Goal: Task Accomplishment & Management: Complete application form

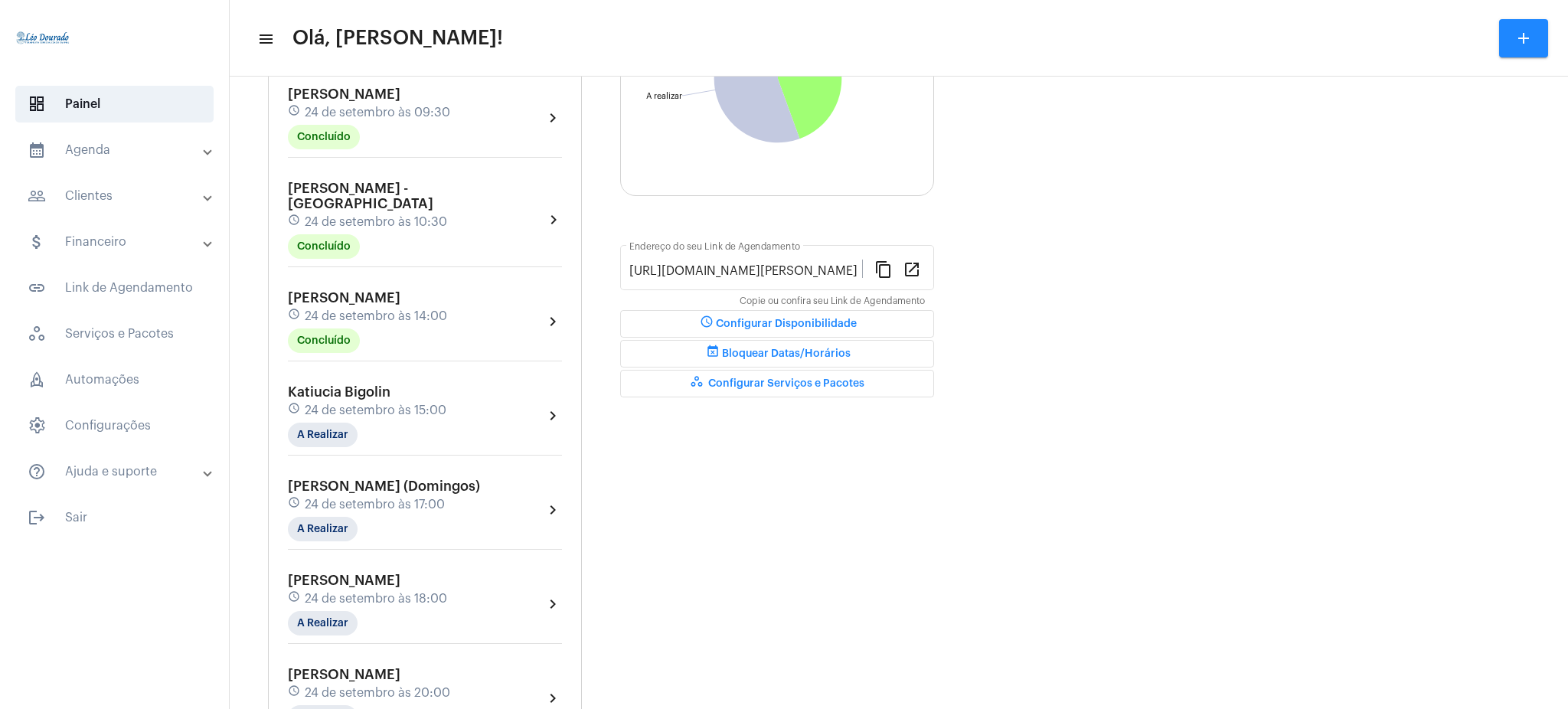
scroll to position [270, 0]
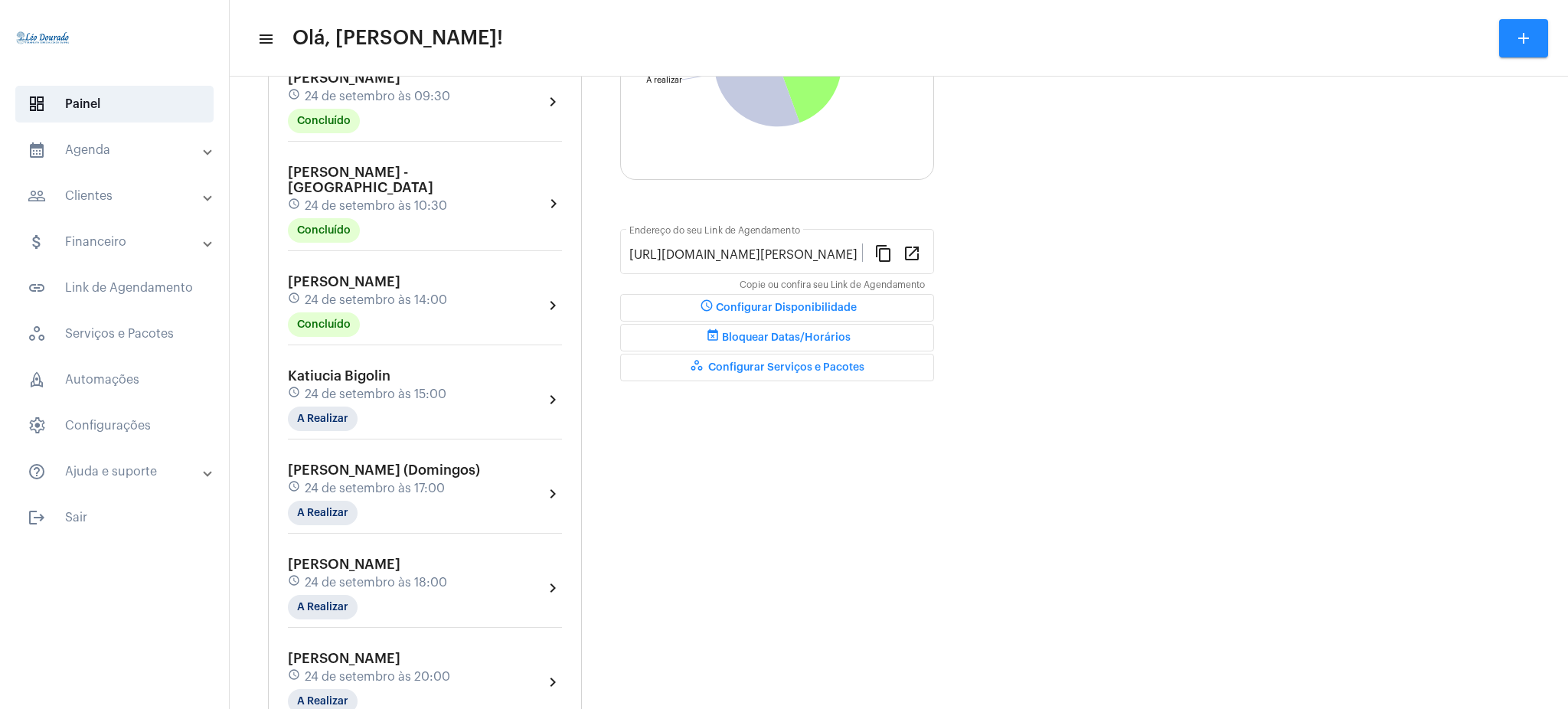
click at [116, 160] on mat-expansion-panel-header "calendar_month_outlined Agenda" at bounding box center [119, 150] width 220 height 37
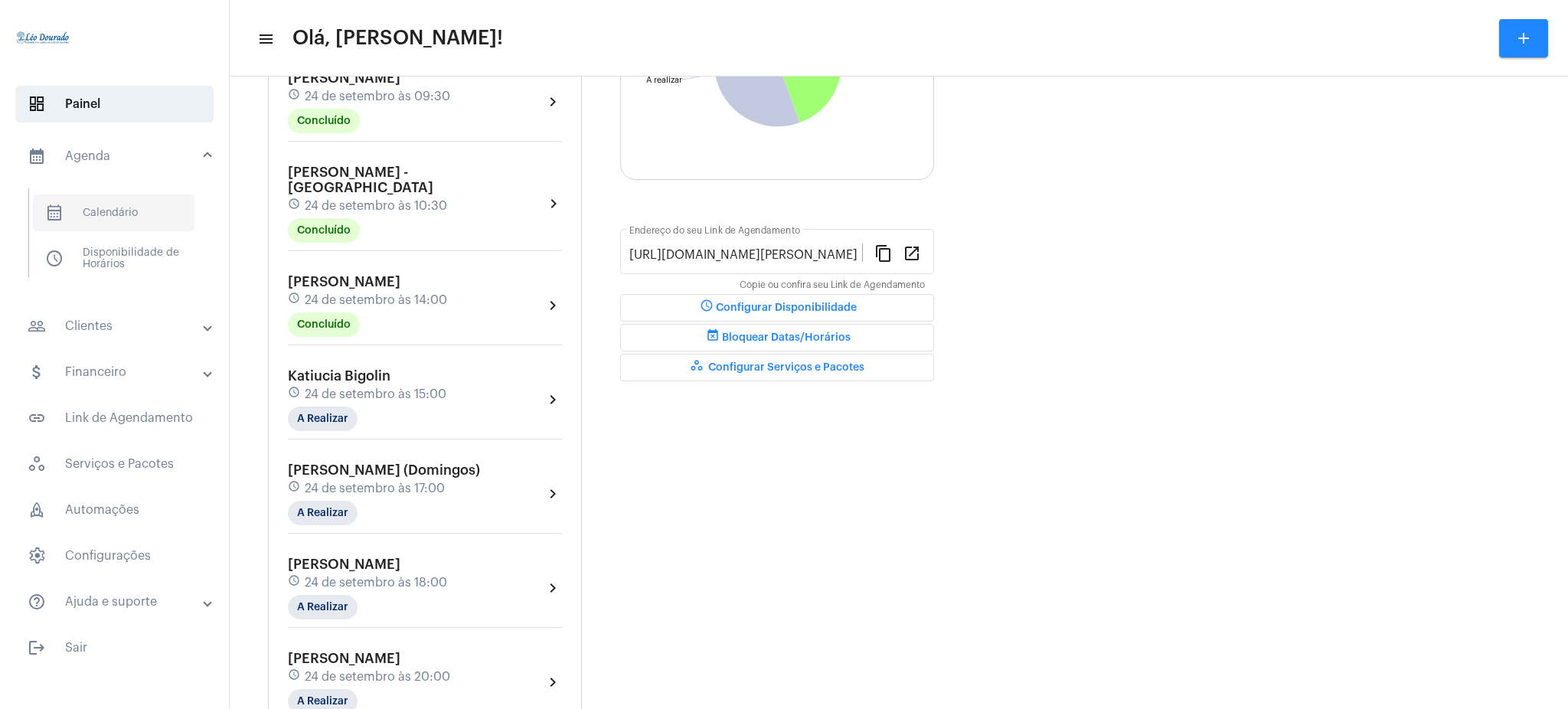
click at [134, 210] on span "calendar_month_outlined Calendário" at bounding box center [113, 213] width 162 height 37
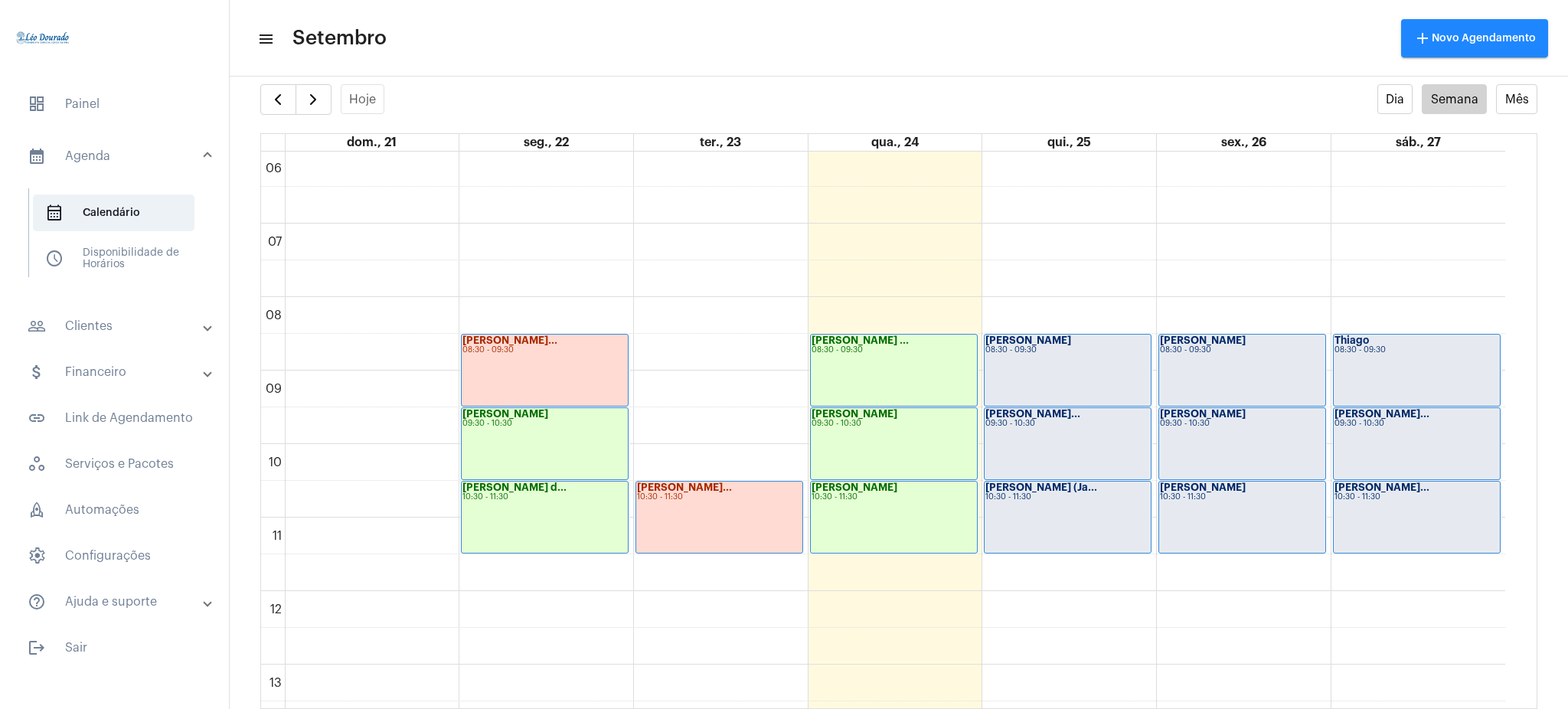
scroll to position [601, 0]
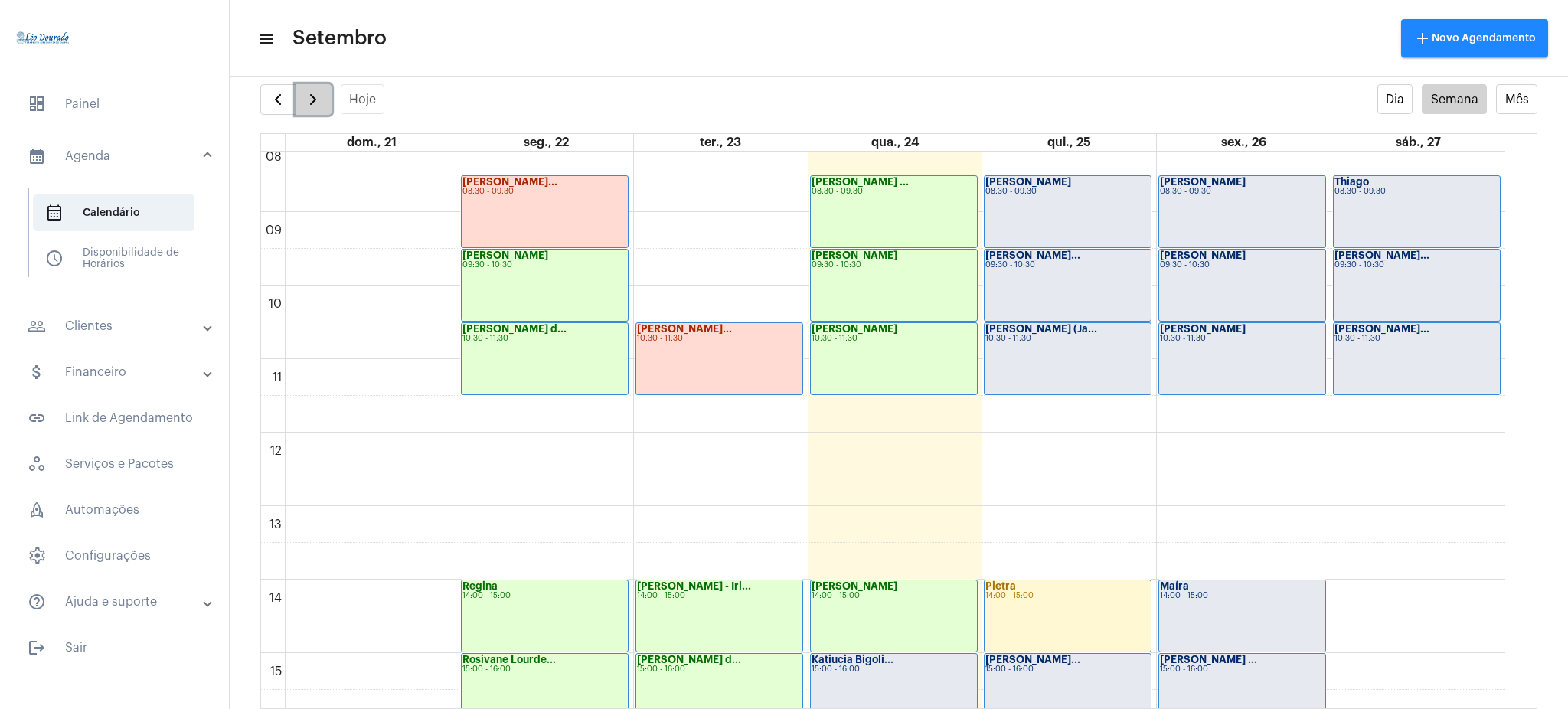
click at [309, 93] on span "button" at bounding box center [313, 99] width 18 height 18
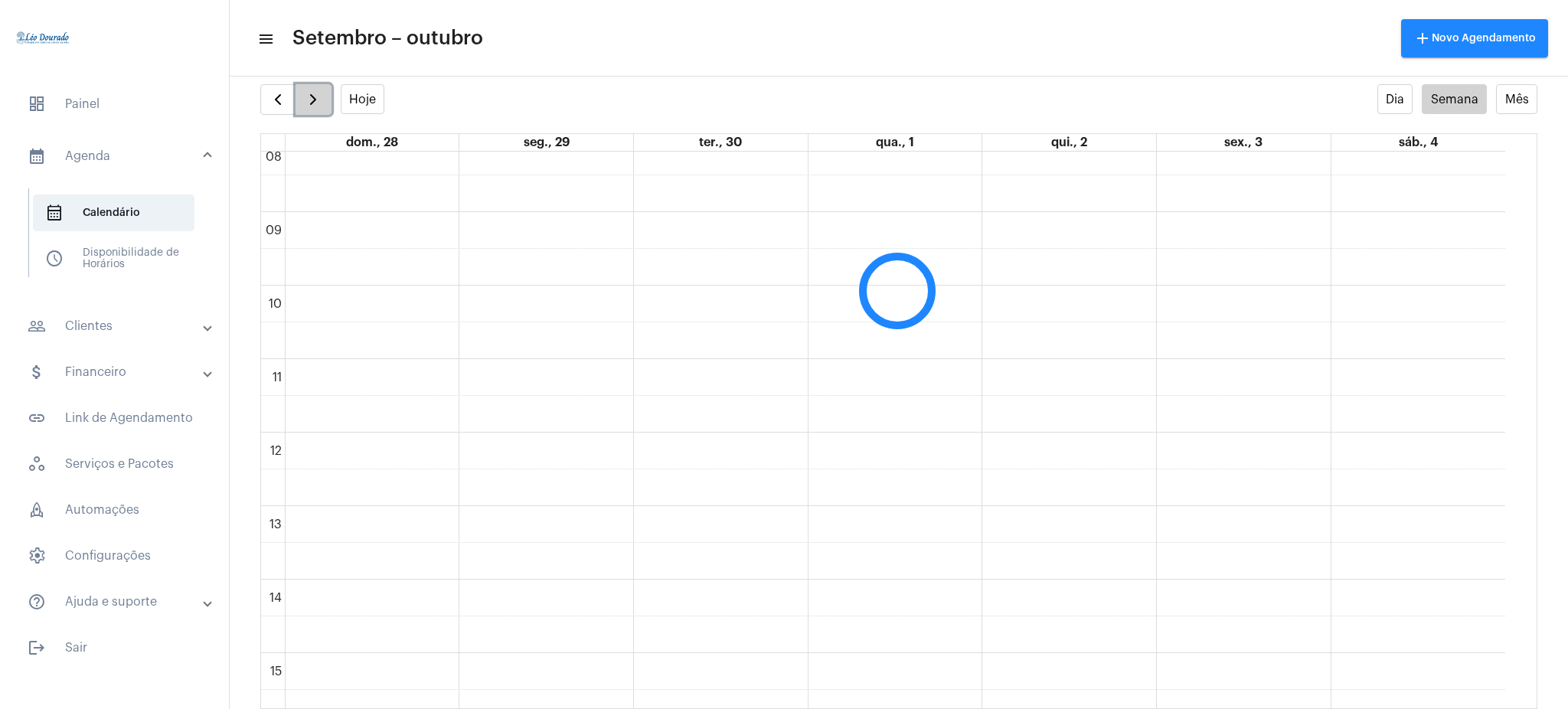
scroll to position [443, 0]
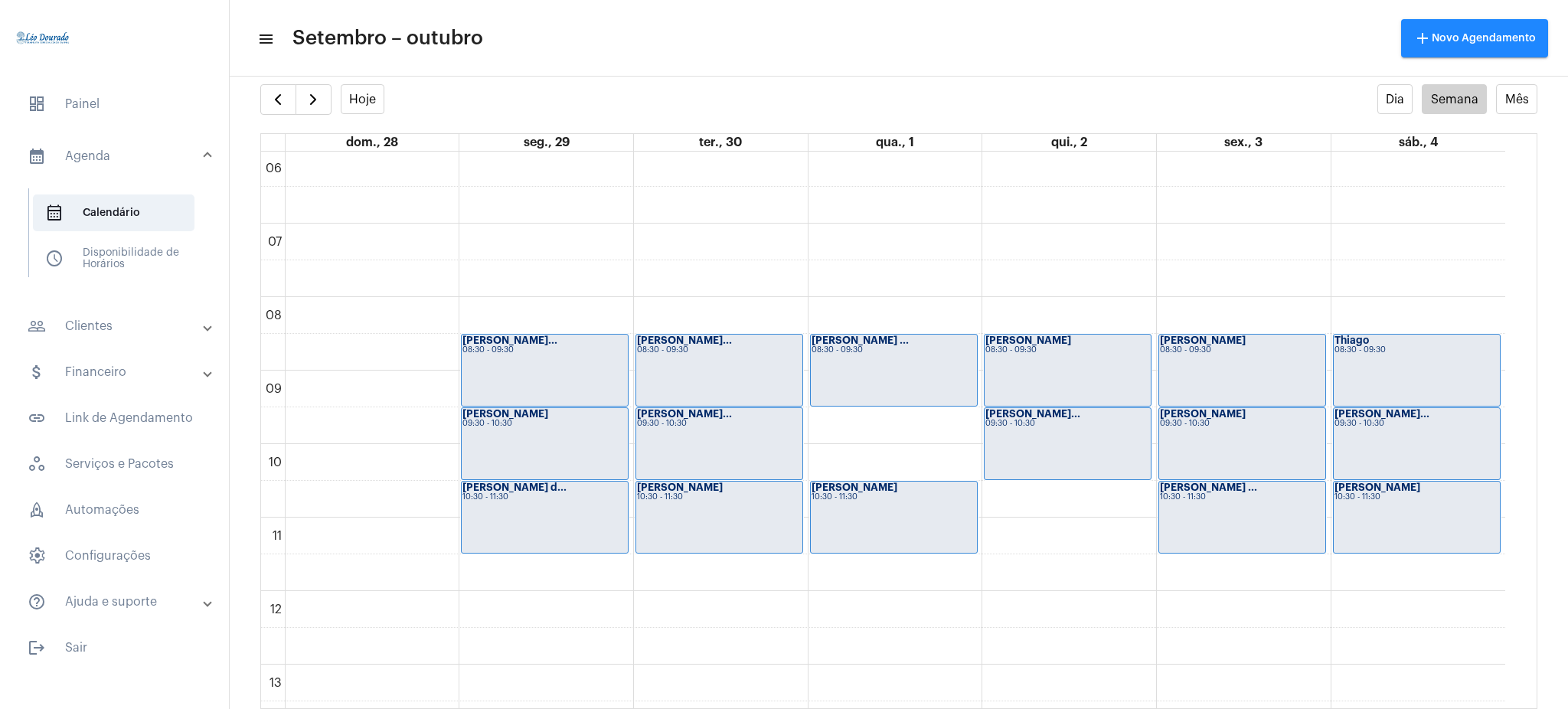
click at [1514, 420] on td "00 01 02 03 04 05 06 07 08 09 10 11 12 13 14 15 16 17 18 19 20 21 22 23 [PERSON…" at bounding box center [899, 430] width 1276 height 557
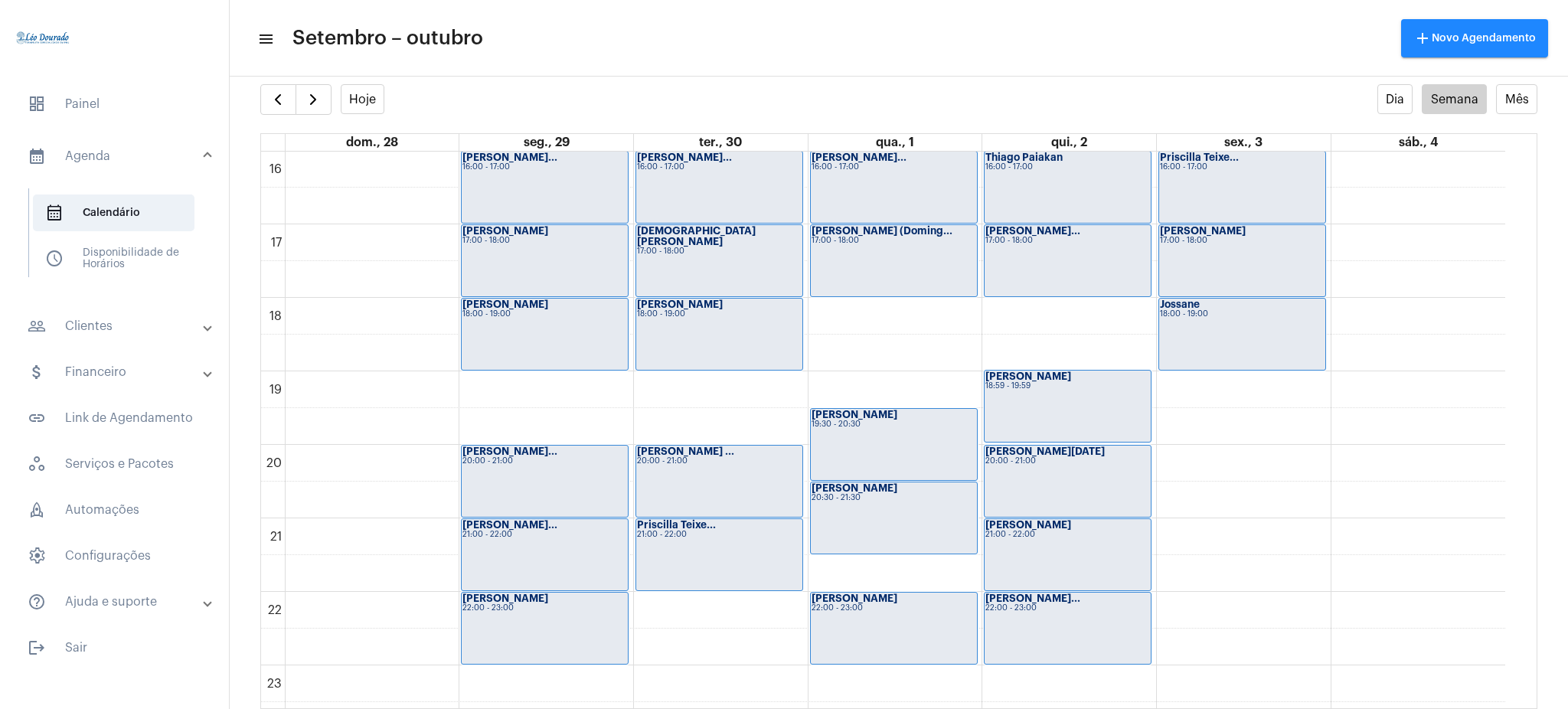
scroll to position [1205, 0]
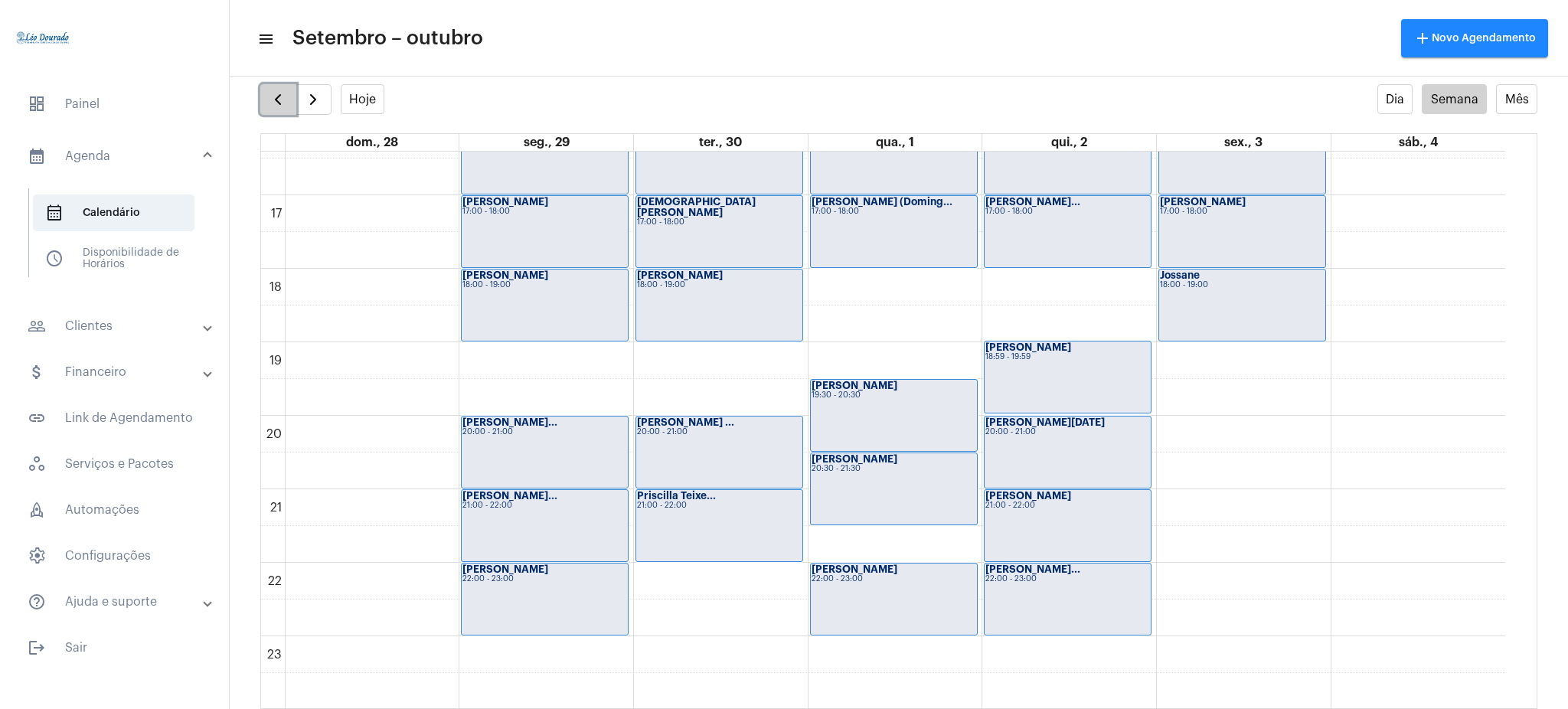
click at [275, 90] on span "button" at bounding box center [278, 99] width 18 height 18
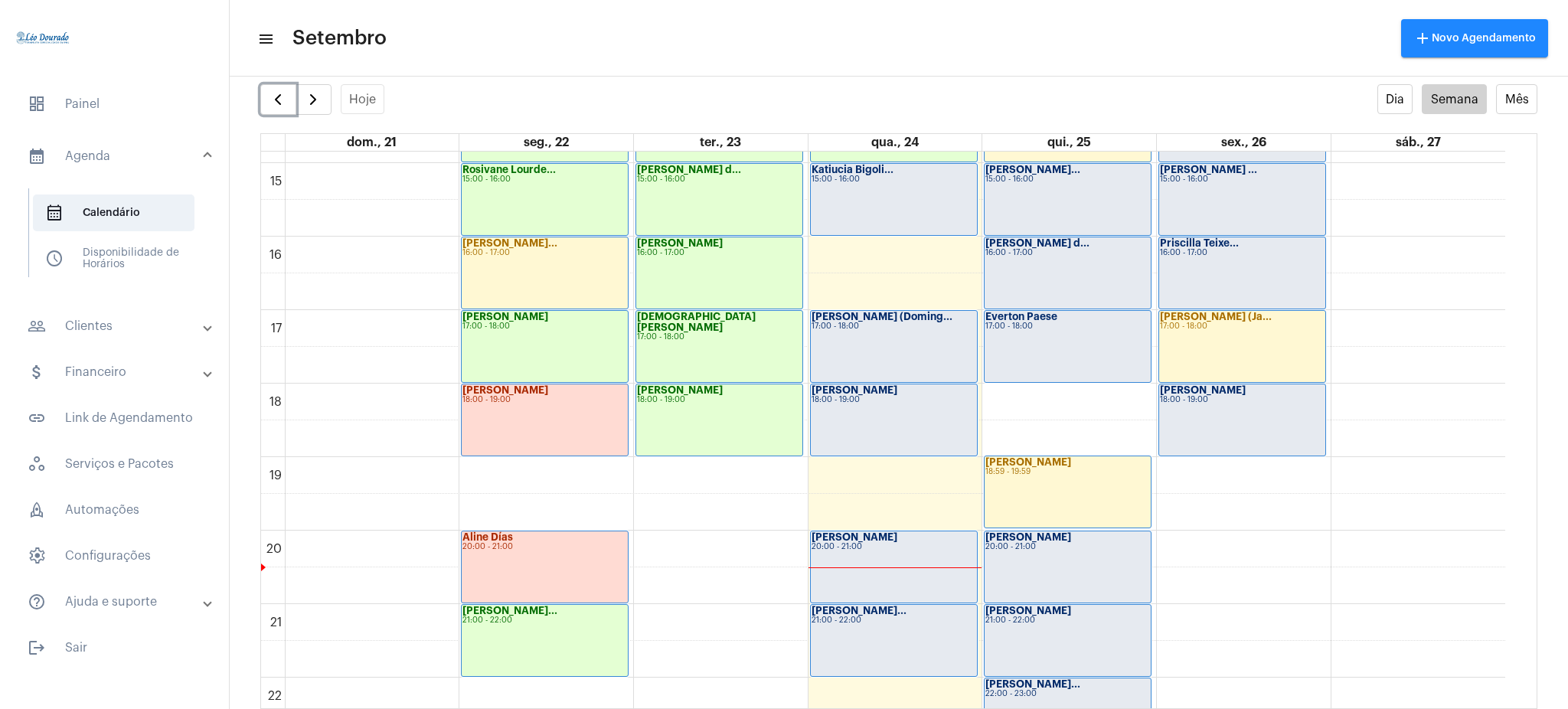
scroll to position [1205, 0]
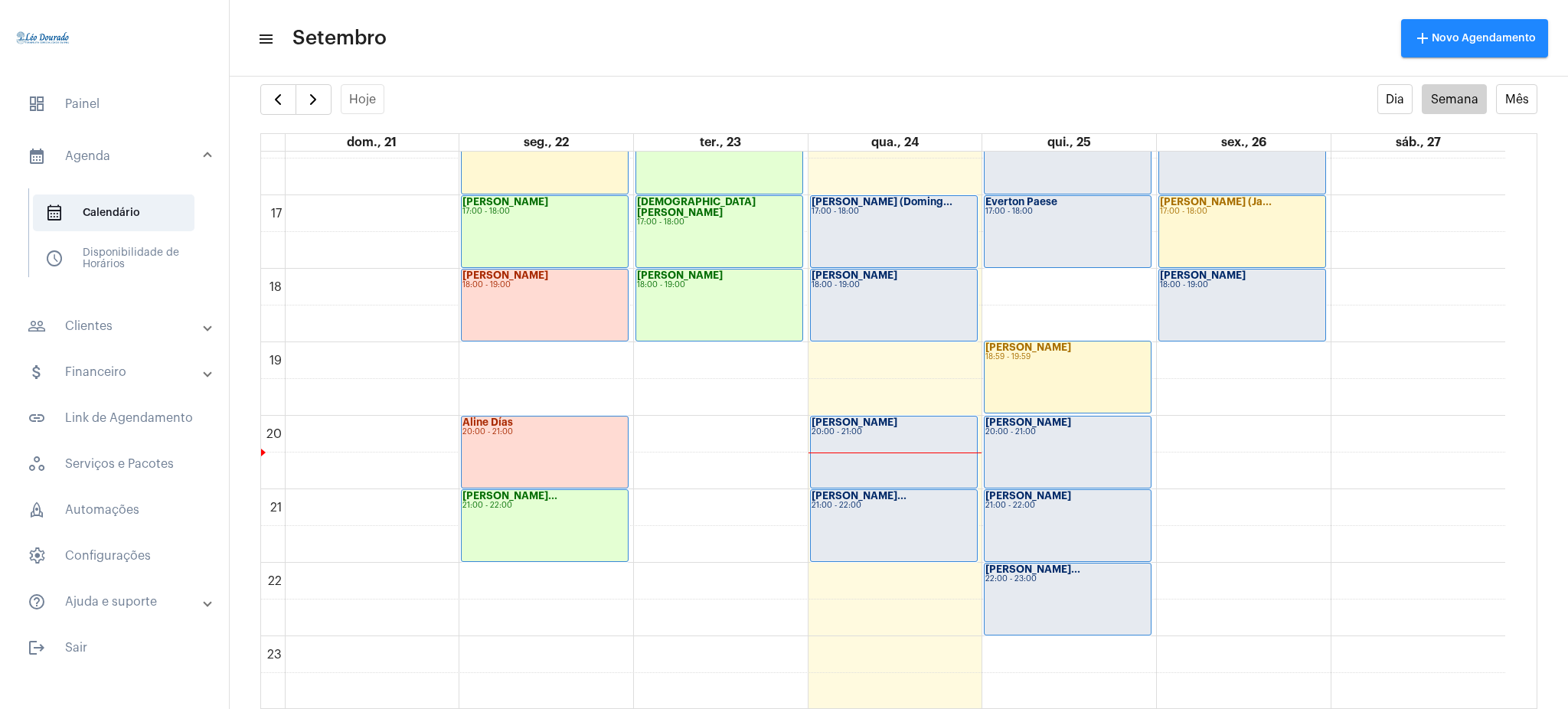
click at [124, 309] on mat-expansion-panel-header "people_outline Clientes" at bounding box center [119, 326] width 220 height 37
click at [161, 252] on span "people_outline Meus Clientes" at bounding box center [113, 262] width 162 height 37
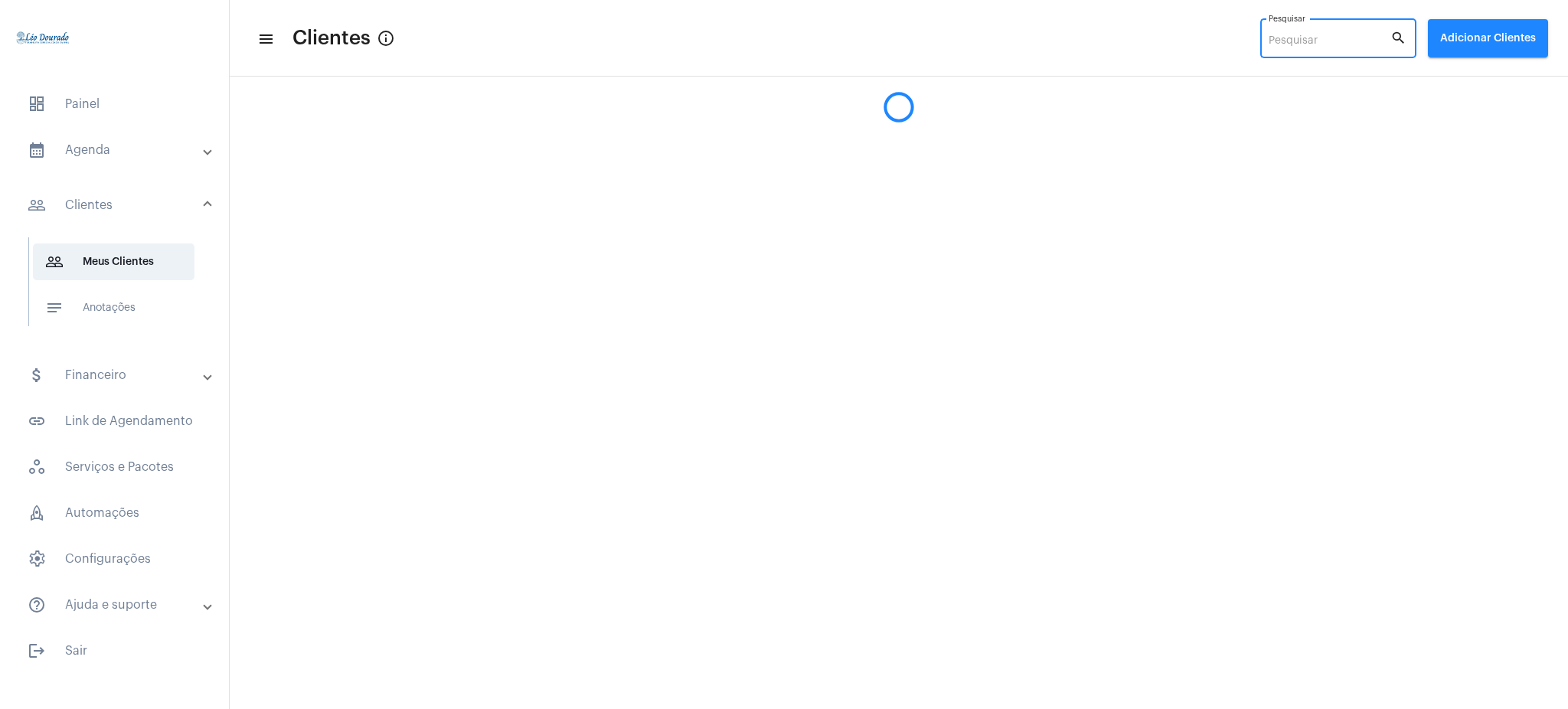
click at [1311, 41] on input "Pesquisar" at bounding box center [1329, 41] width 122 height 12
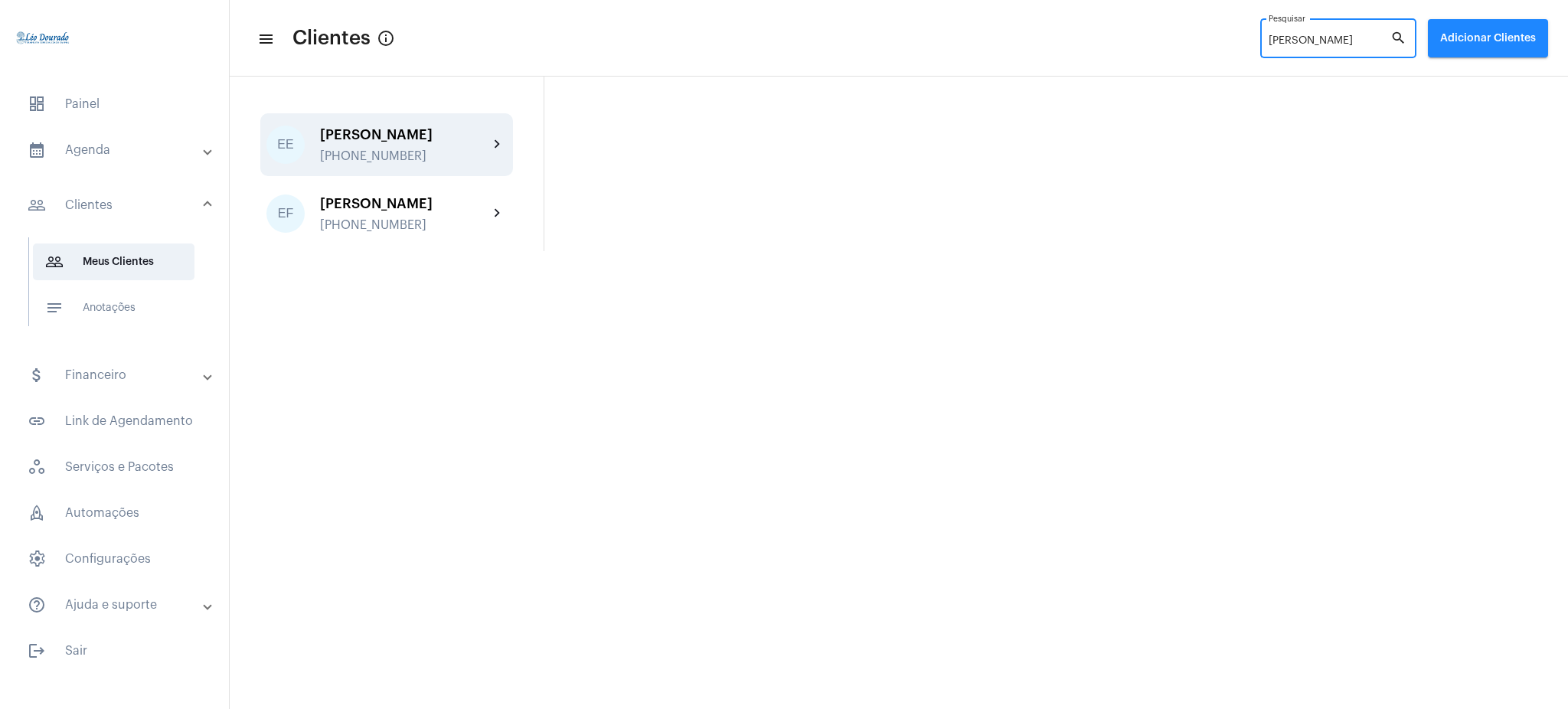
type input "[PERSON_NAME]"
click at [462, 128] on div "[PERSON_NAME]" at bounding box center [404, 134] width 169 height 15
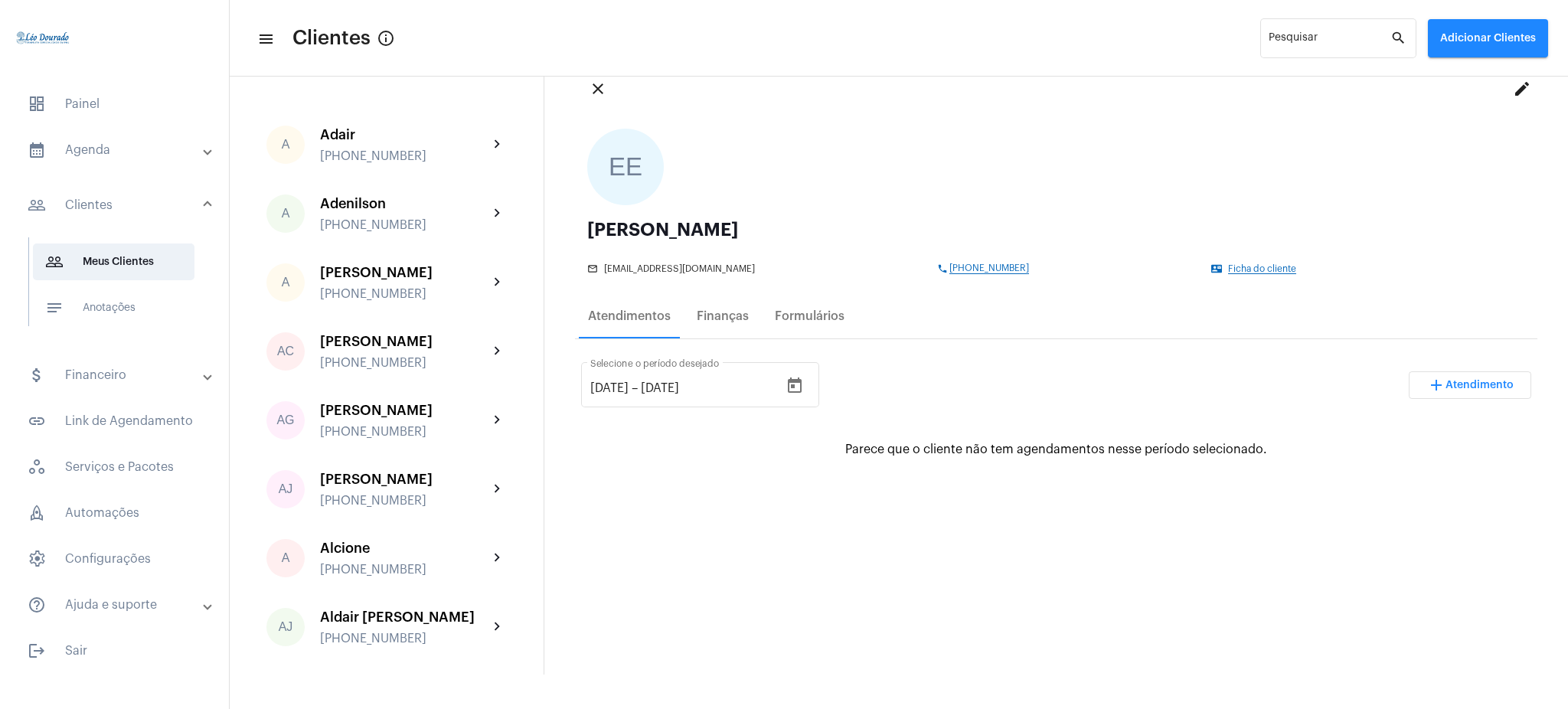
scroll to position [43, 0]
click at [618, 384] on input "[DATE]" at bounding box center [610, 391] width 39 height 14
click at [615, 384] on input "[DATE]" at bounding box center [610, 391] width 39 height 14
type input "[DATE]"
click at [943, 390] on div "[DATE] [DATE] – [DATE] Selecione o período desejado add Atendimento" at bounding box center [1055, 394] width 950 height 72
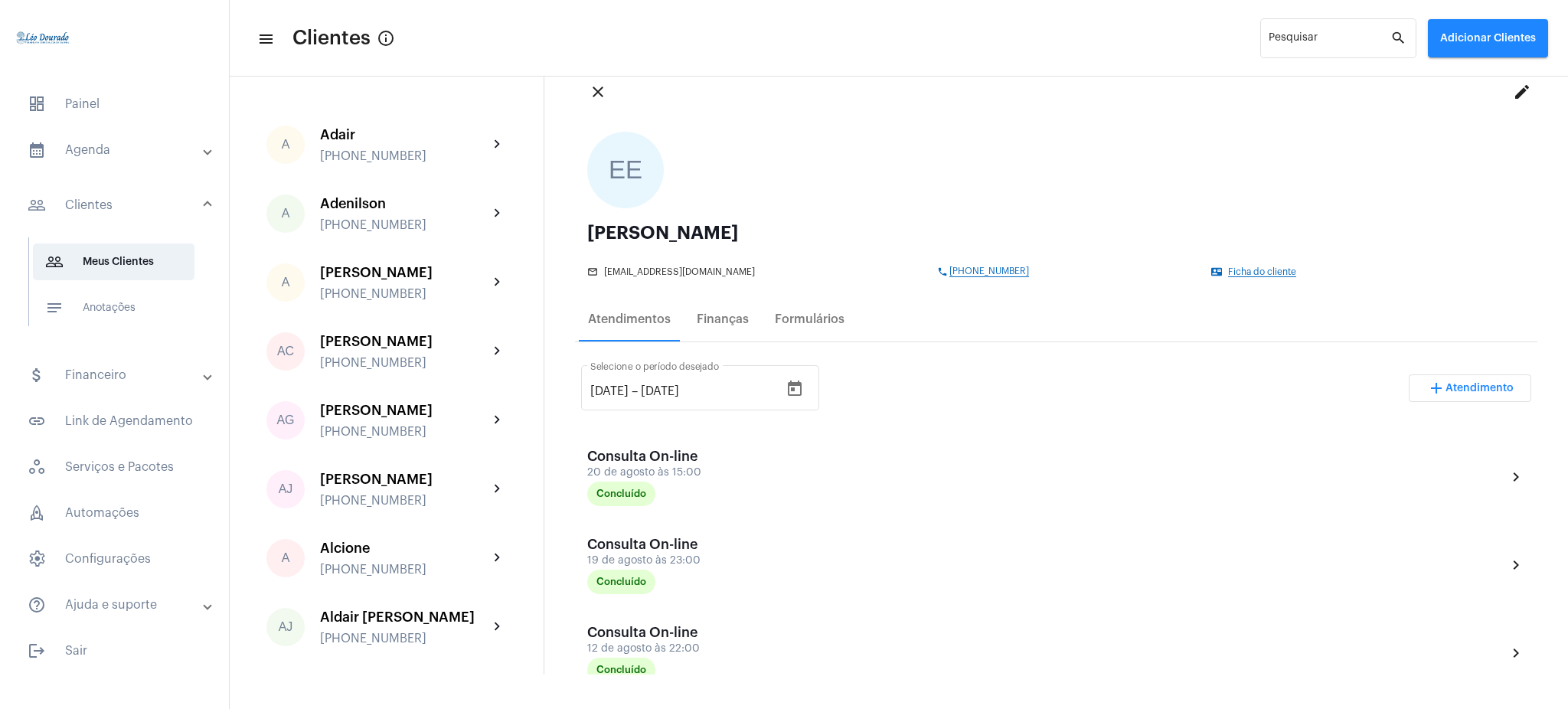
click at [124, 156] on mat-panel-title "calendar_month_outlined Agenda" at bounding box center [115, 149] width 177 height 18
click at [153, 197] on span "calendar_month_outlined Calendário" at bounding box center [113, 213] width 162 height 37
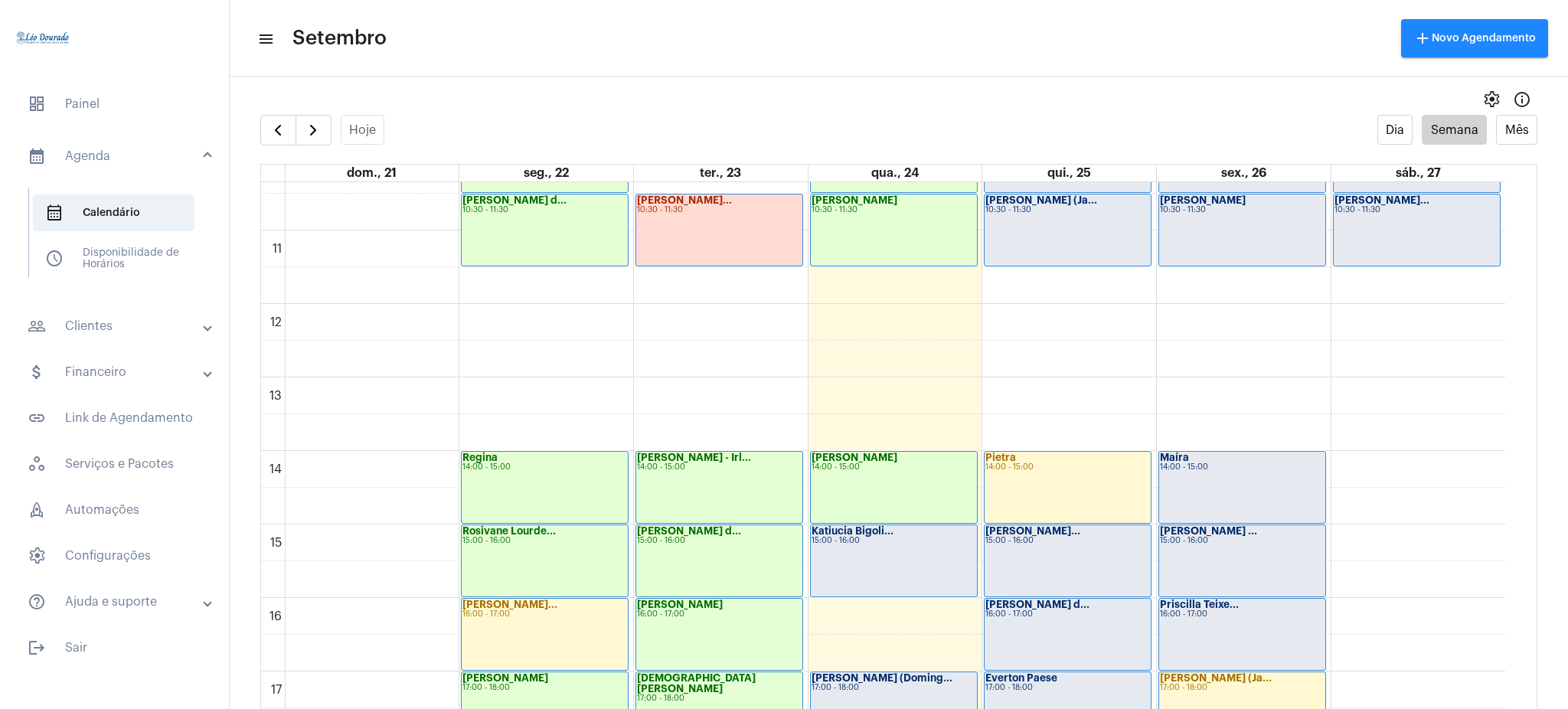
scroll to position [783, 0]
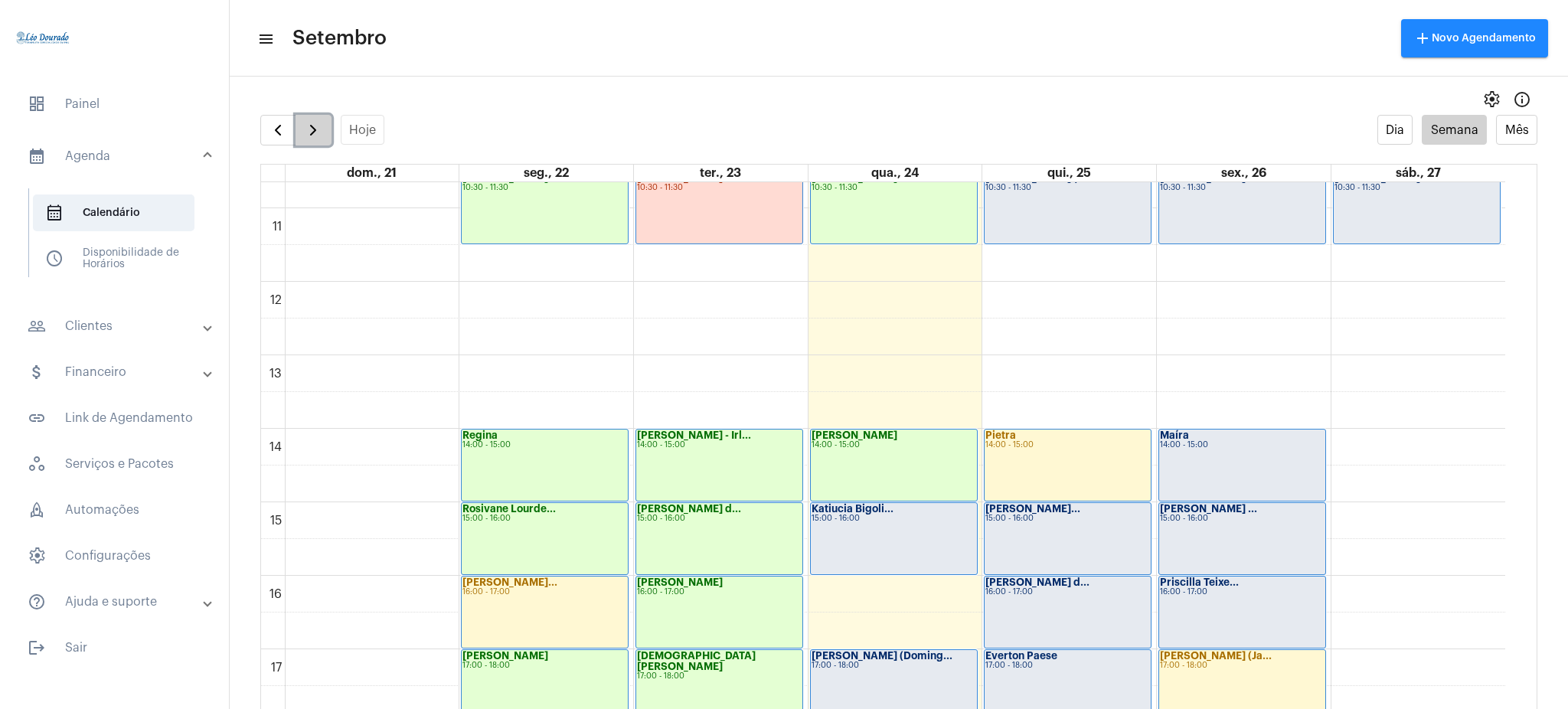
click at [323, 136] on button "button" at bounding box center [313, 130] width 36 height 31
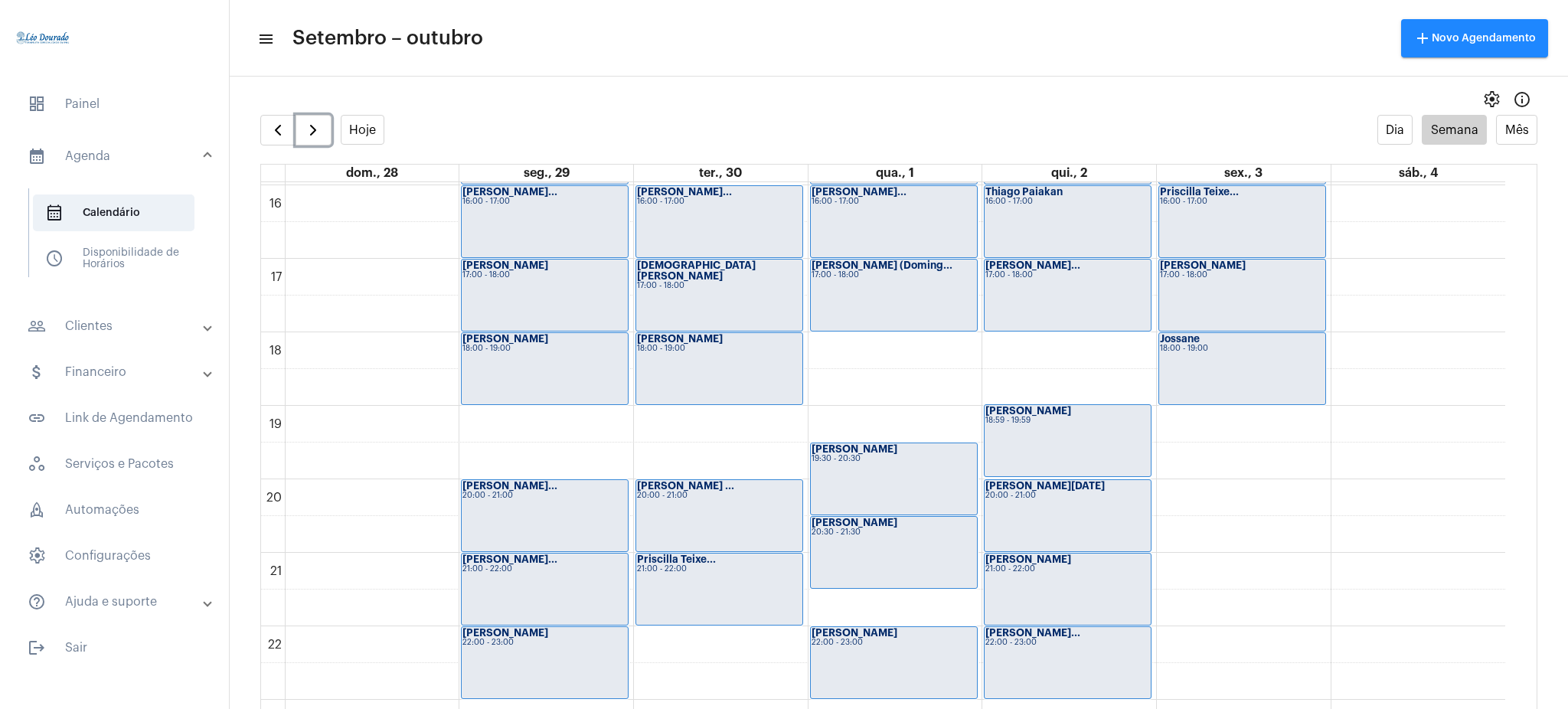
scroll to position [1205, 0]
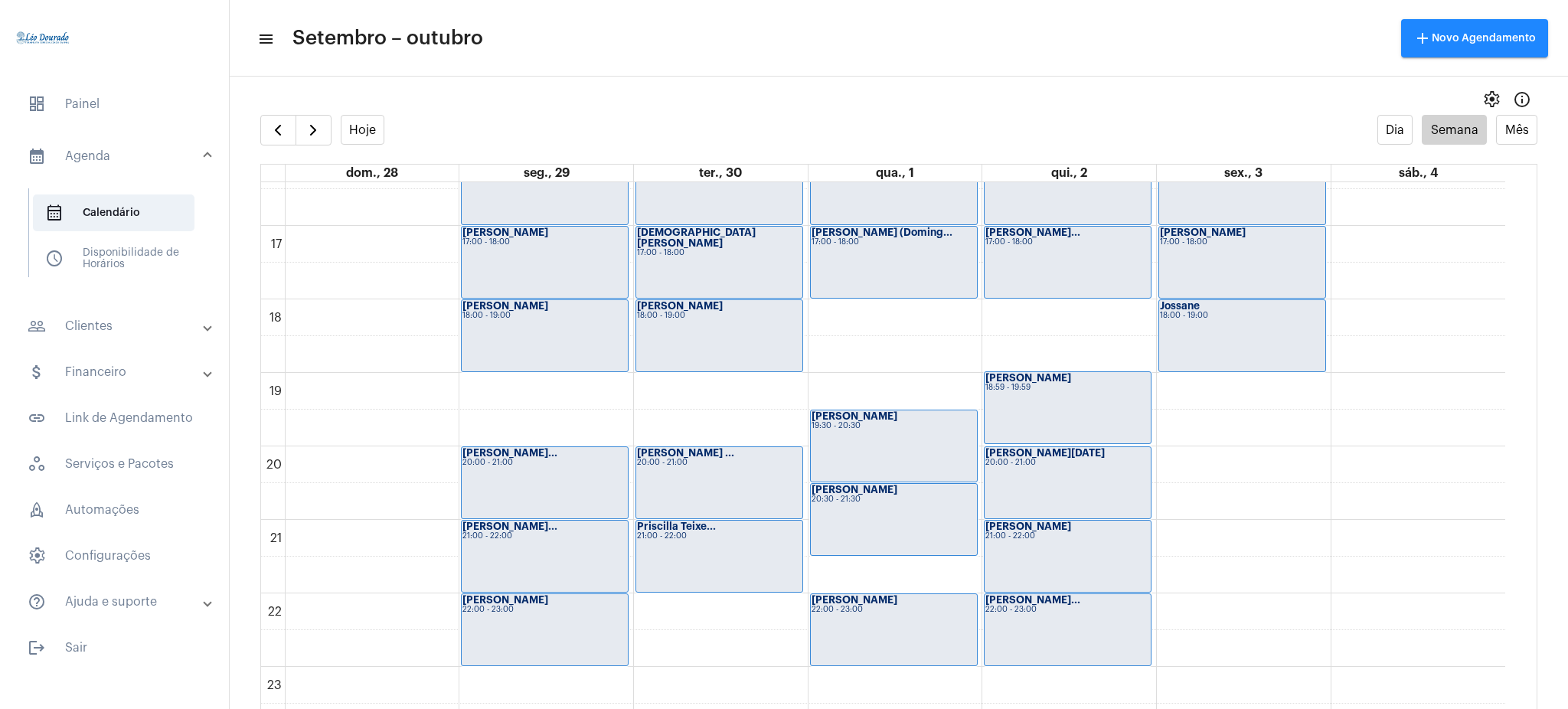
click at [332, 132] on div "Hoje" at bounding box center [322, 130] width 124 height 31
click at [328, 133] on button "button" at bounding box center [313, 130] width 36 height 31
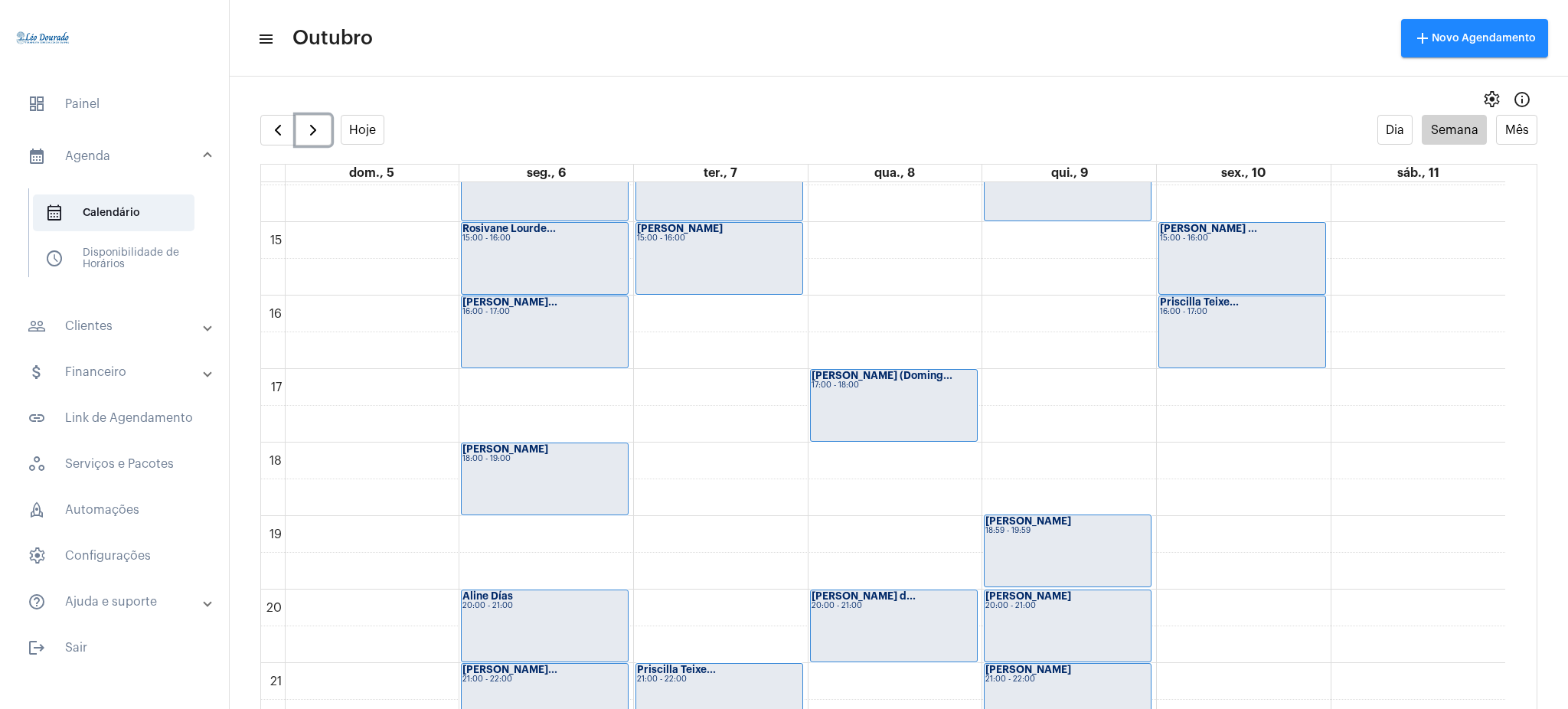
scroll to position [1085, 0]
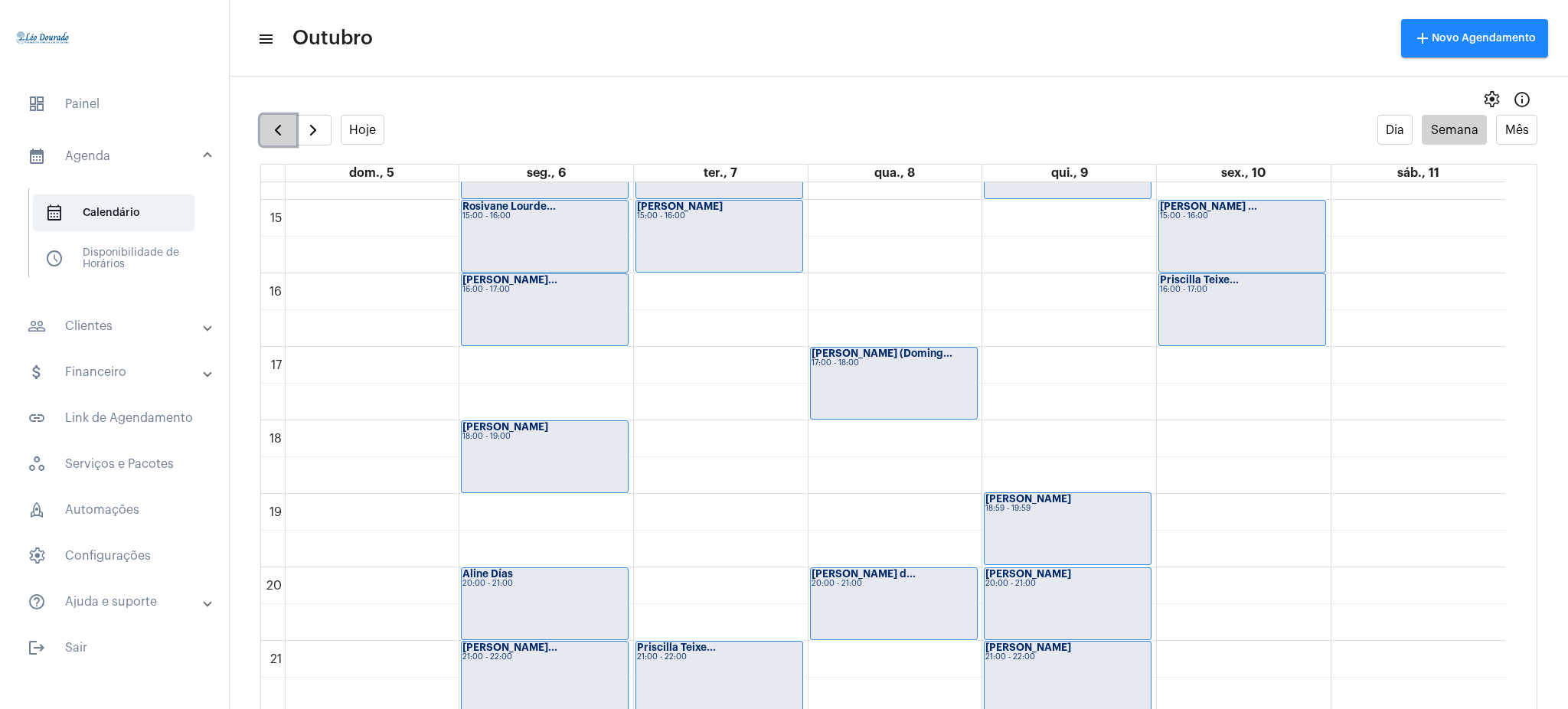
click at [262, 116] on button "button" at bounding box center [278, 130] width 36 height 31
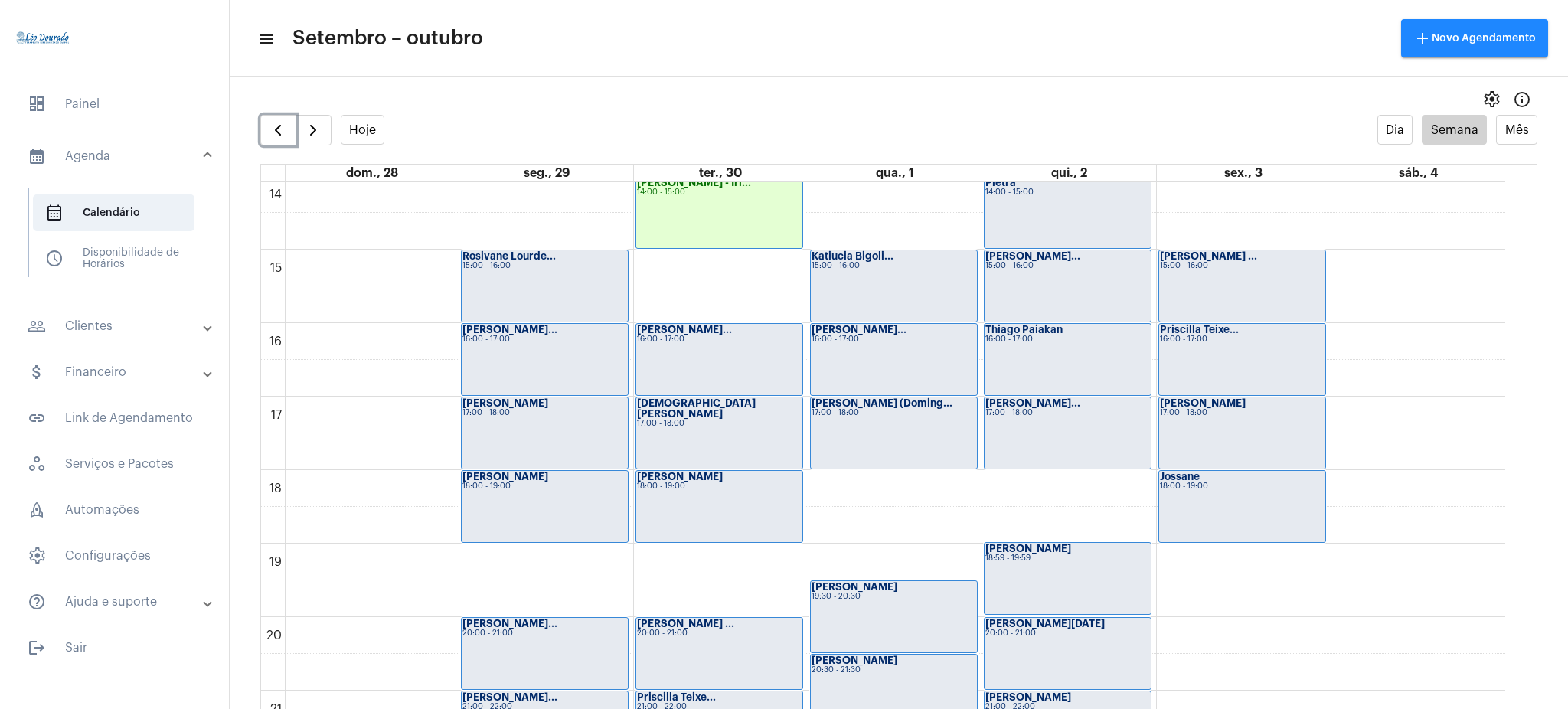
scroll to position [1068, 0]
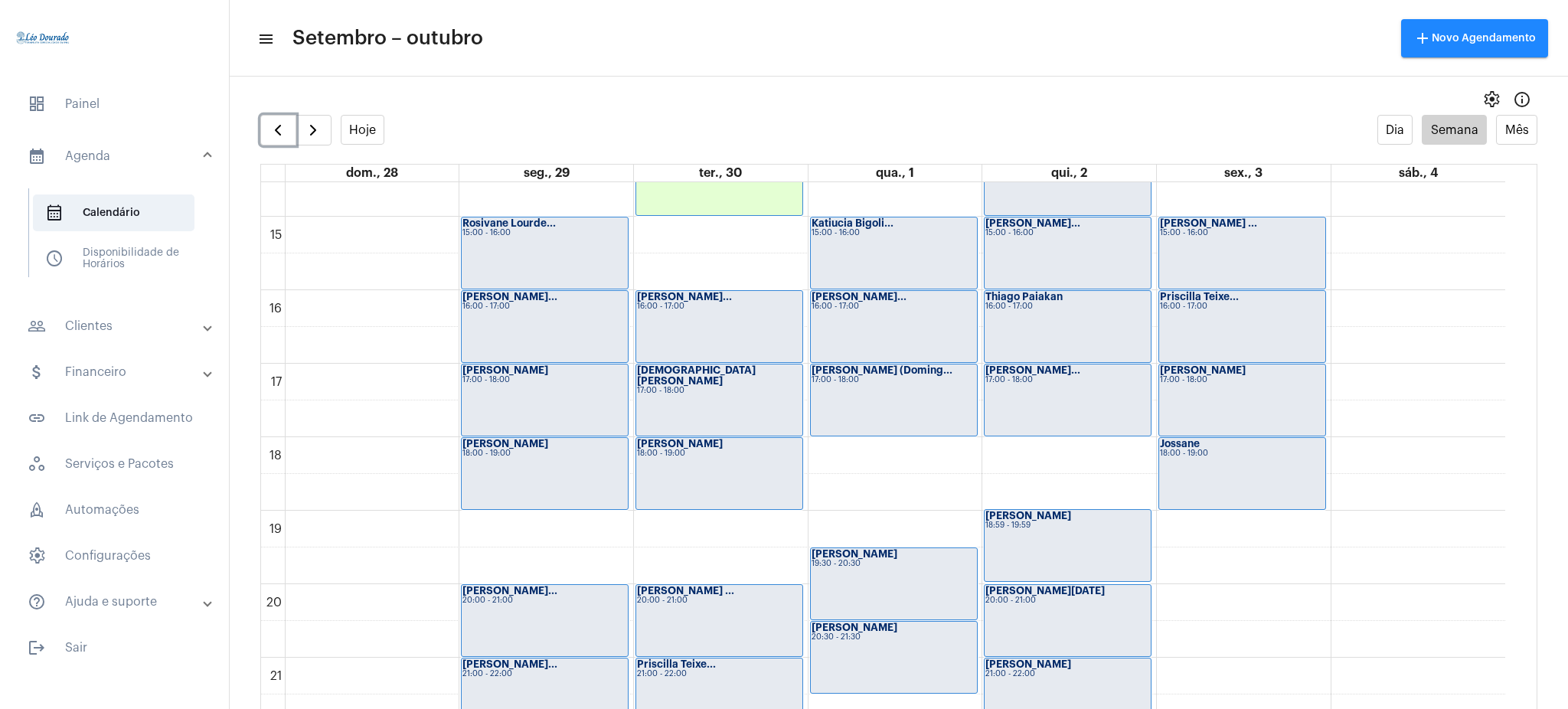
click at [728, 490] on div "[PERSON_NAME] 18:00 - 19:00" at bounding box center [719, 473] width 166 height 71
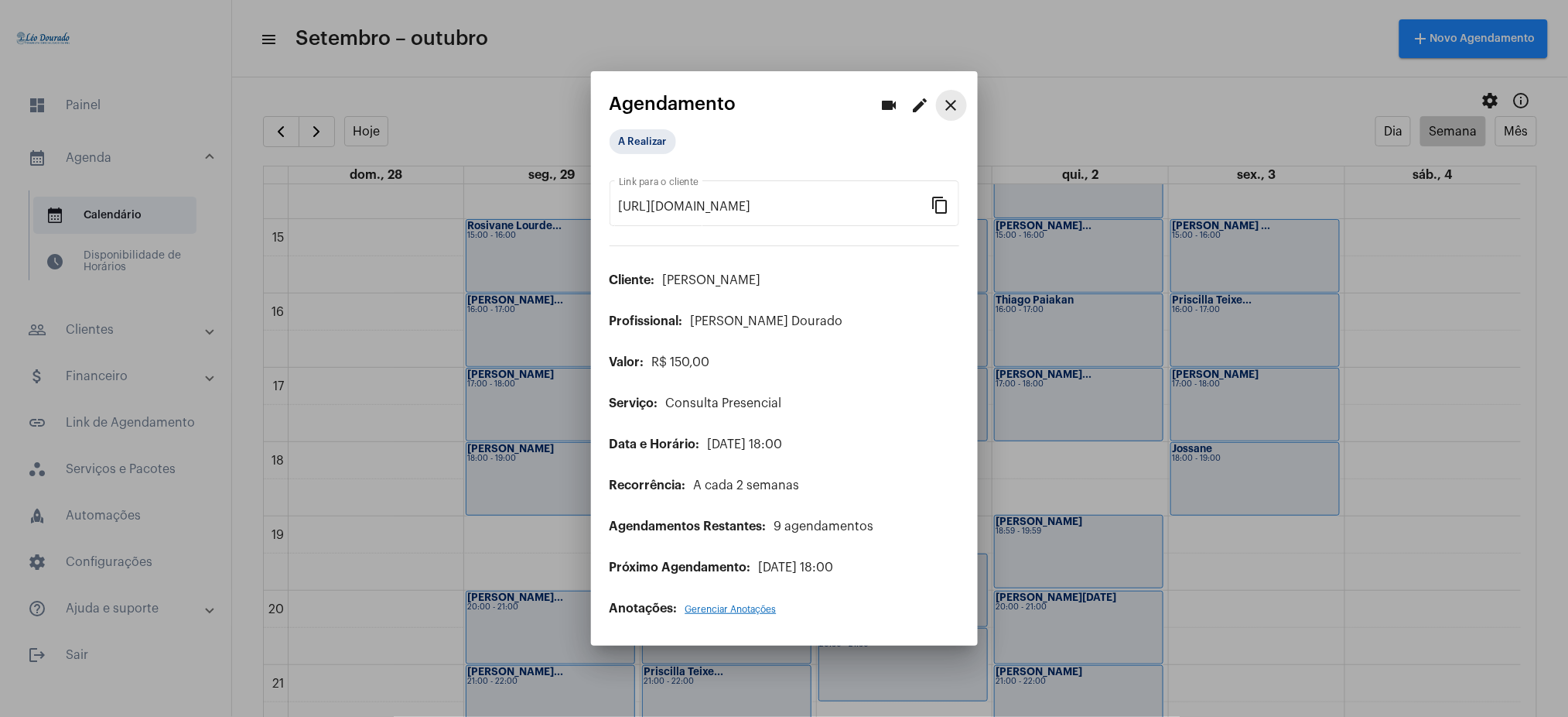
click at [947, 111] on mat-icon "close" at bounding box center [951, 105] width 19 height 19
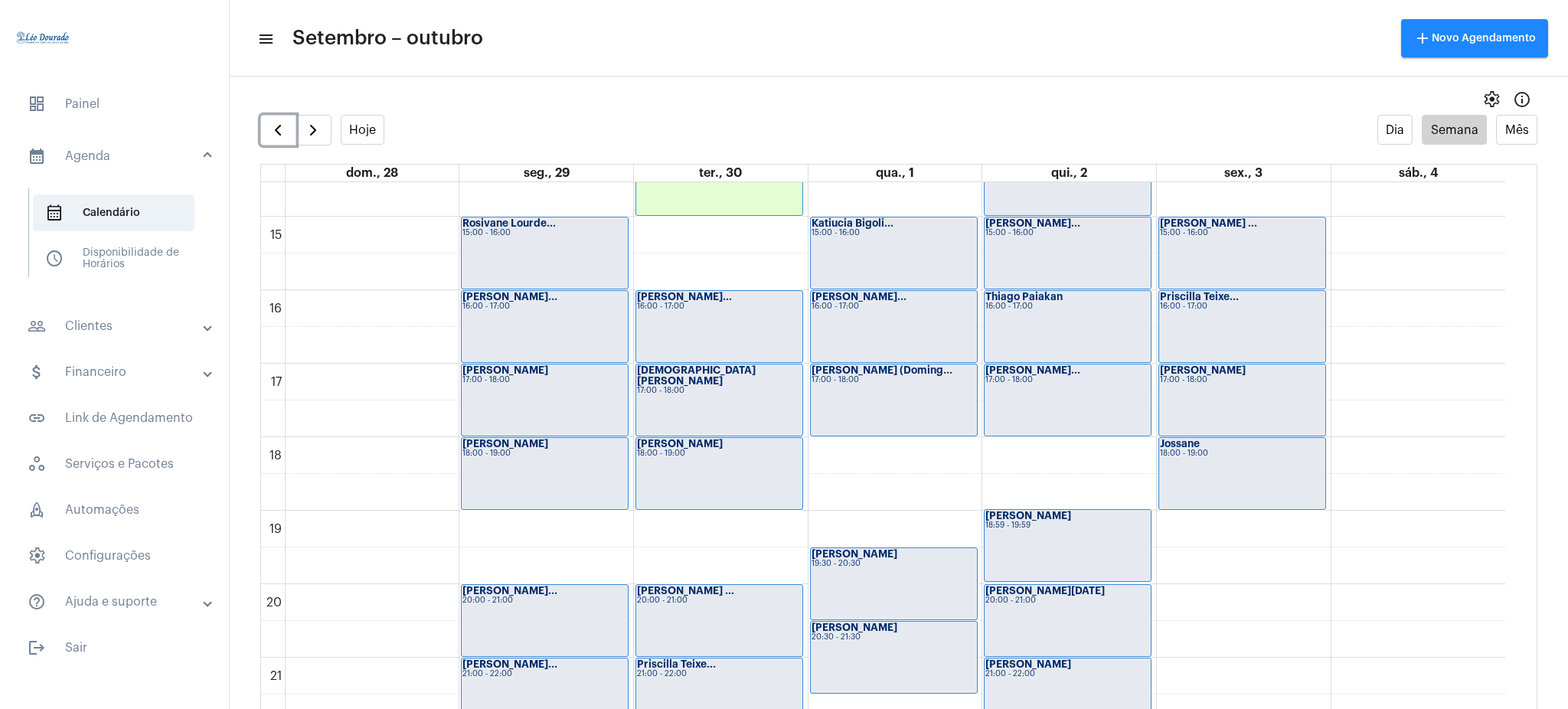
click at [866, 324] on div "[PERSON_NAME]... 16:00 - 17:00" at bounding box center [893, 326] width 166 height 71
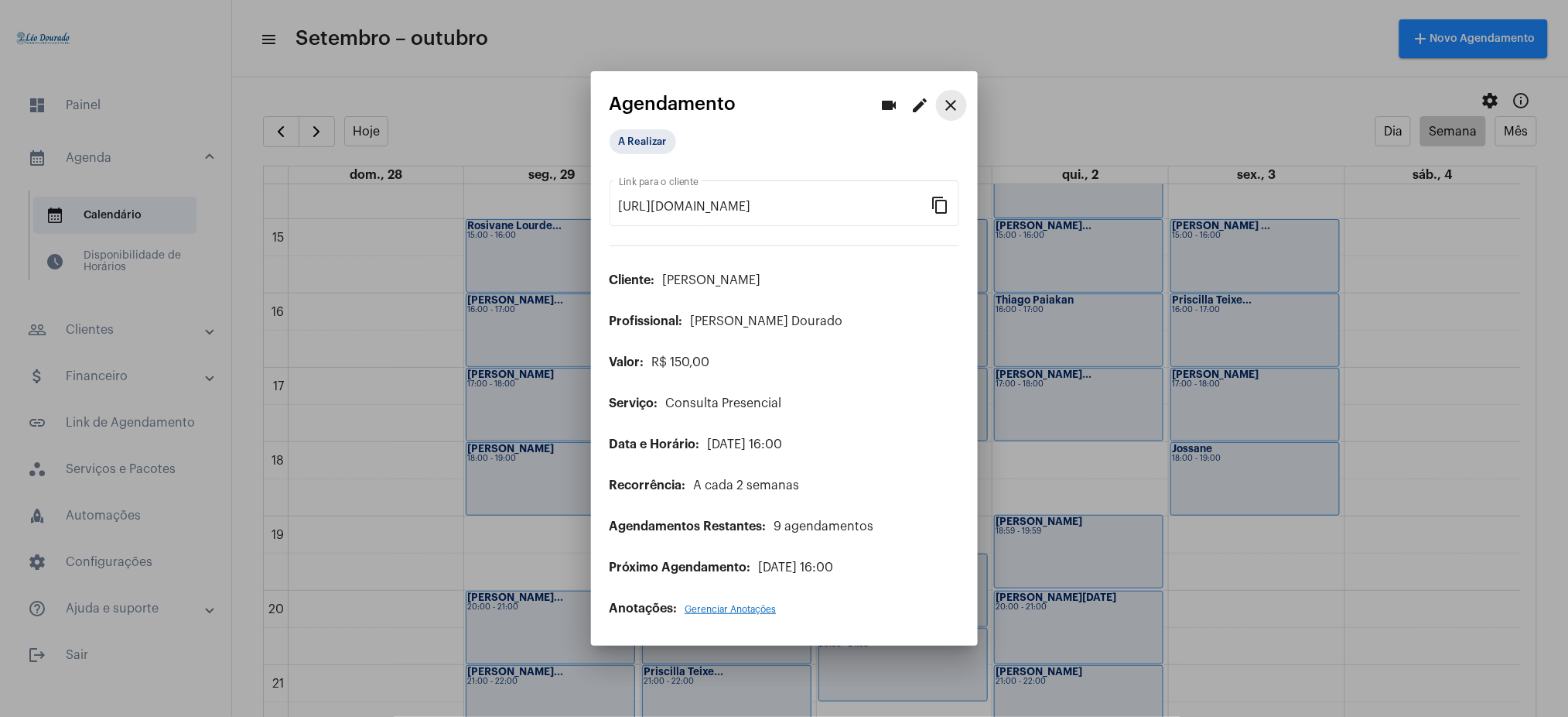
click at [954, 111] on mat-icon "close" at bounding box center [951, 105] width 19 height 19
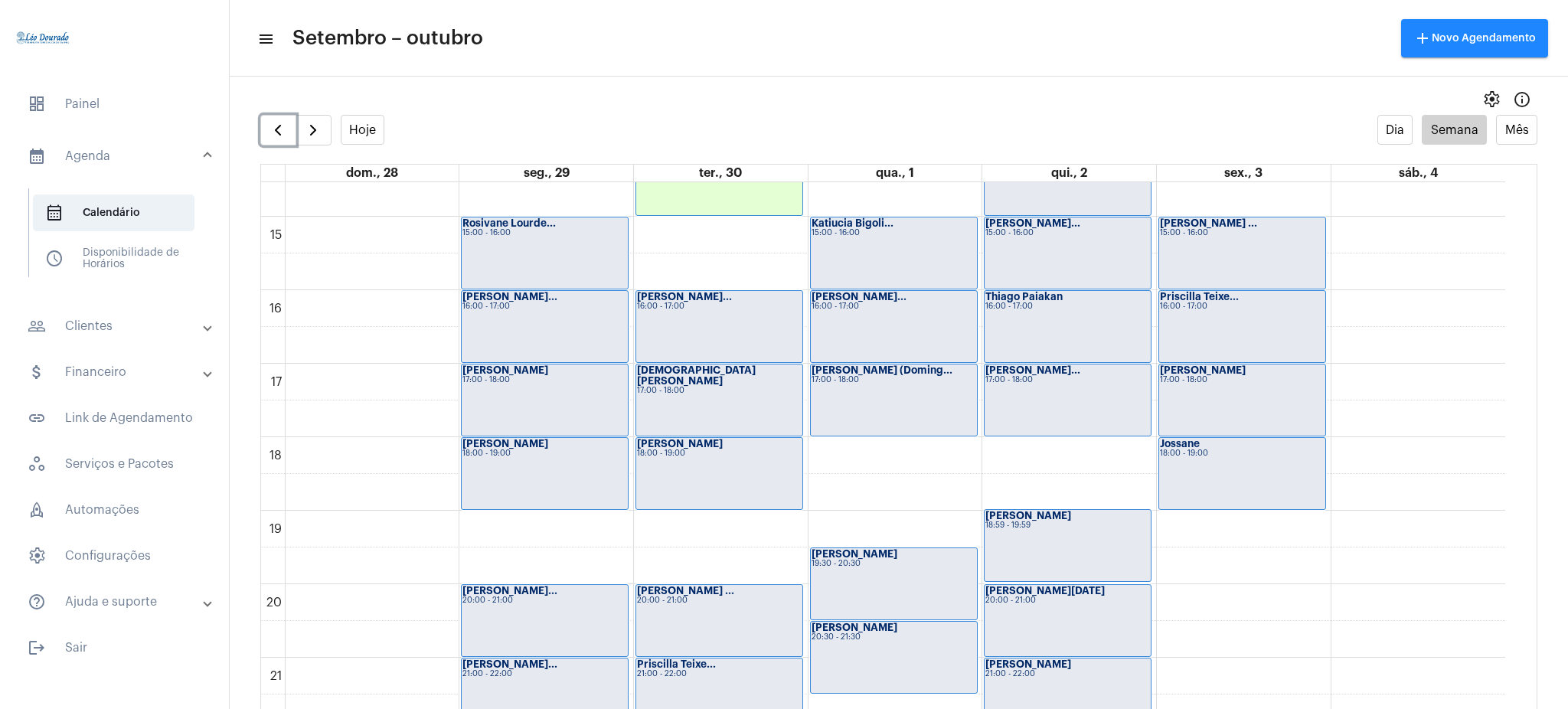
click at [900, 408] on div "[PERSON_NAME] (Doming... 17:00 - 18:00" at bounding box center [893, 400] width 166 height 71
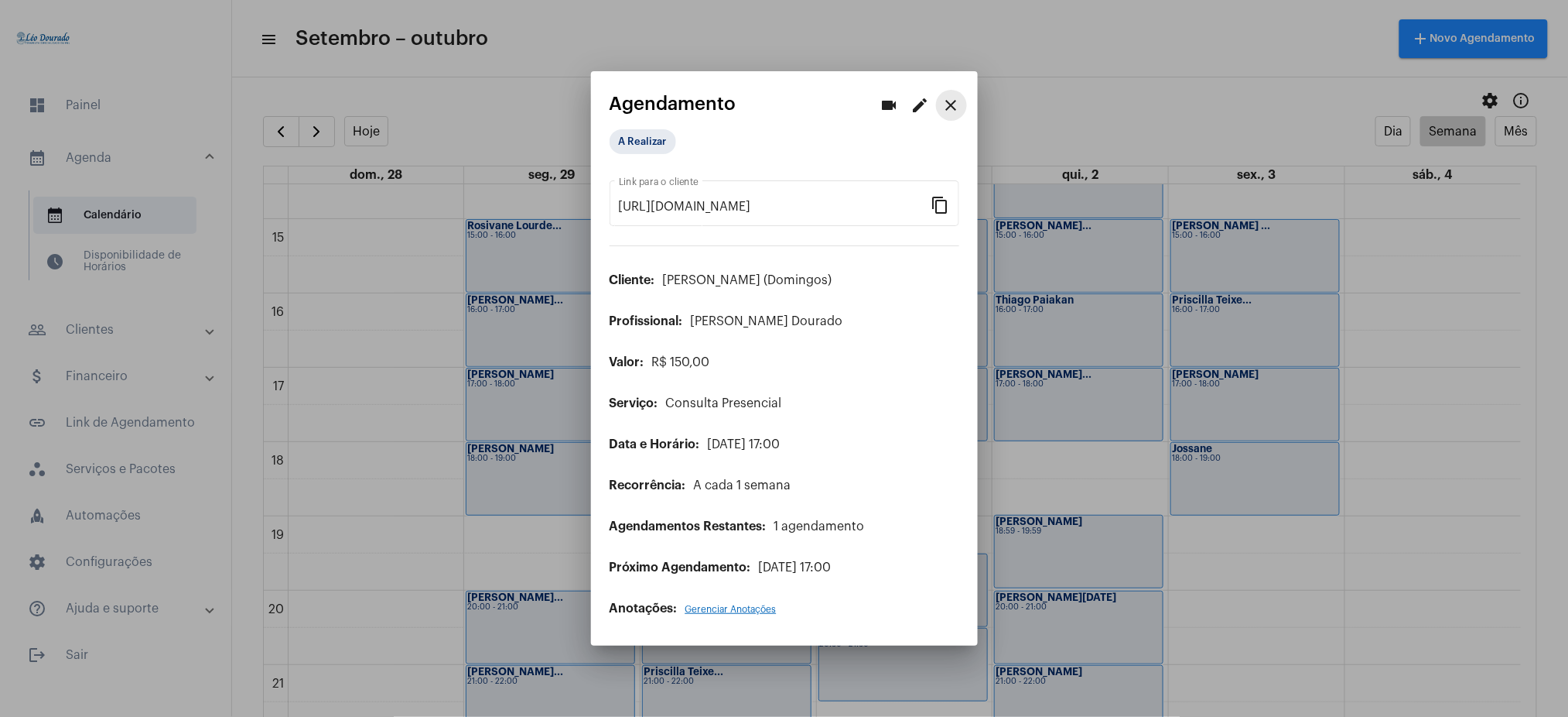
click at [954, 106] on mat-icon "close" at bounding box center [951, 105] width 19 height 19
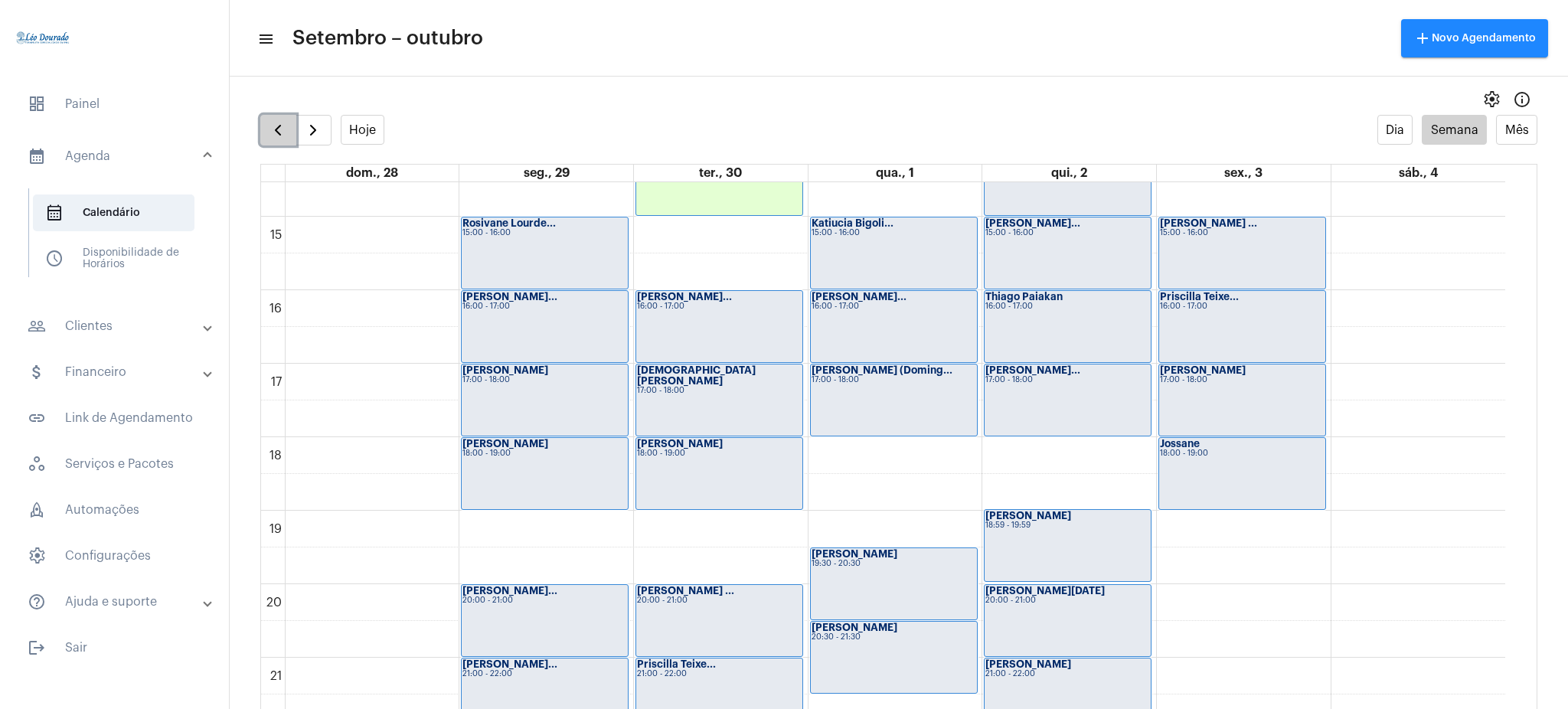
click at [260, 127] on button "button" at bounding box center [278, 130] width 36 height 31
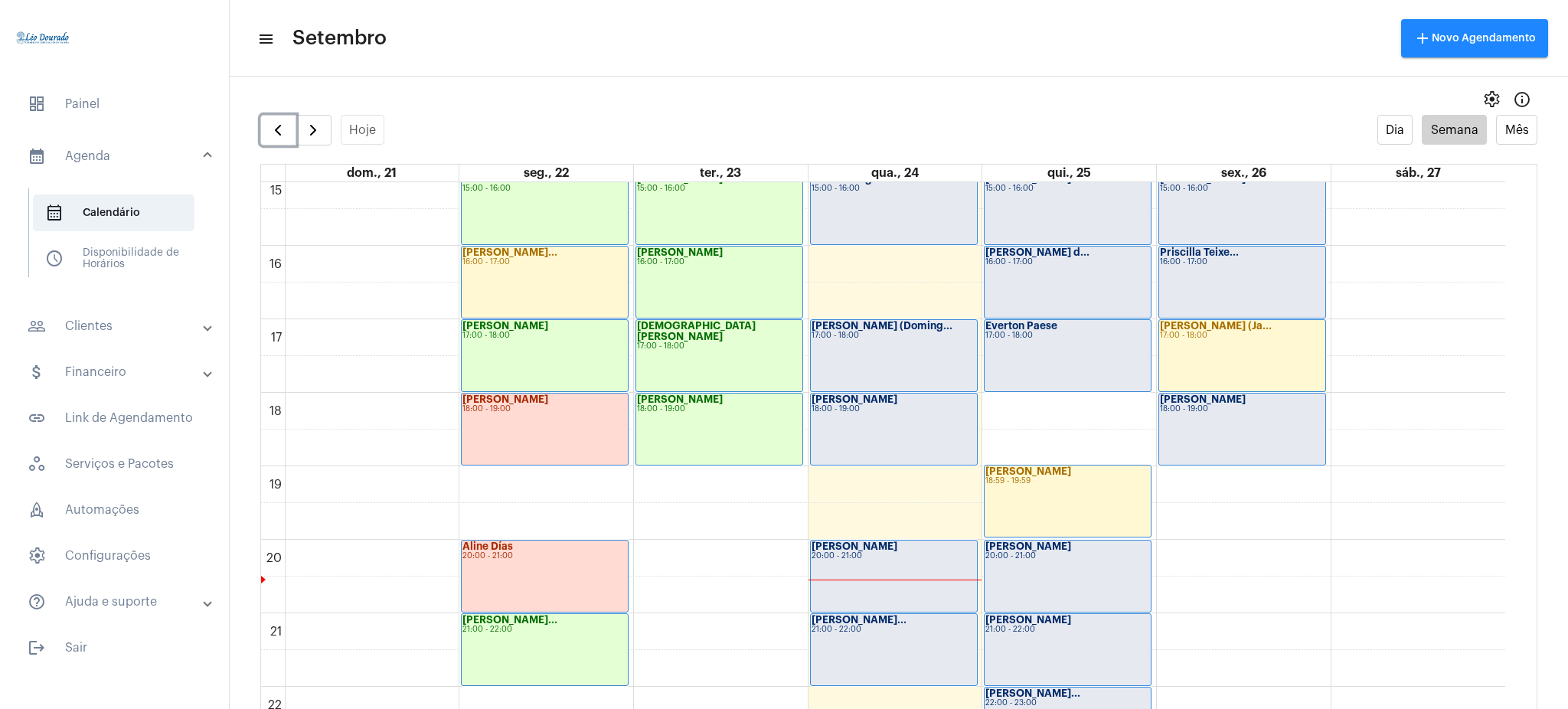
scroll to position [1098, 0]
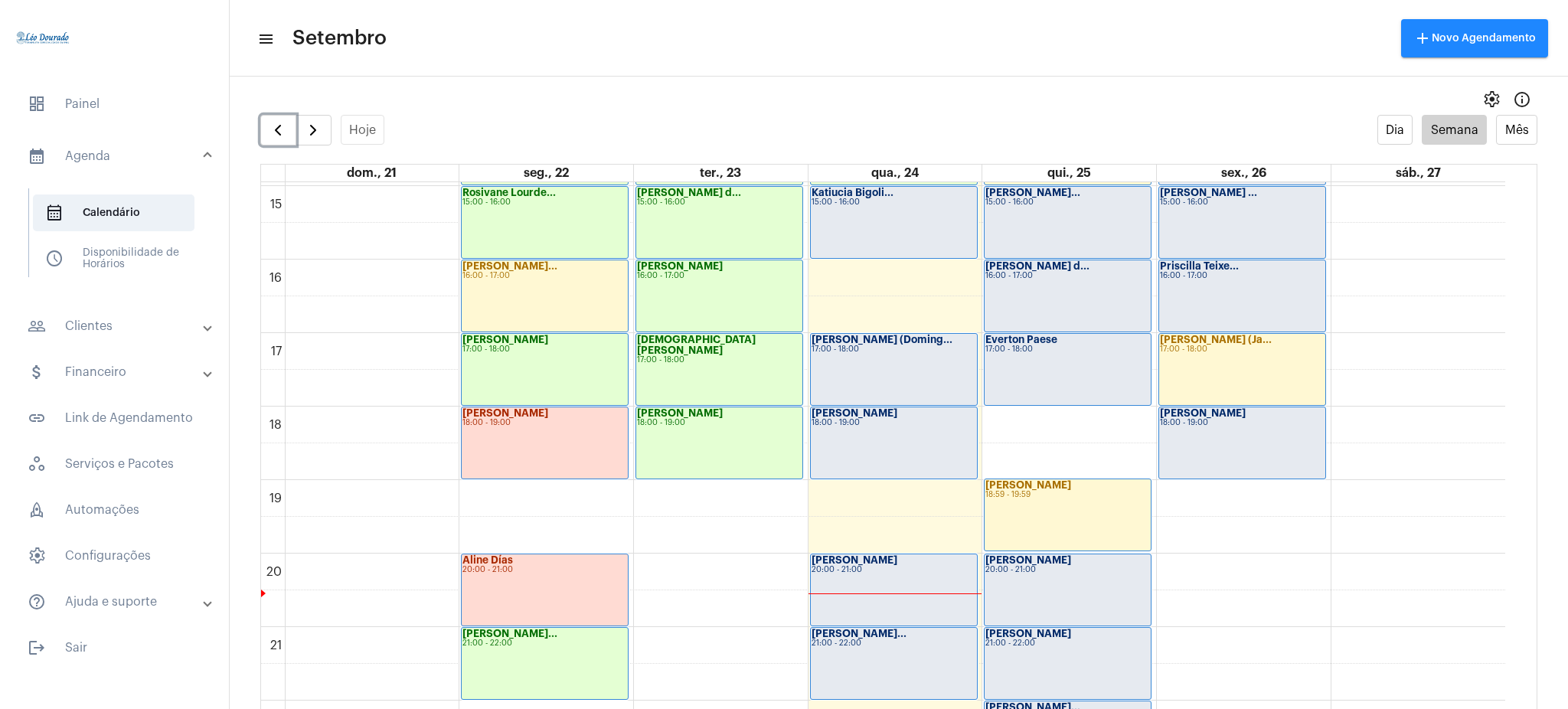
click at [849, 423] on div "18:00 - 19:00" at bounding box center [893, 423] width 164 height 9
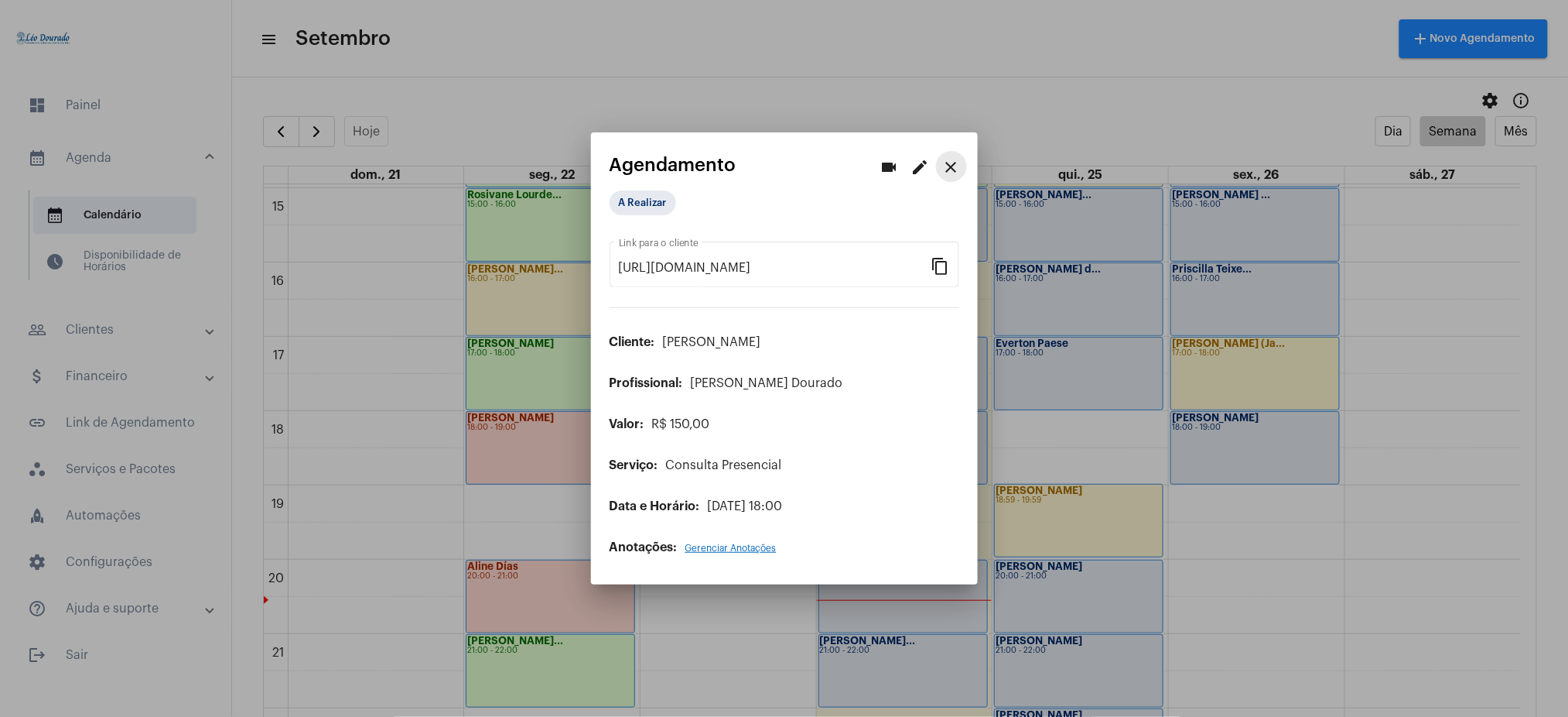
click at [954, 160] on mat-icon "close" at bounding box center [951, 167] width 19 height 19
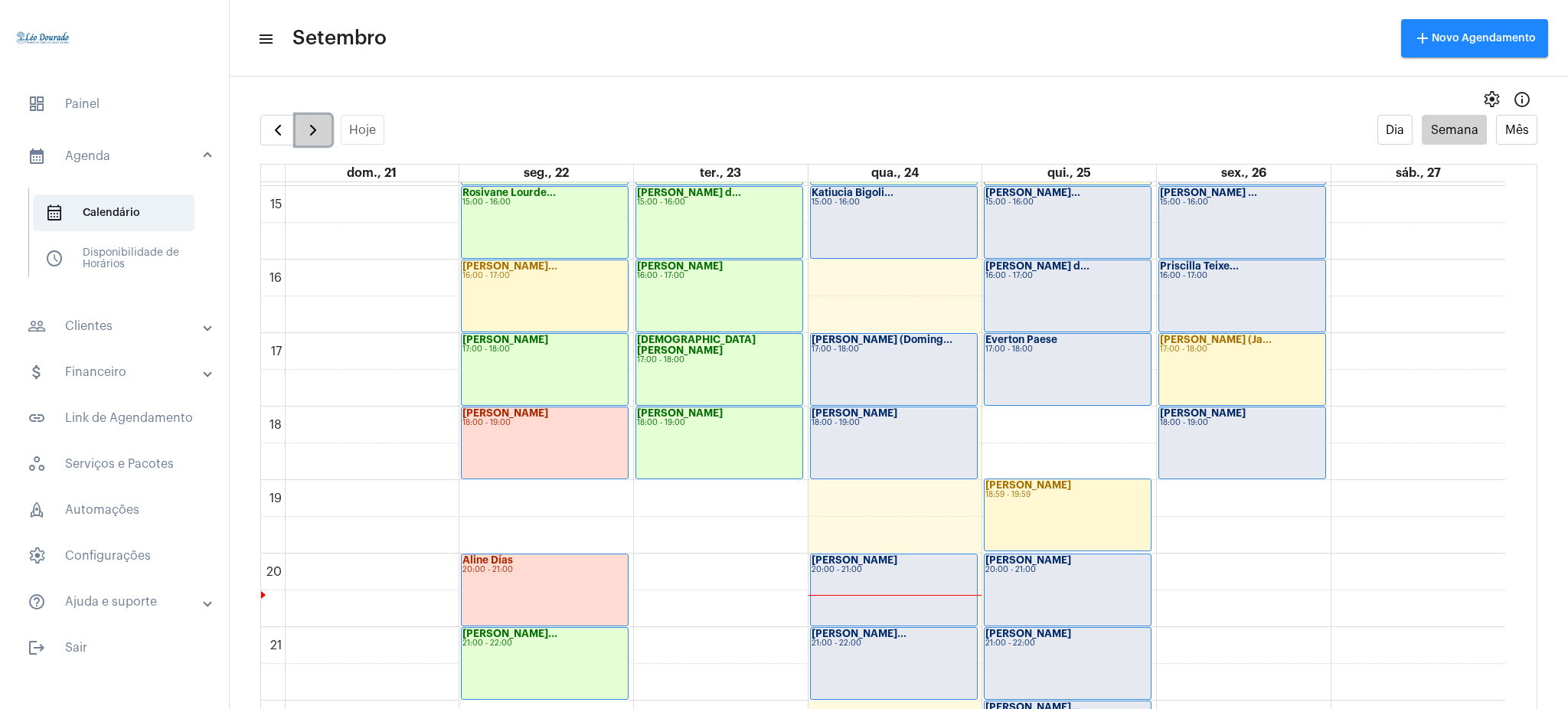
click at [312, 128] on span "button" at bounding box center [313, 130] width 18 height 18
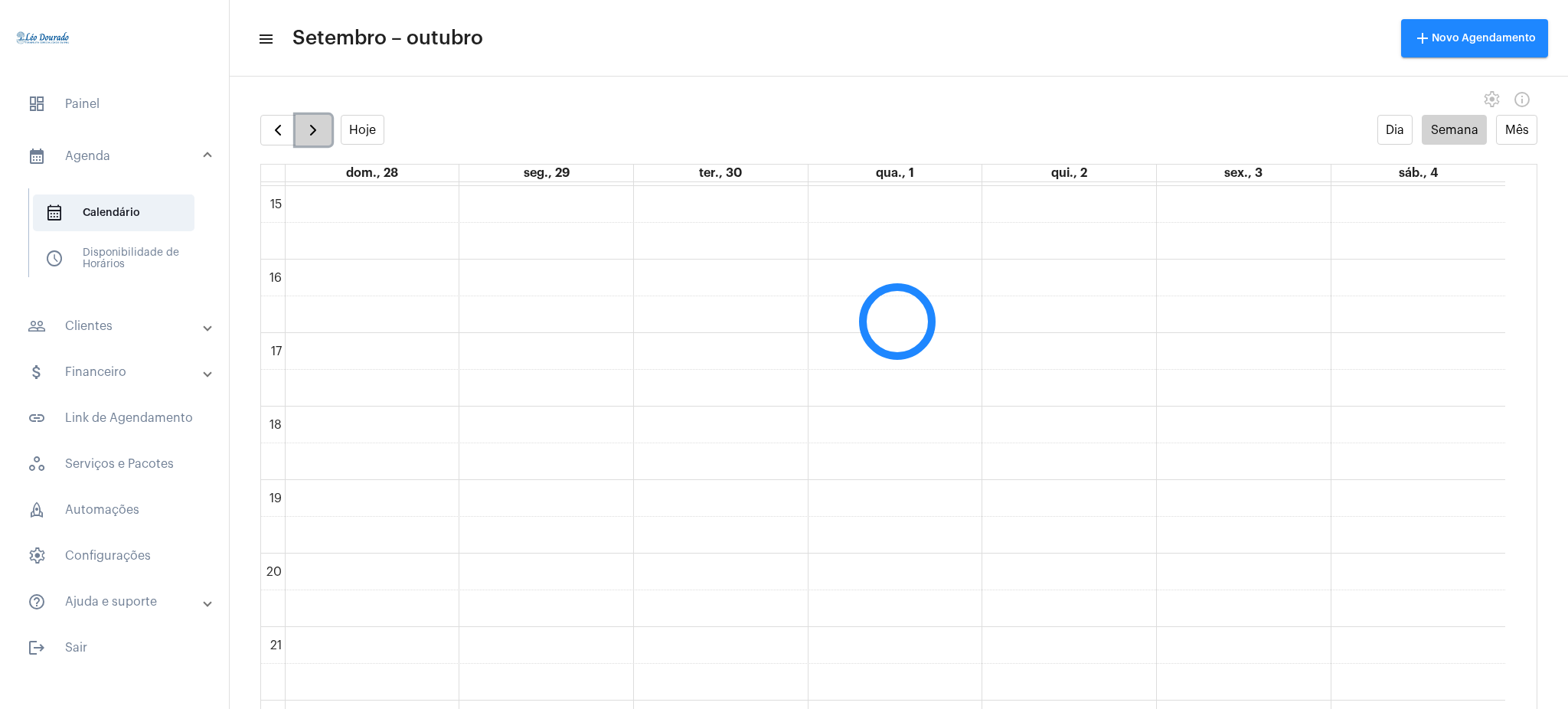
scroll to position [443, 0]
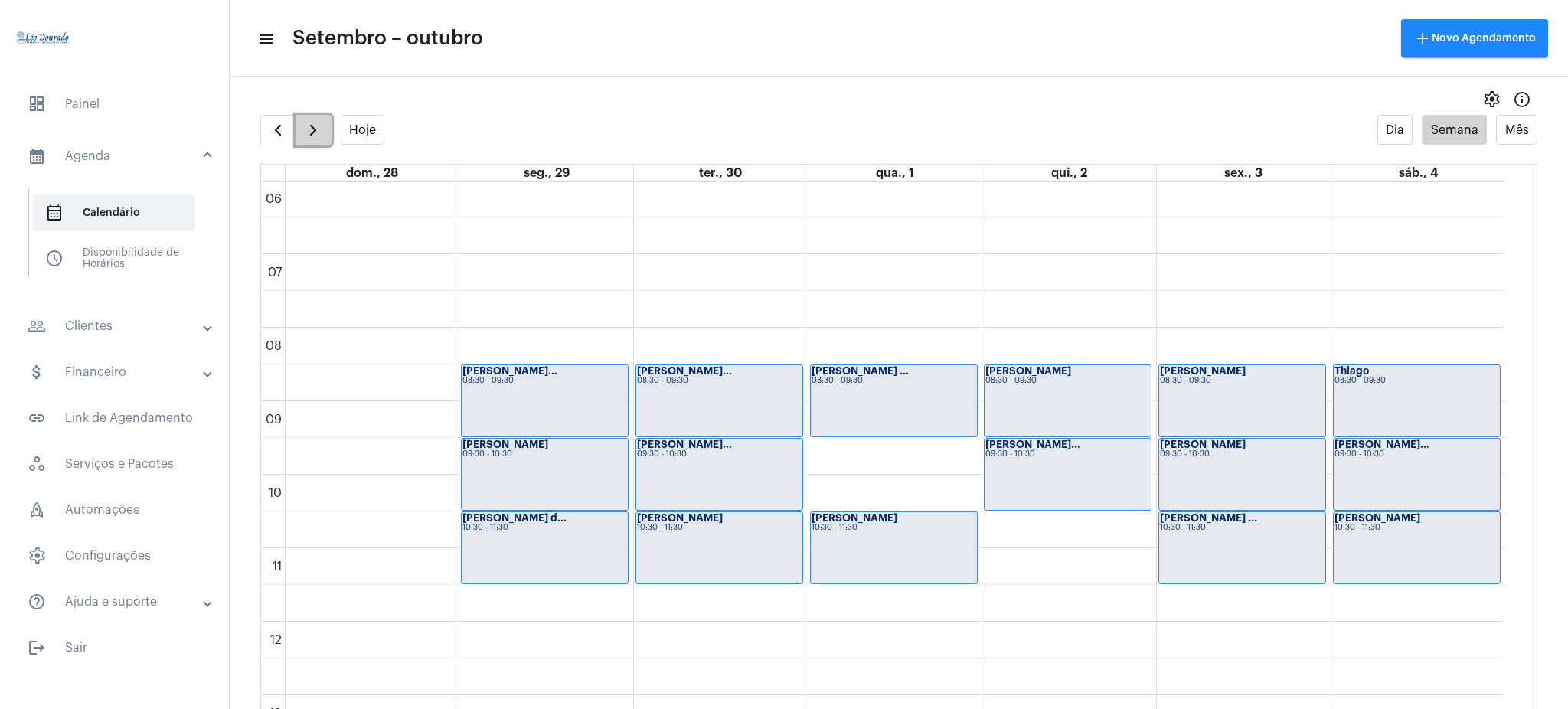
click at [304, 132] on span "button" at bounding box center [313, 130] width 18 height 18
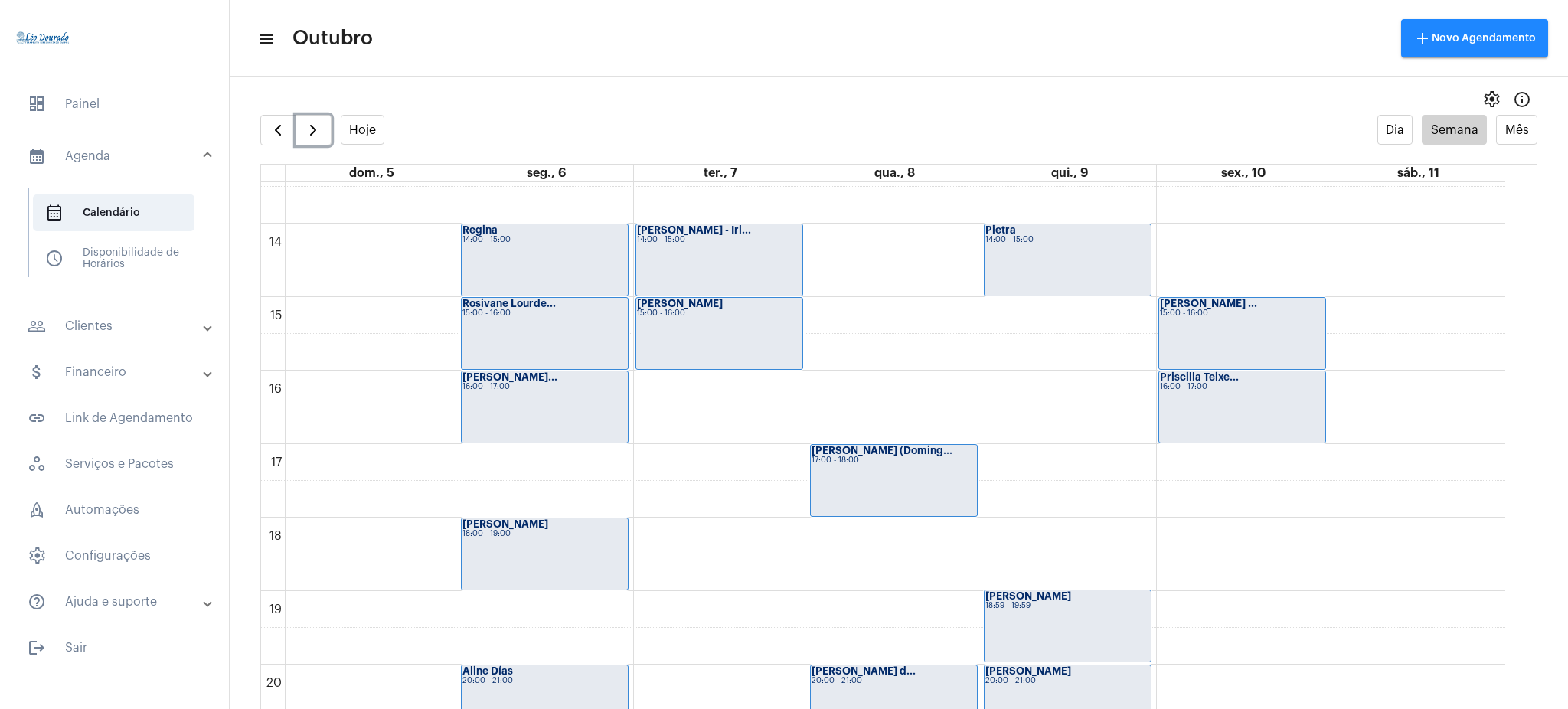
scroll to position [1013, 0]
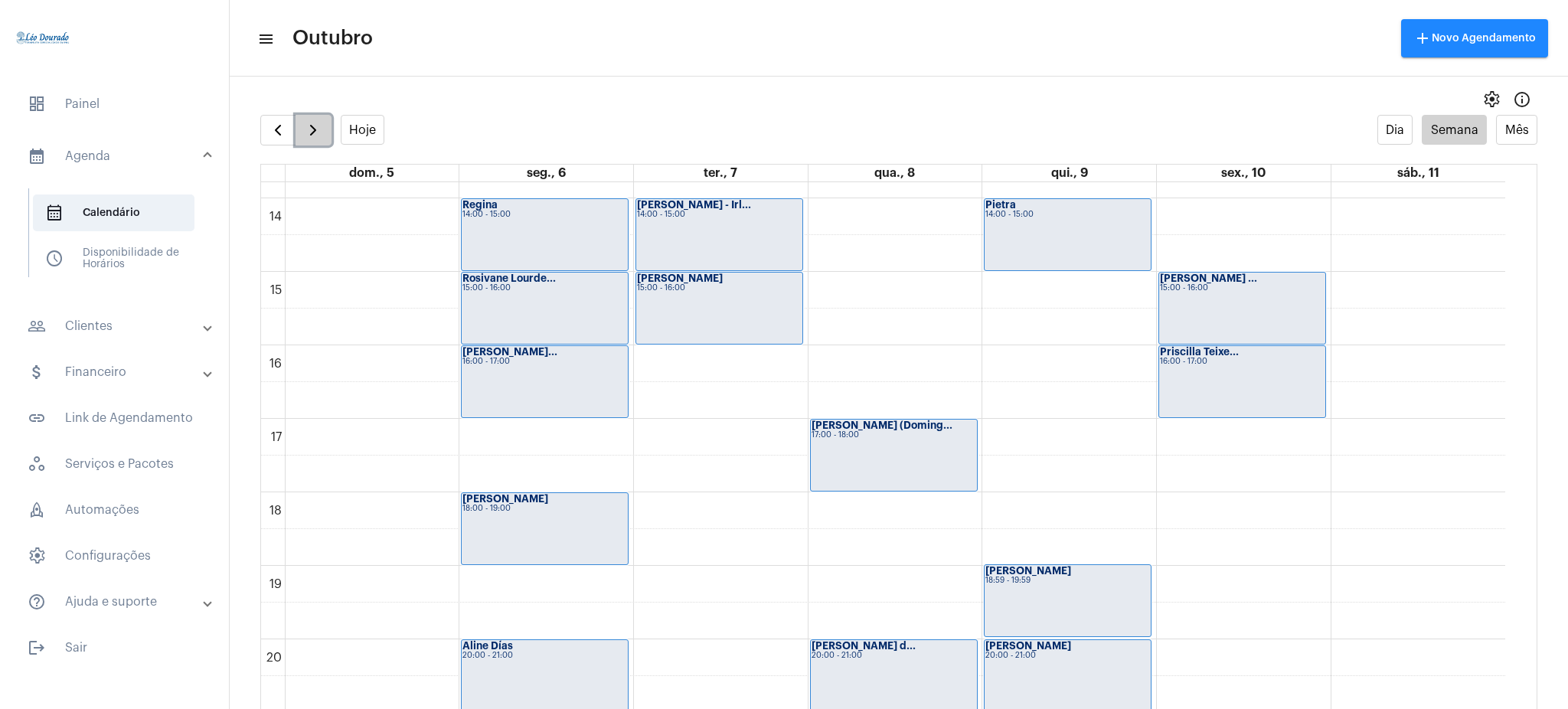
click at [304, 126] on span "button" at bounding box center [313, 130] width 18 height 18
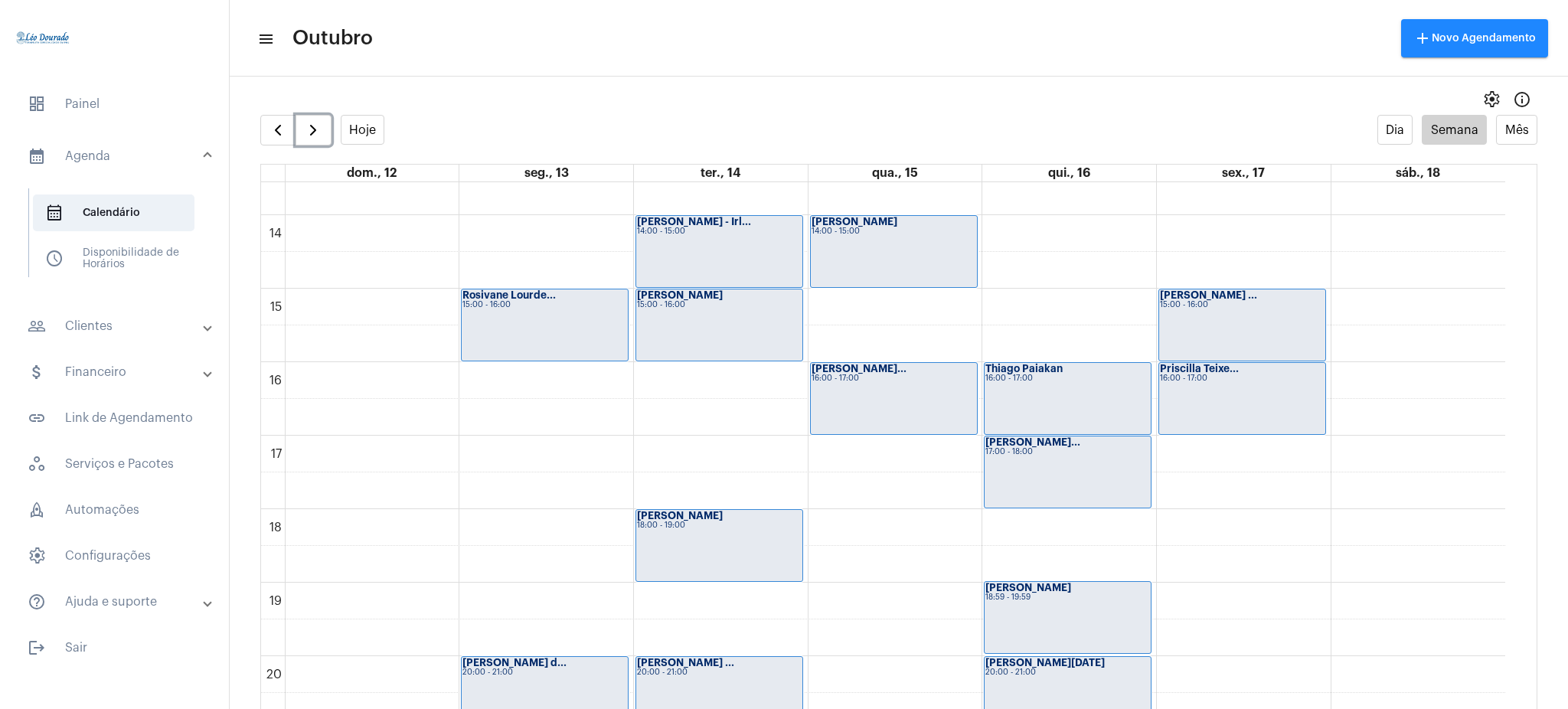
scroll to position [980, 0]
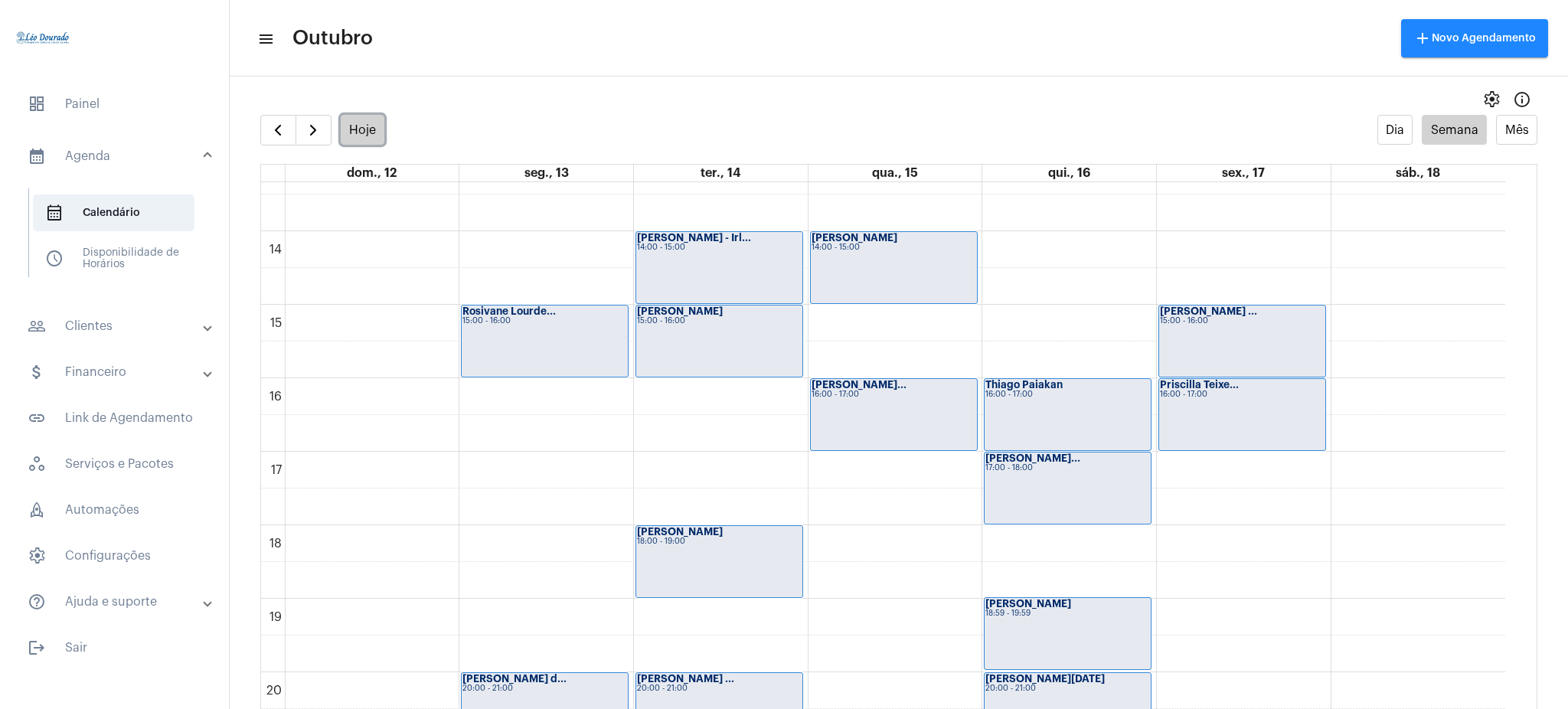
click at [351, 140] on button "Hoje" at bounding box center [363, 130] width 45 height 30
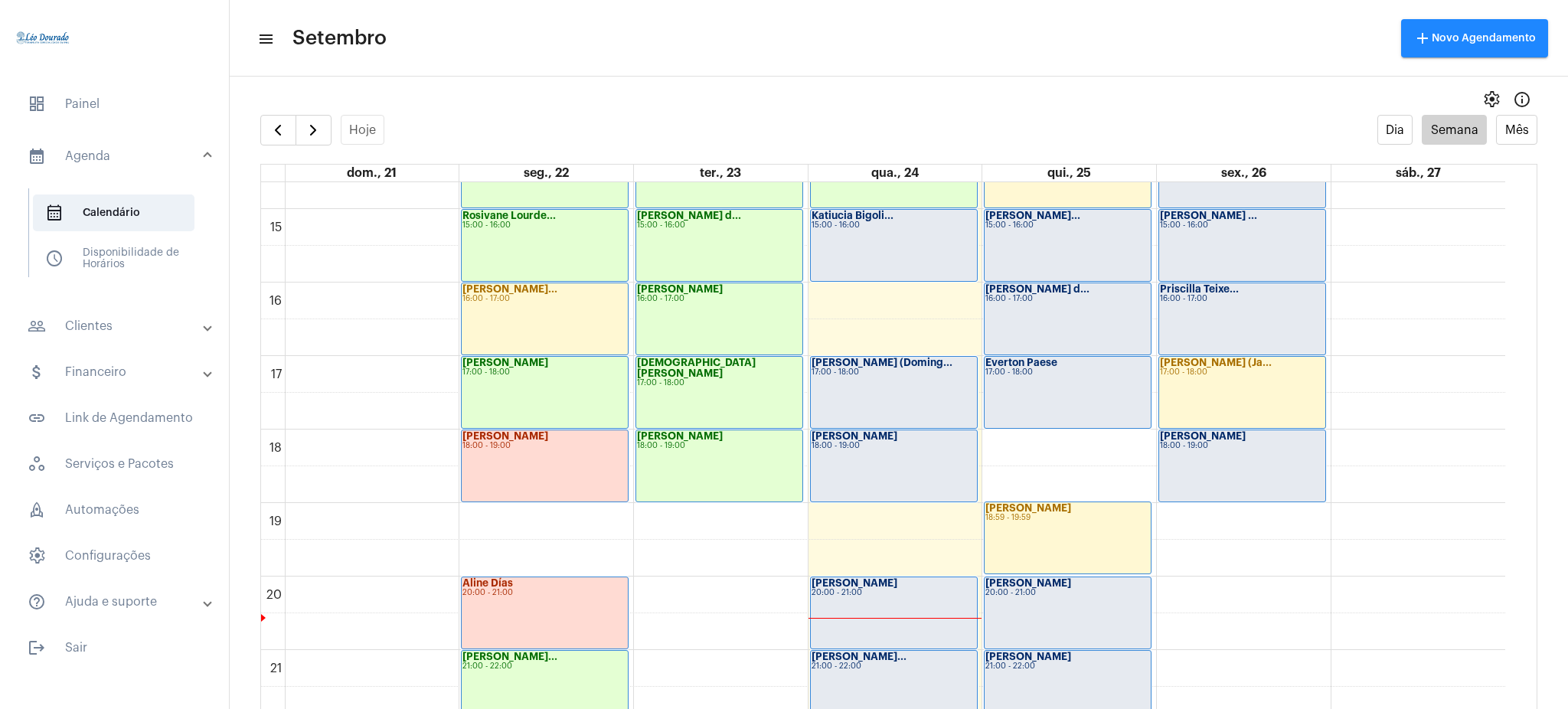
scroll to position [1205, 0]
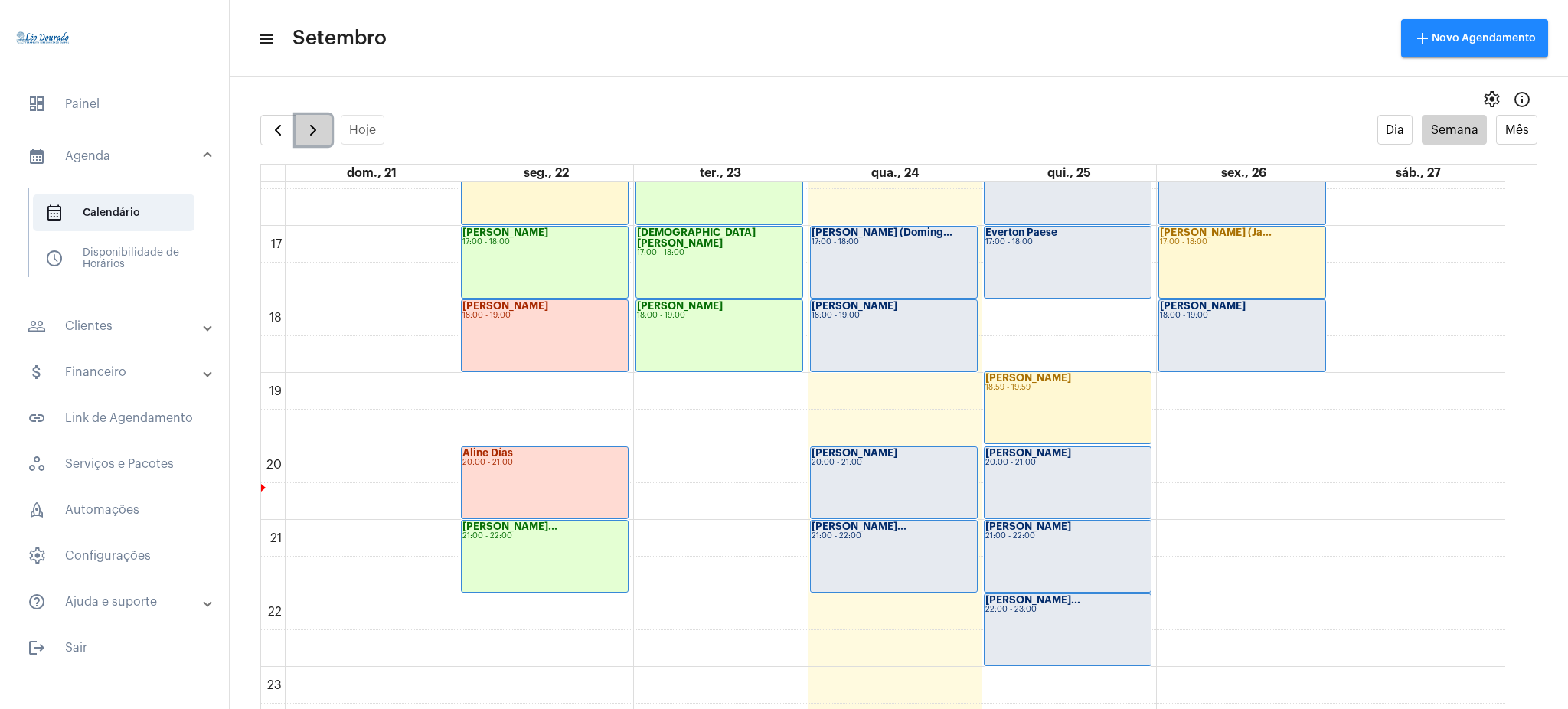
click at [298, 134] on button "button" at bounding box center [313, 130] width 36 height 31
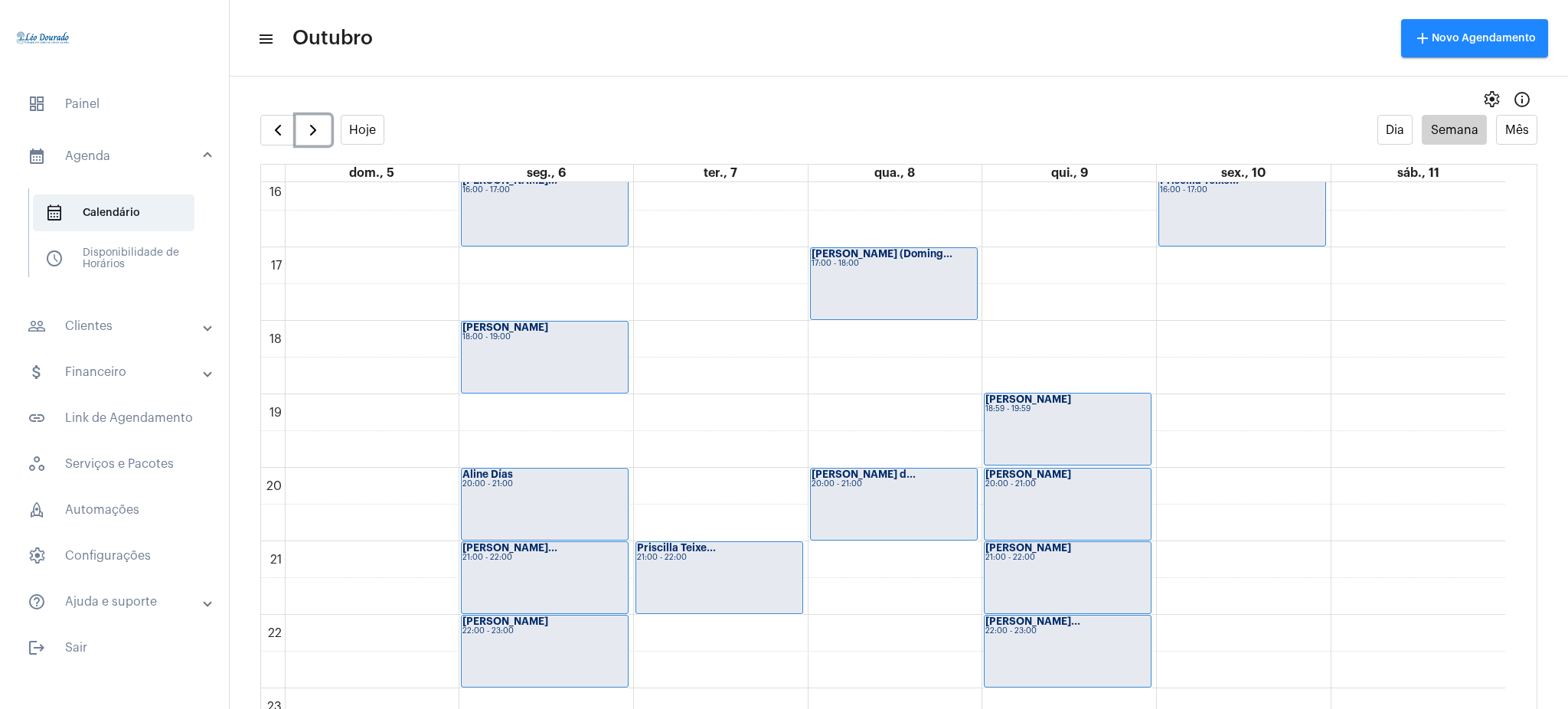
scroll to position [1193, 0]
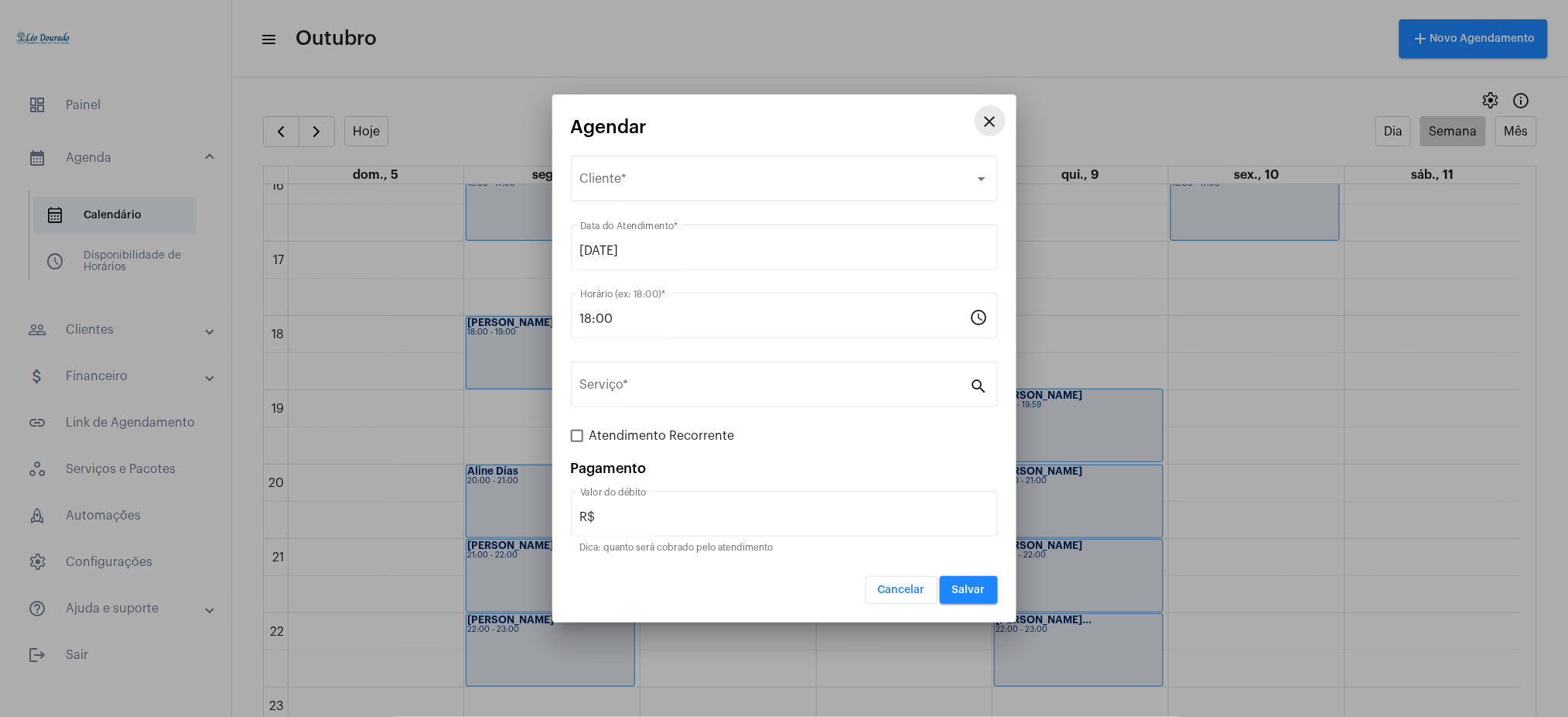
click at [995, 115] on mat-icon "close" at bounding box center [990, 121] width 19 height 19
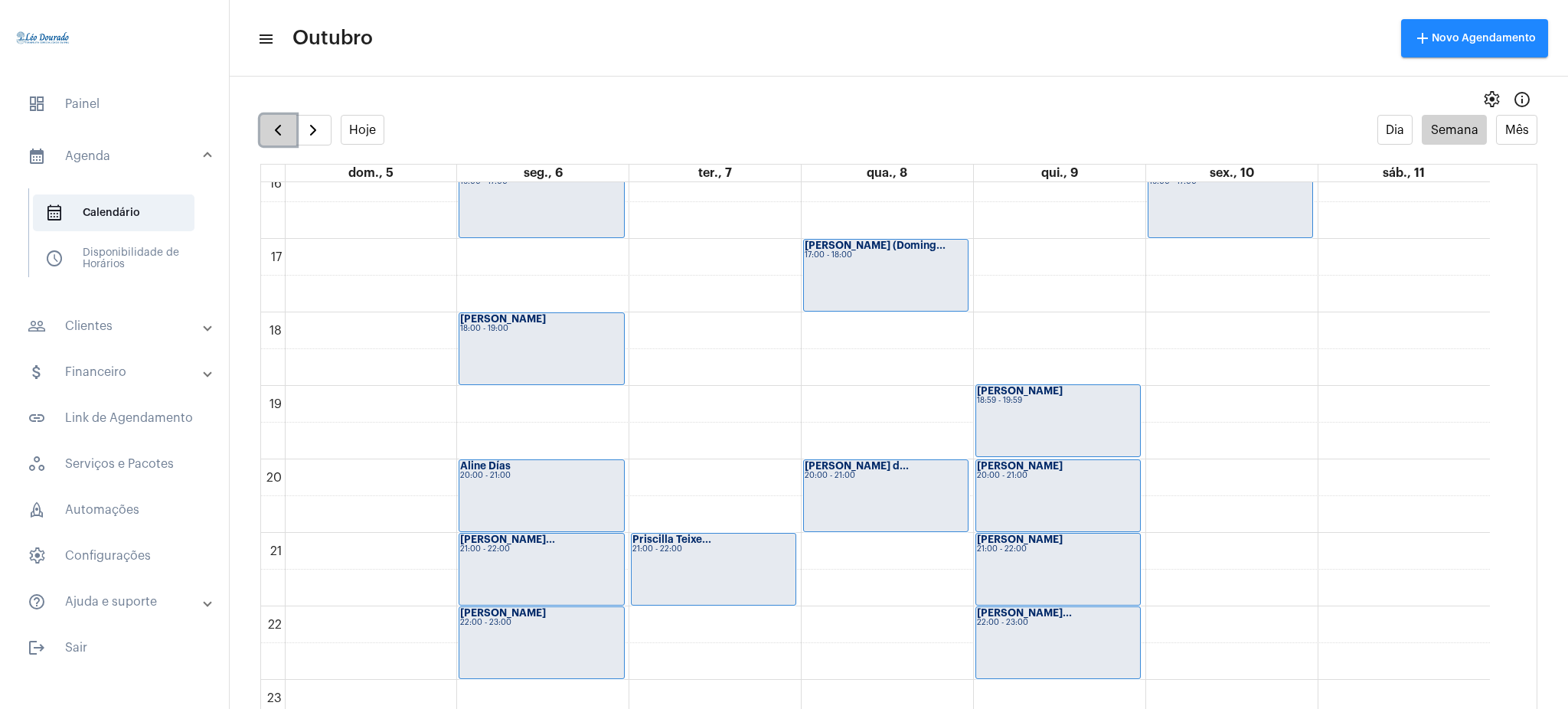
click at [265, 124] on button "button" at bounding box center [278, 130] width 36 height 31
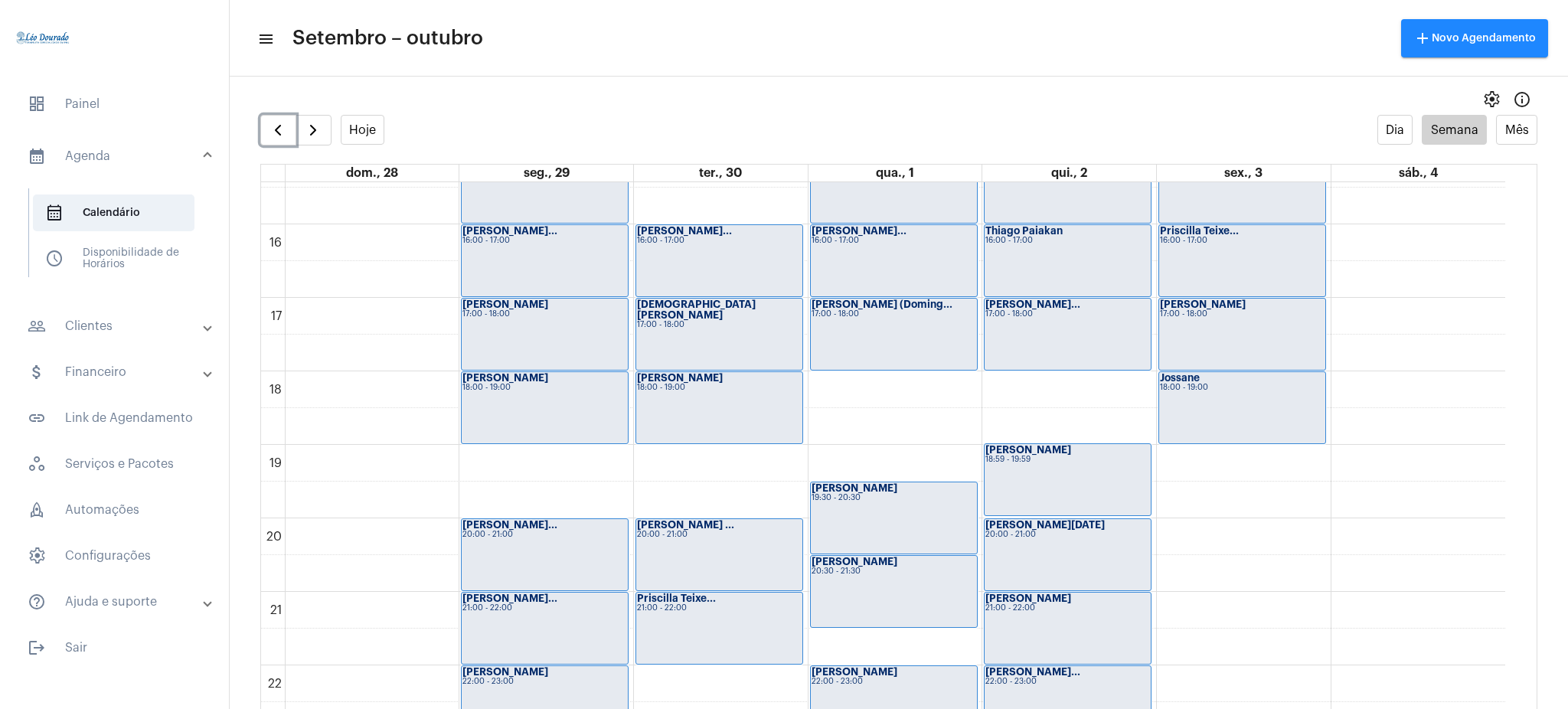
scroll to position [1139, 0]
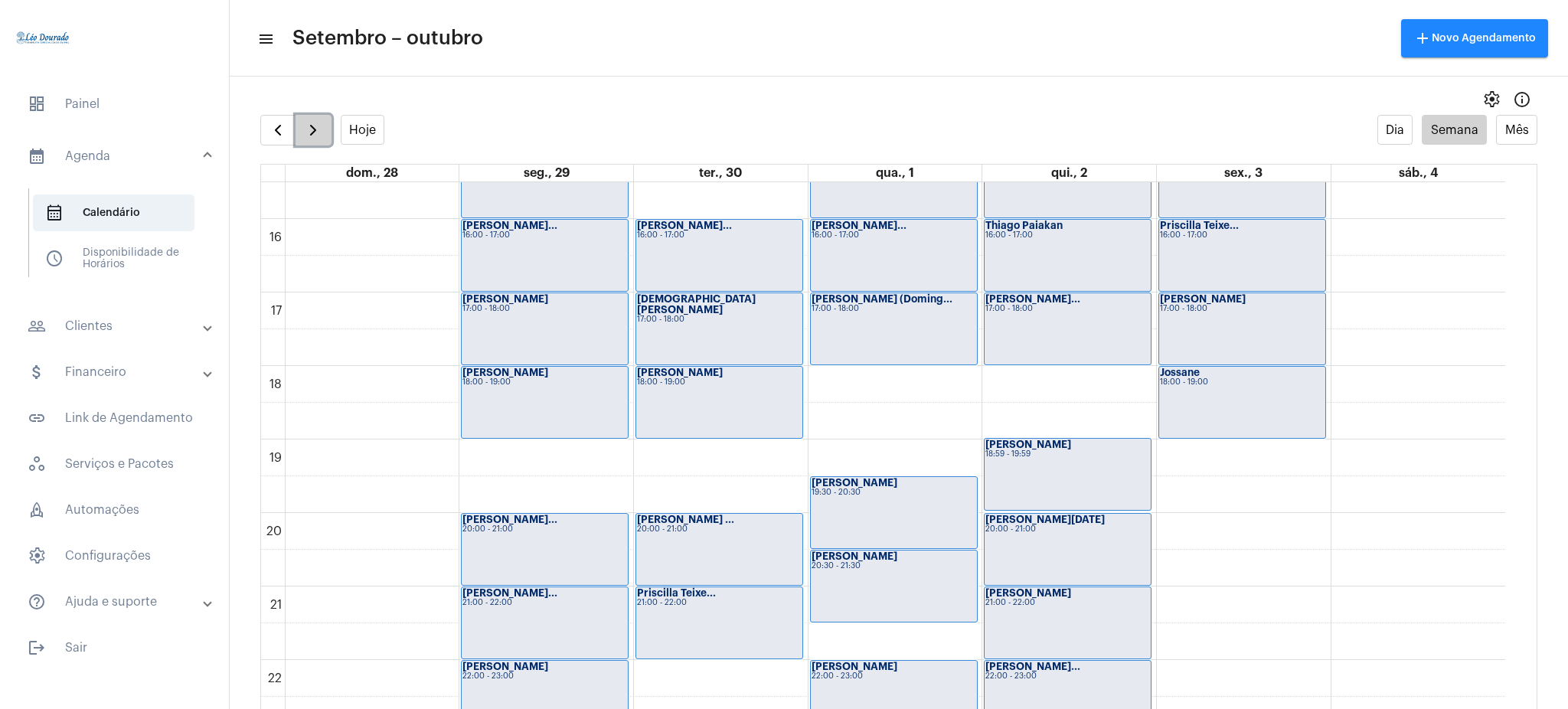
click at [314, 132] on span "button" at bounding box center [313, 130] width 18 height 18
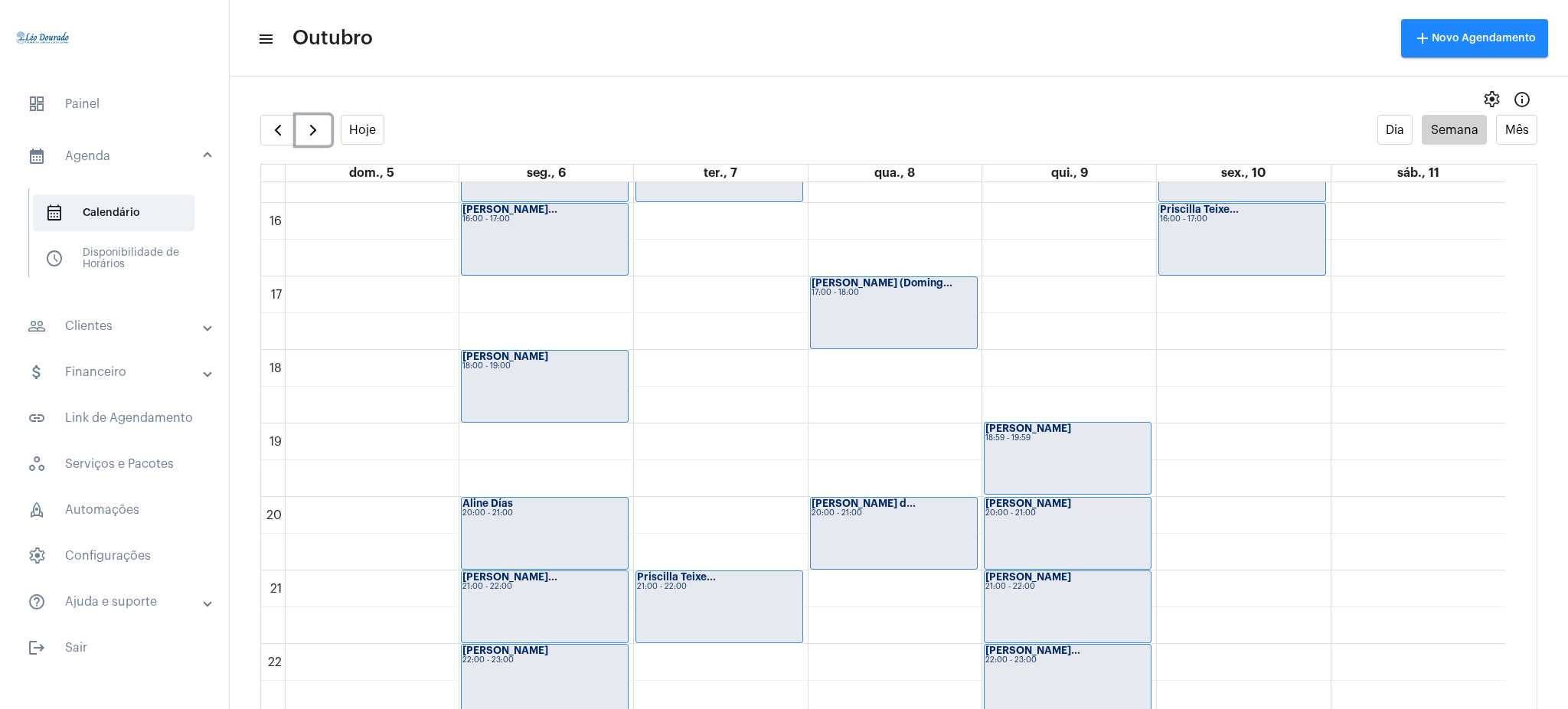
scroll to position [1161, 0]
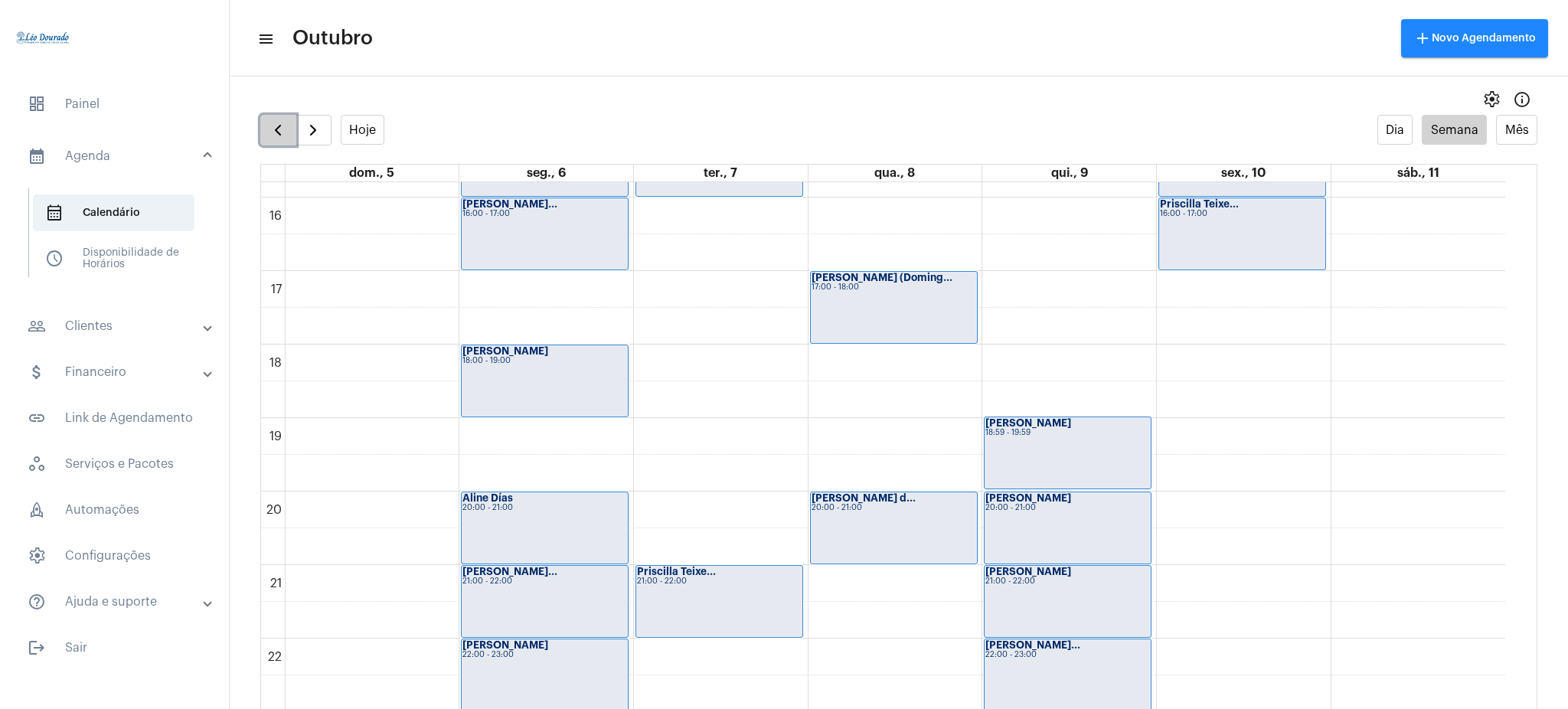
click at [280, 134] on span "button" at bounding box center [278, 130] width 18 height 18
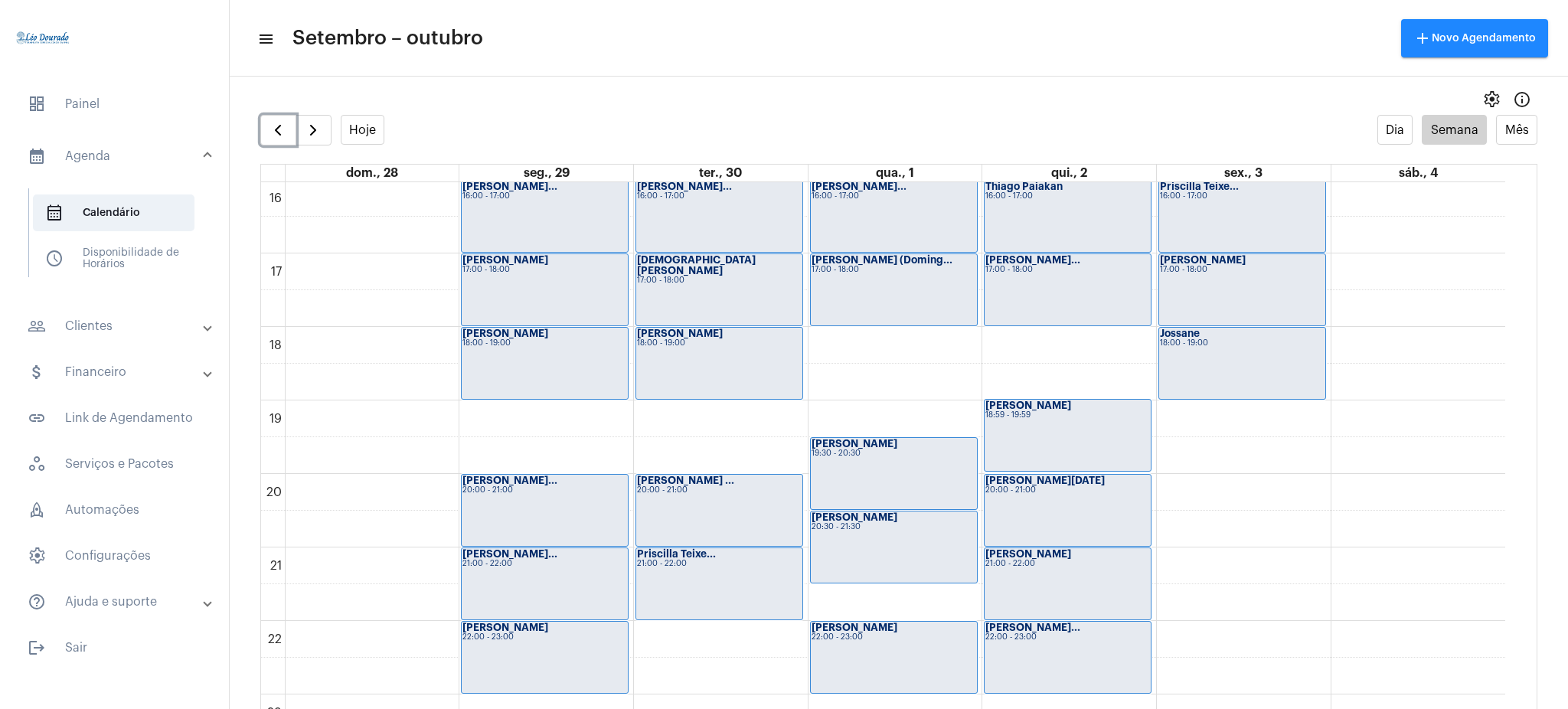
scroll to position [1205, 0]
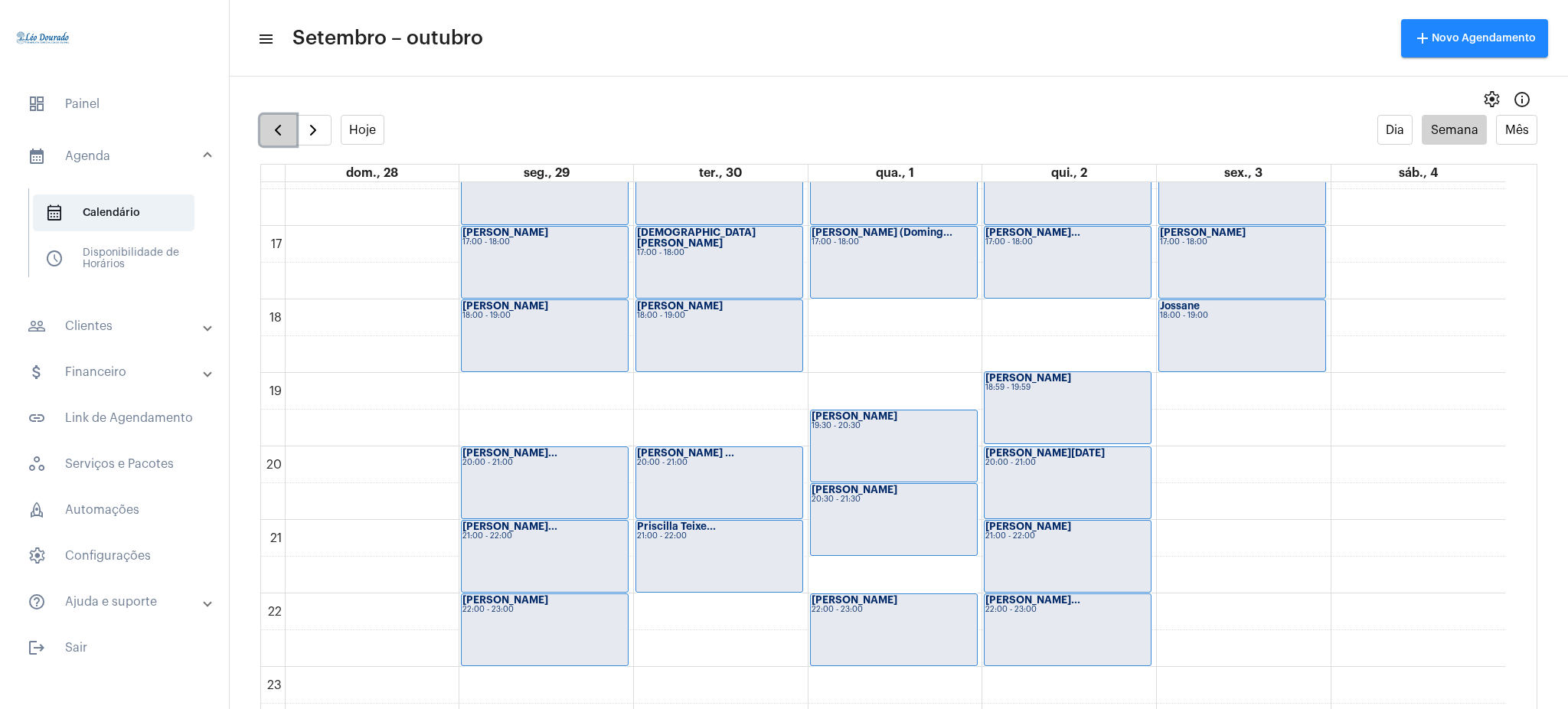
click at [285, 122] on span "button" at bounding box center [278, 130] width 18 height 18
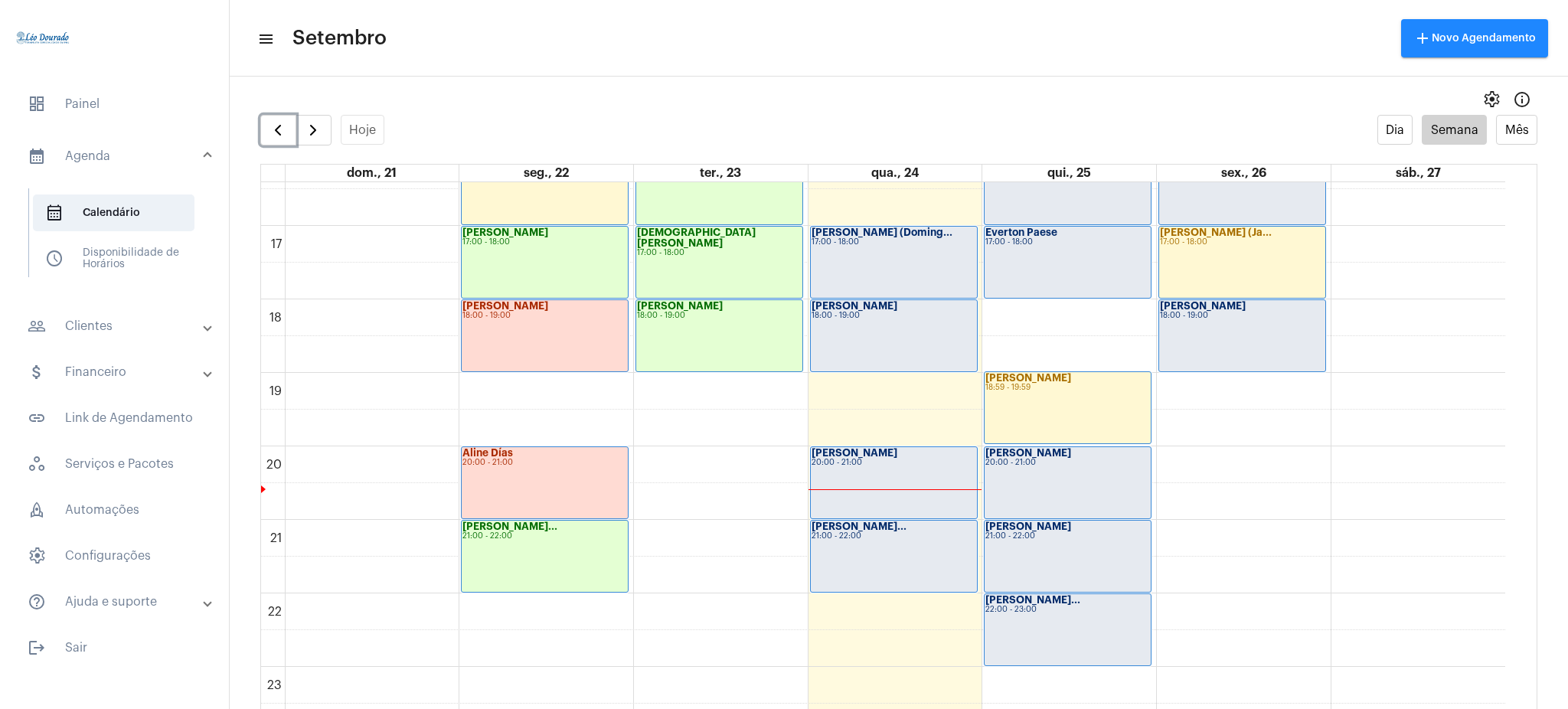
scroll to position [31, 0]
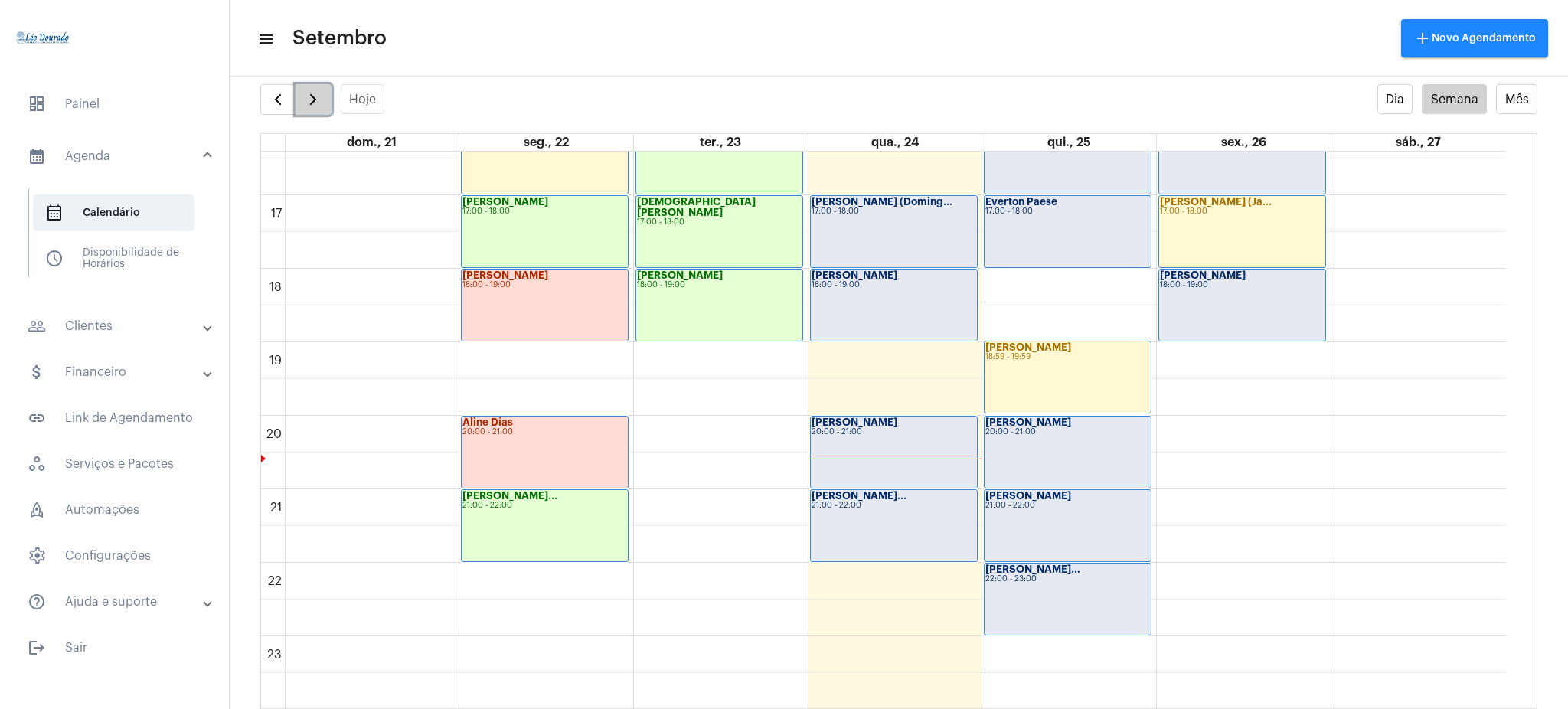
click at [304, 96] on span "button" at bounding box center [313, 99] width 18 height 18
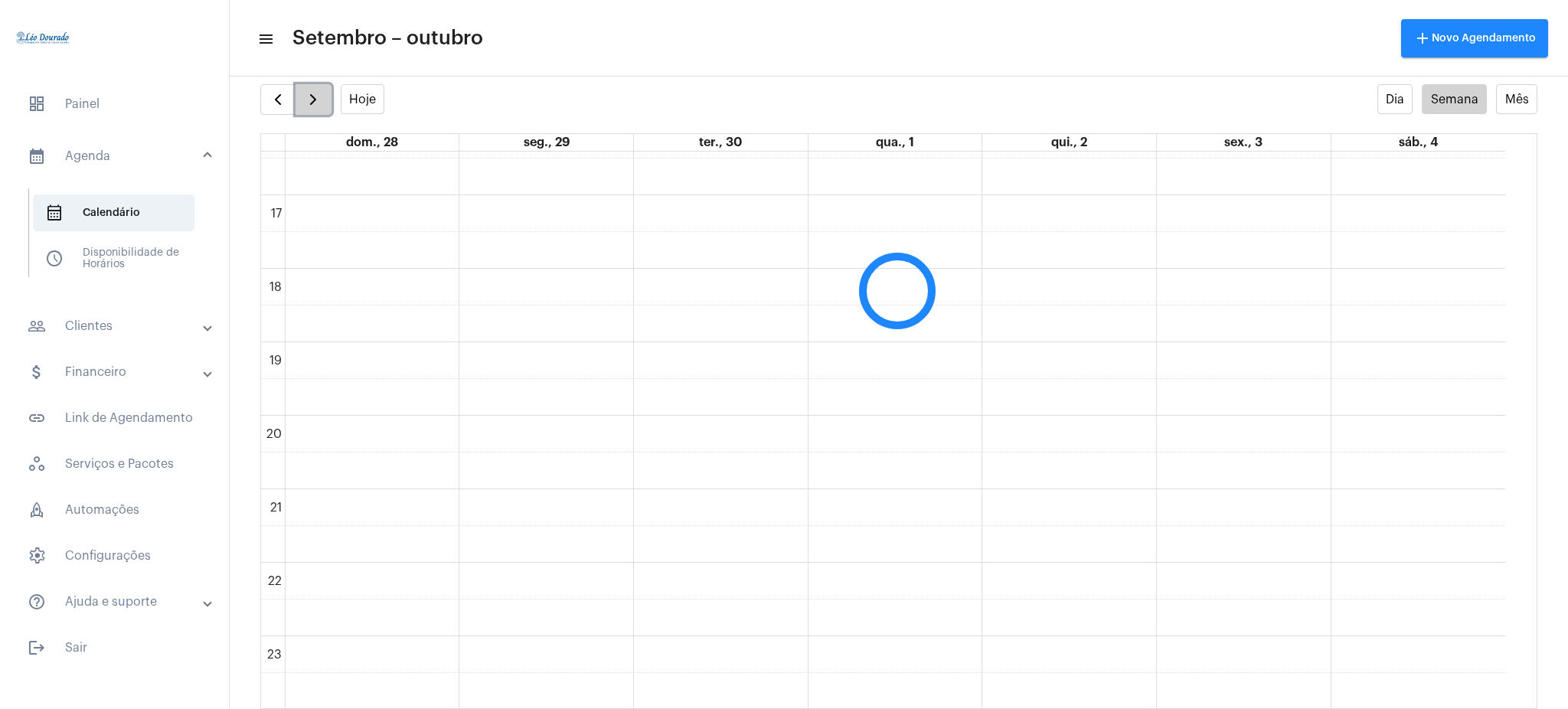
scroll to position [443, 0]
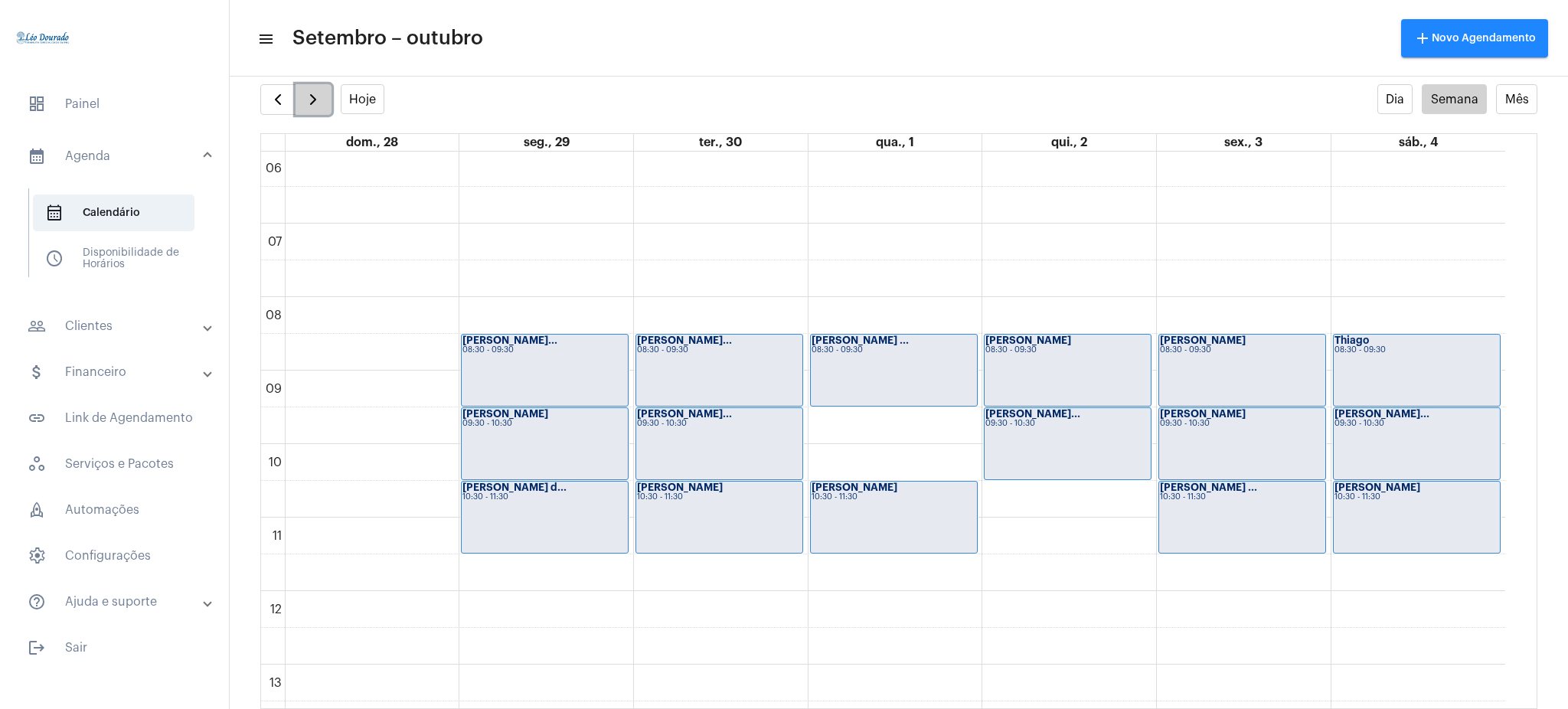
click at [304, 96] on span "button" at bounding box center [313, 99] width 18 height 18
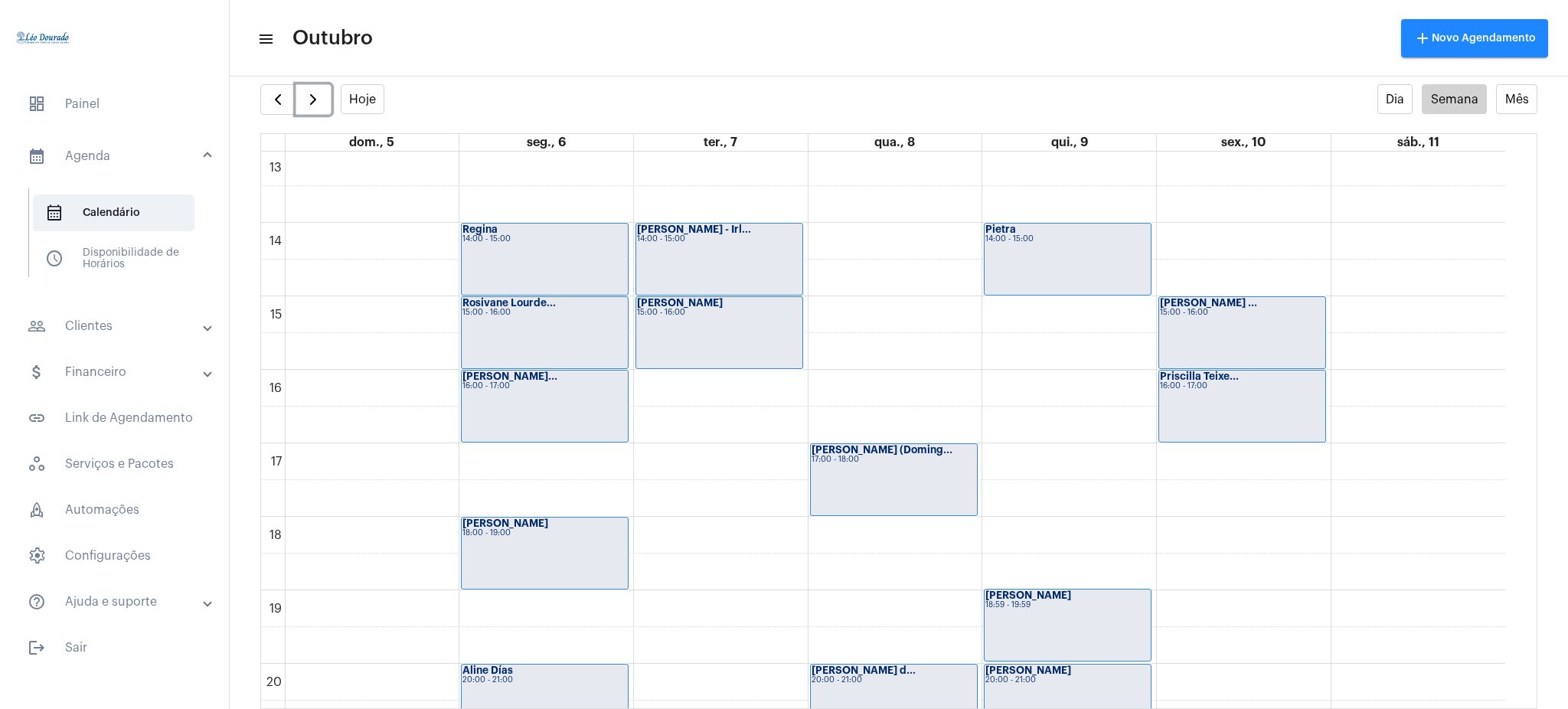
scroll to position [1021, 0]
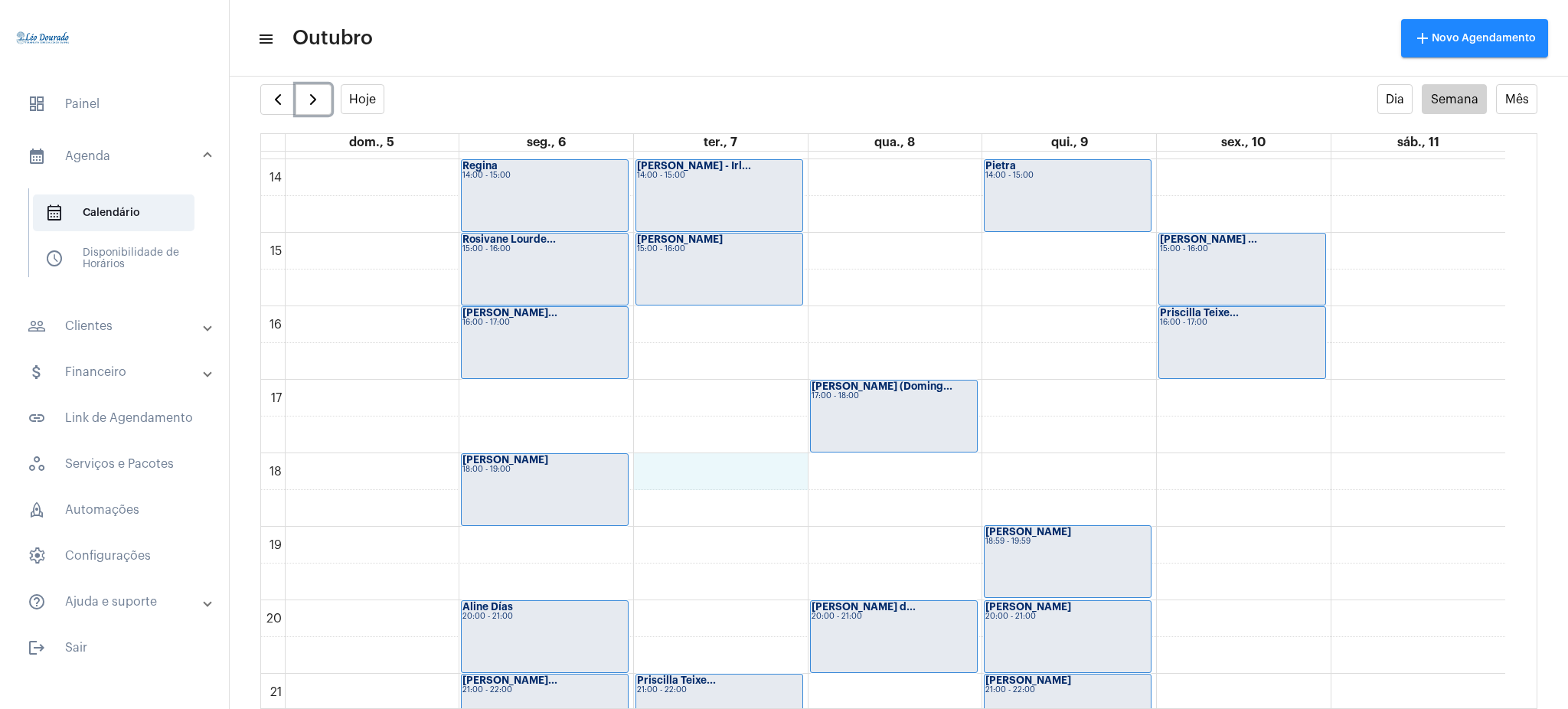
click at [672, 485] on div "00 01 02 03 04 05 06 07 08 09 10 11 12 13 14 15 16 17 18 19 20 21 22 23 [PERSON…" at bounding box center [883, 12] width 1244 height 1764
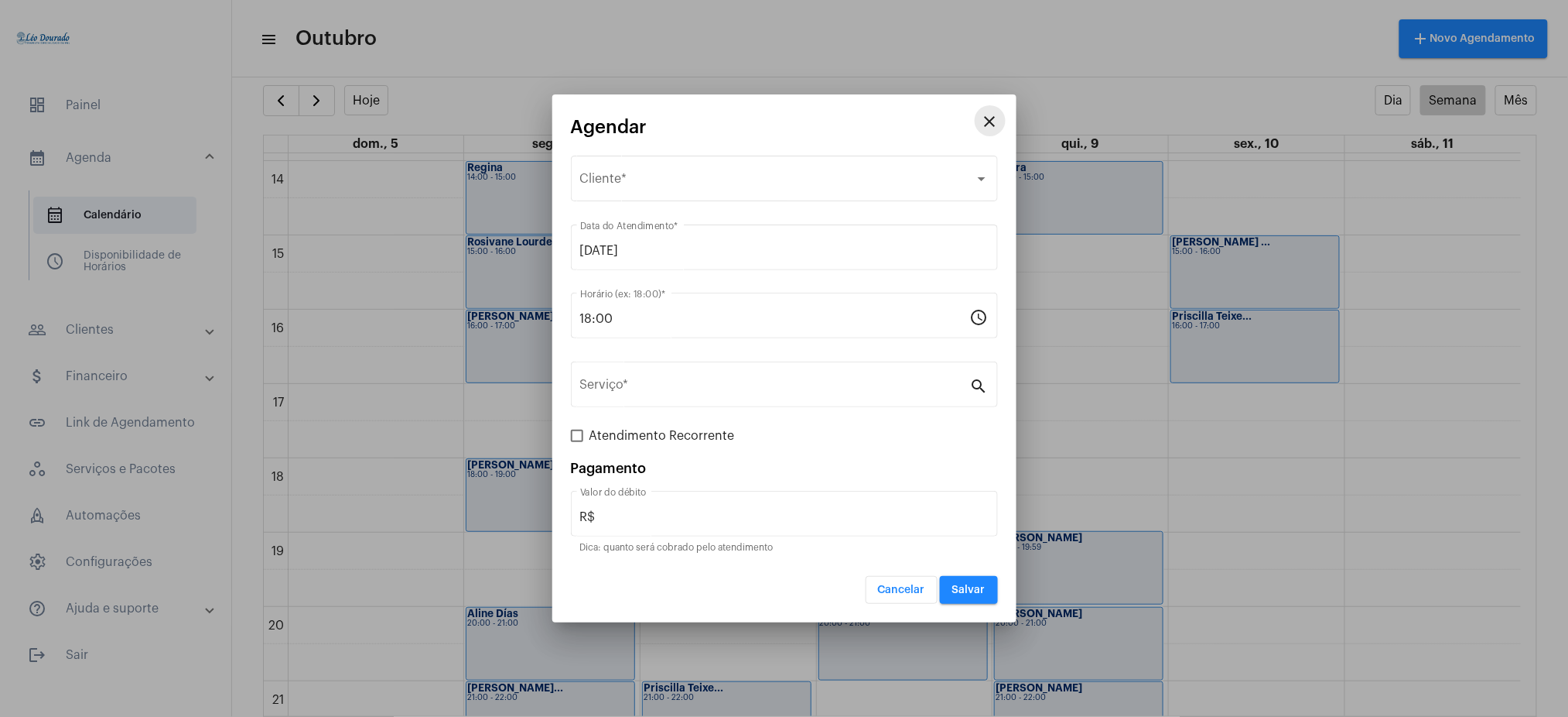
click at [989, 120] on mat-icon "close" at bounding box center [990, 121] width 19 height 19
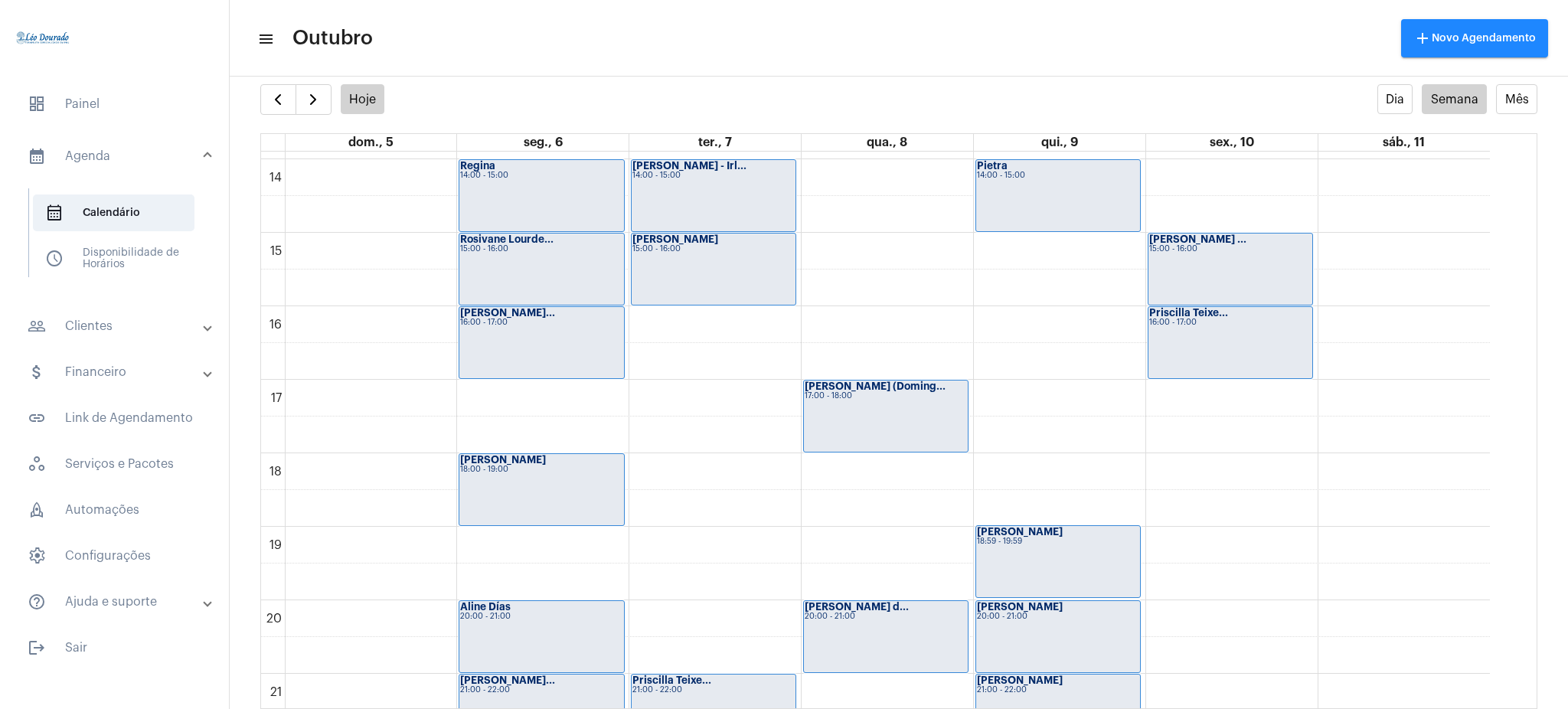
drag, startPoint x: 393, startPoint y: 105, endPoint x: 382, endPoint y: 105, distance: 11.0
click at [382, 105] on div "Hoje Dia Semana Mês" at bounding box center [899, 99] width 1277 height 31
click at [382, 105] on button "Hoje" at bounding box center [363, 99] width 45 height 30
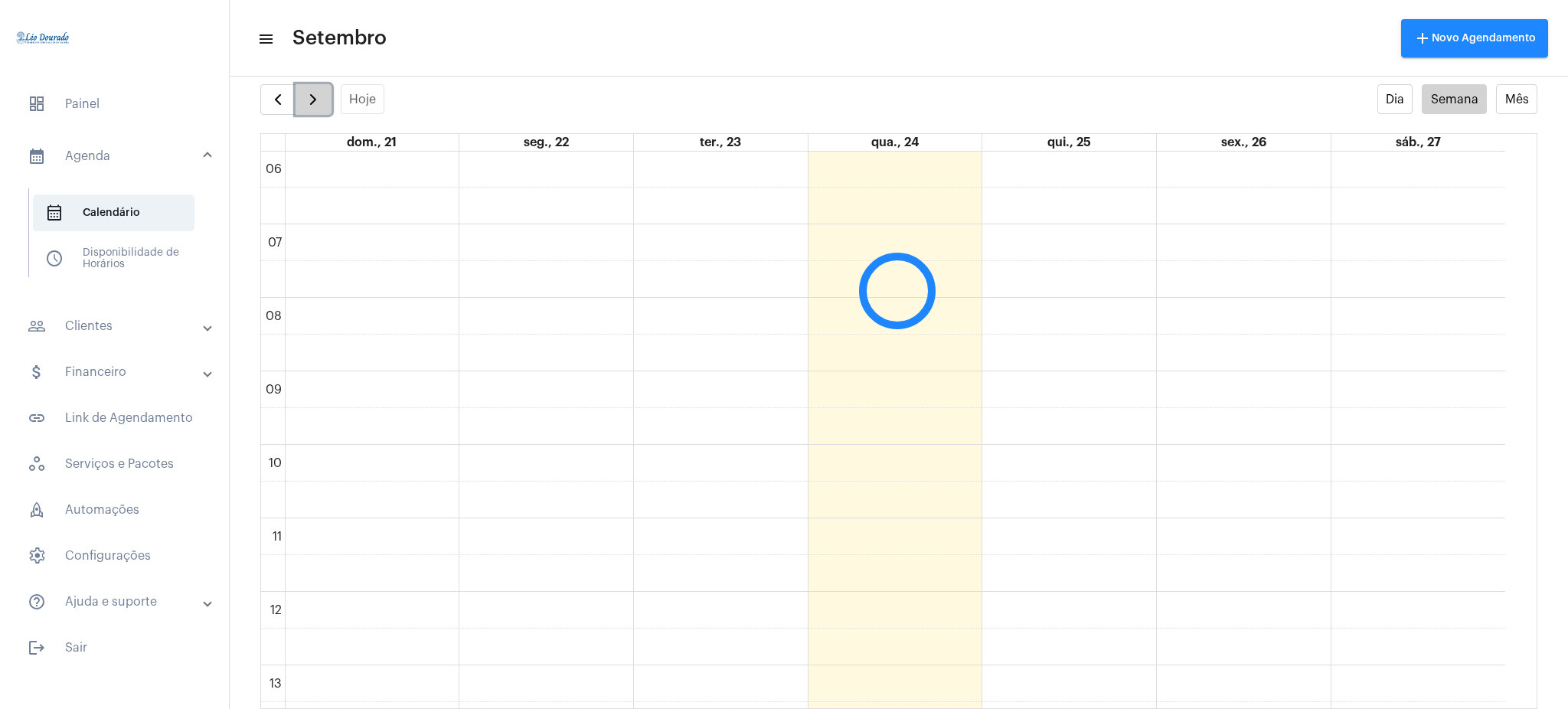
click at [307, 102] on span "button" at bounding box center [313, 99] width 18 height 18
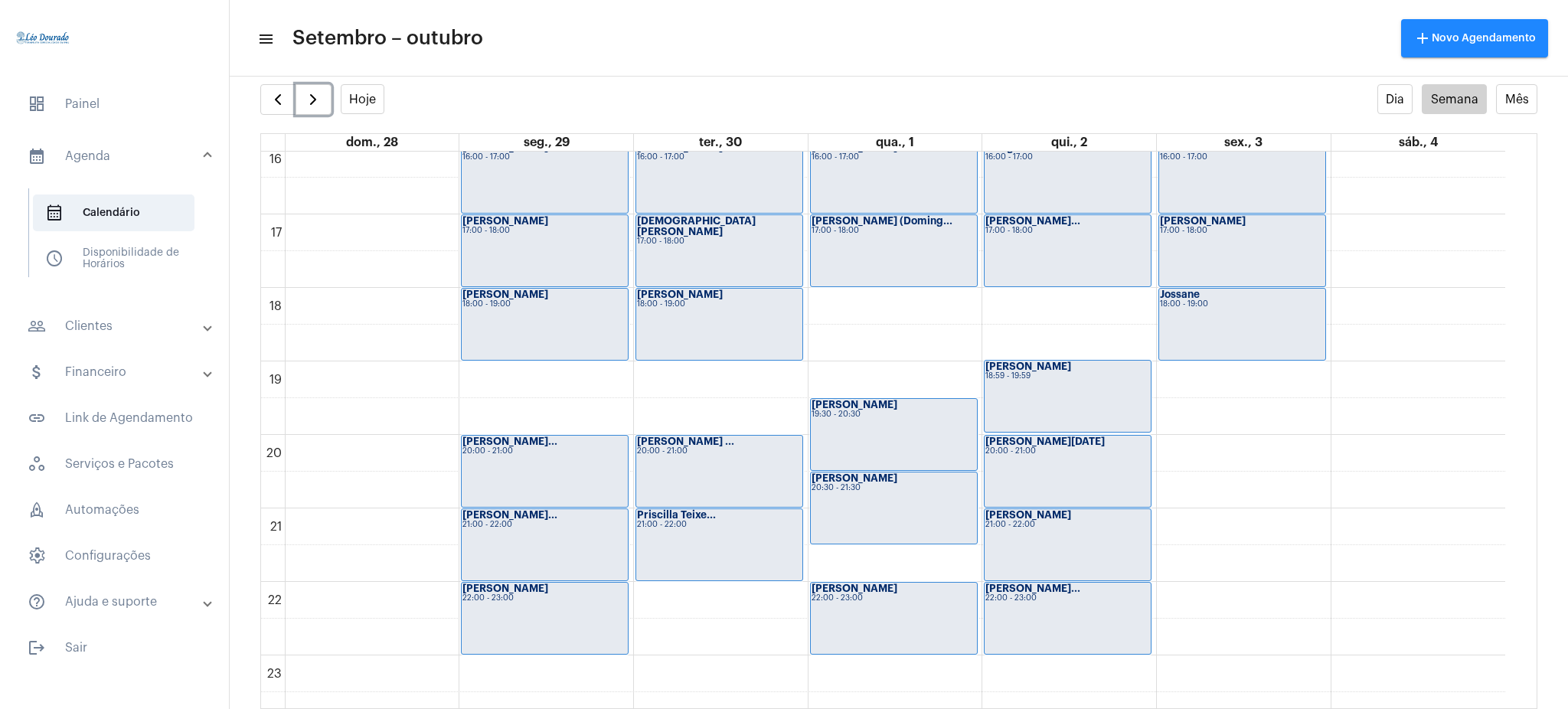
scroll to position [1205, 0]
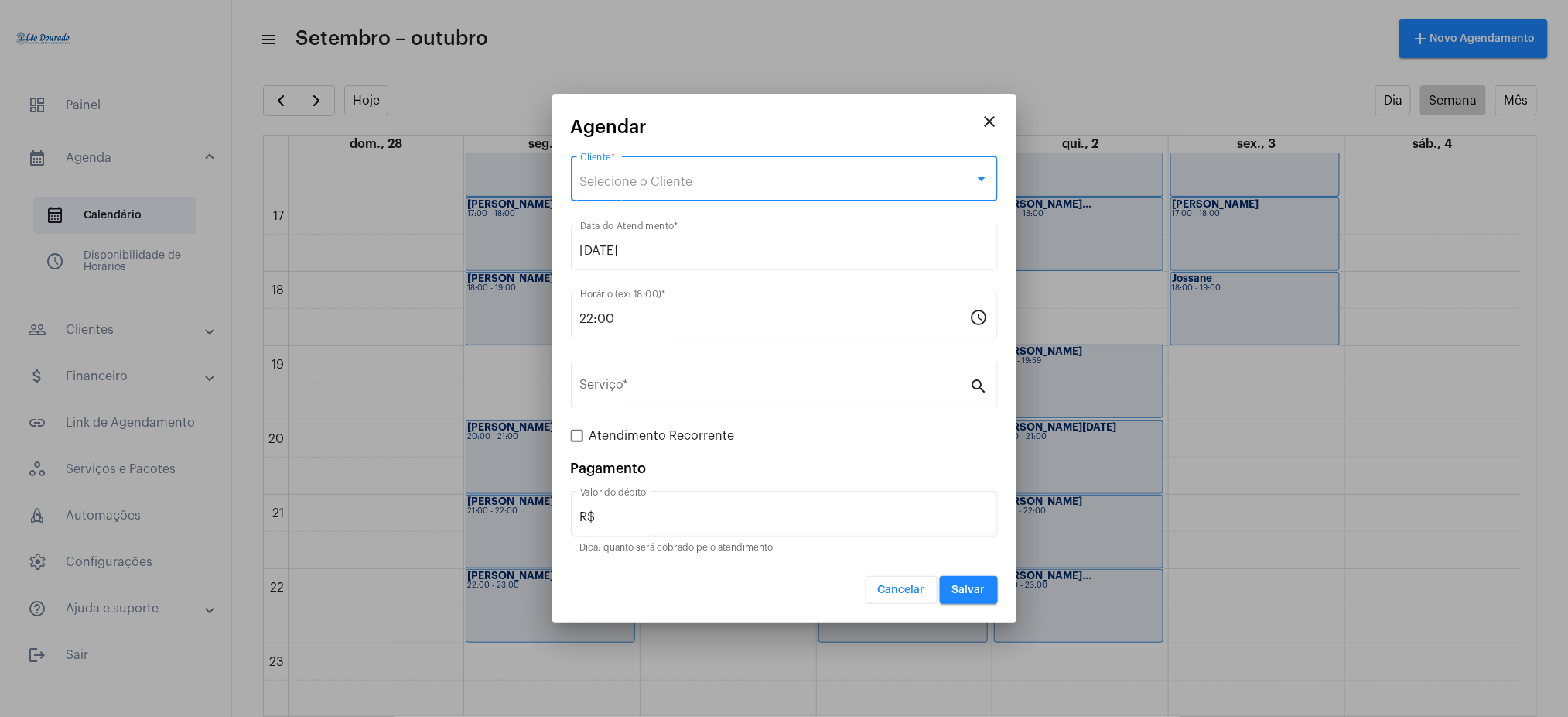
click at [703, 184] on div "Selecione o Cliente" at bounding box center [778, 182] width 394 height 14
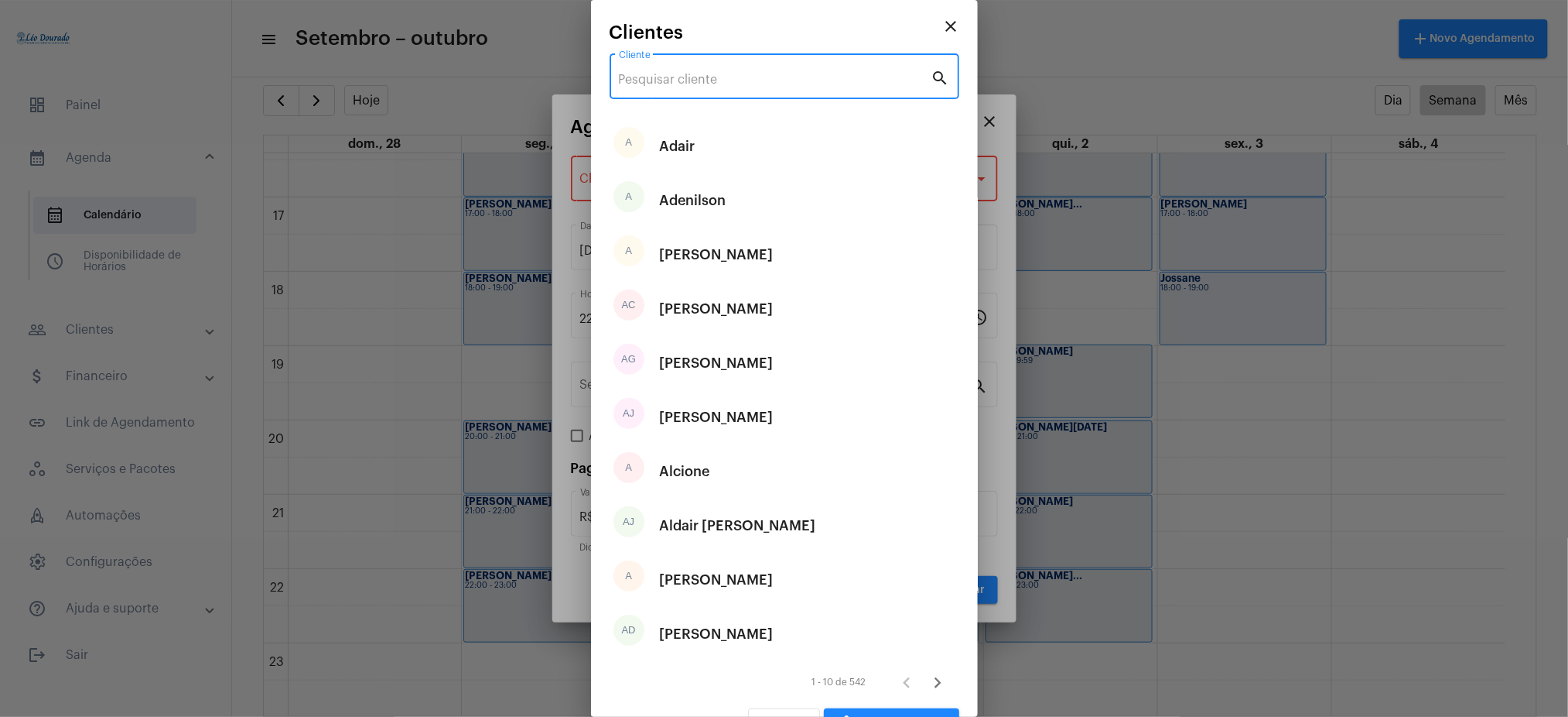
click at [701, 73] on input "Cliente" at bounding box center [775, 80] width 313 height 14
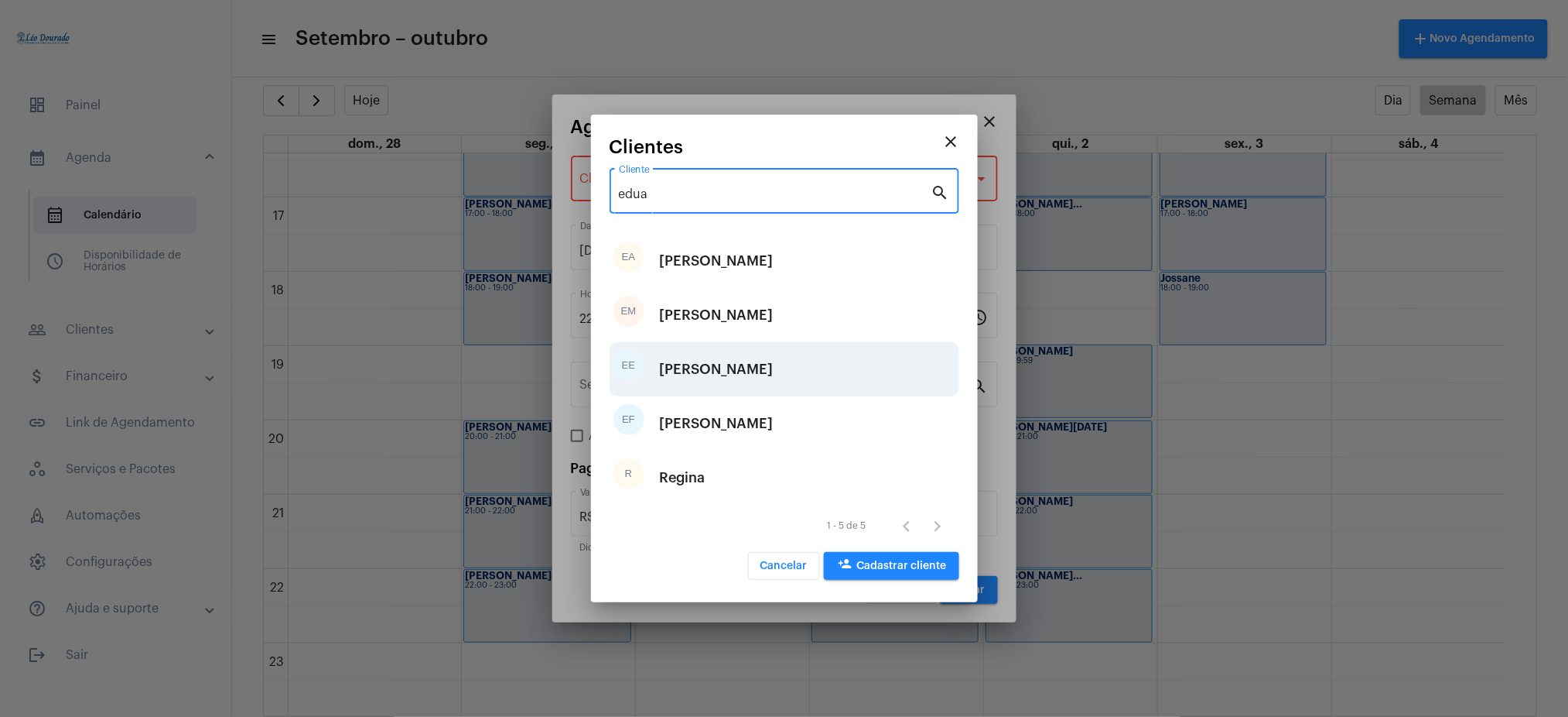
type input "edua"
click at [723, 357] on div "[PERSON_NAME]" at bounding box center [717, 370] width 114 height 46
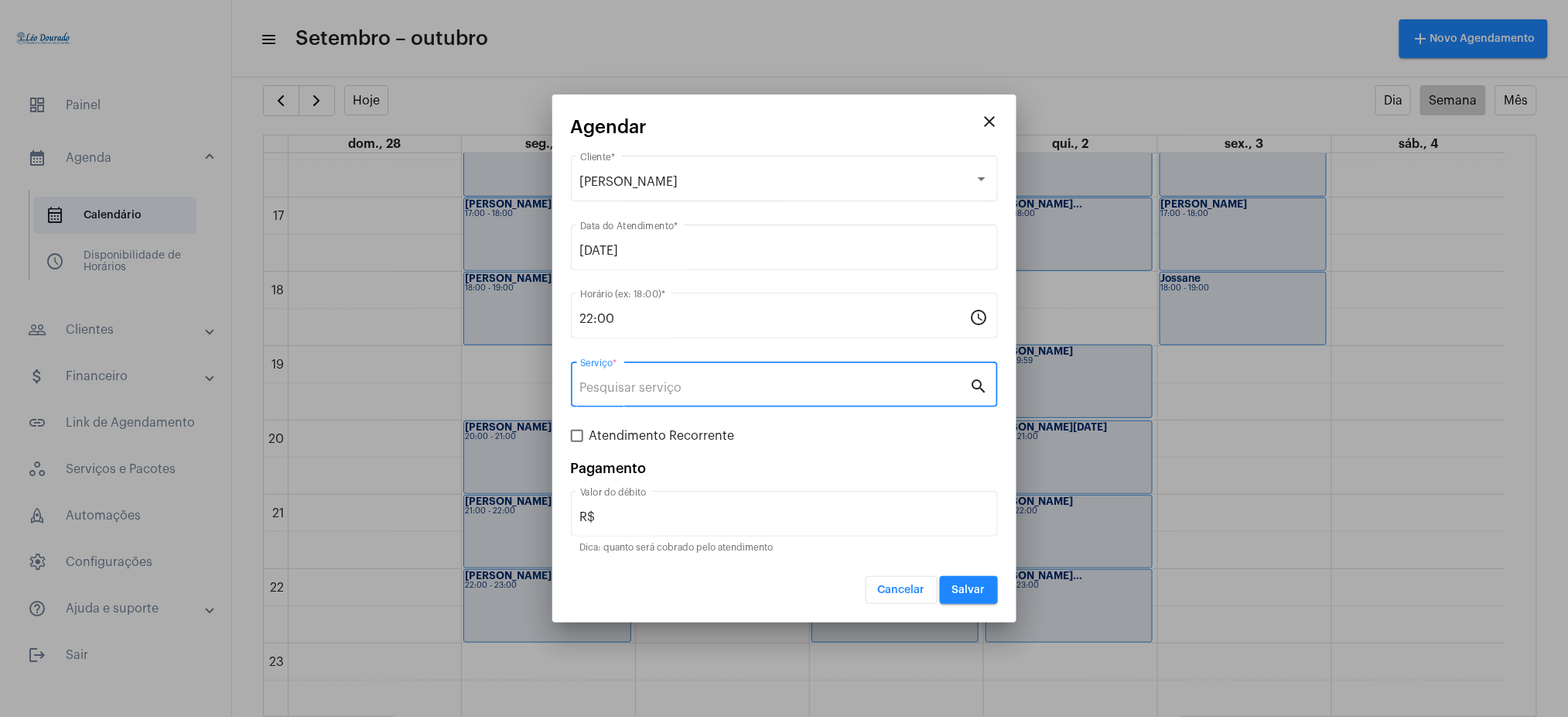
click at [674, 393] on input "Serviço *" at bounding box center [775, 388] width 390 height 14
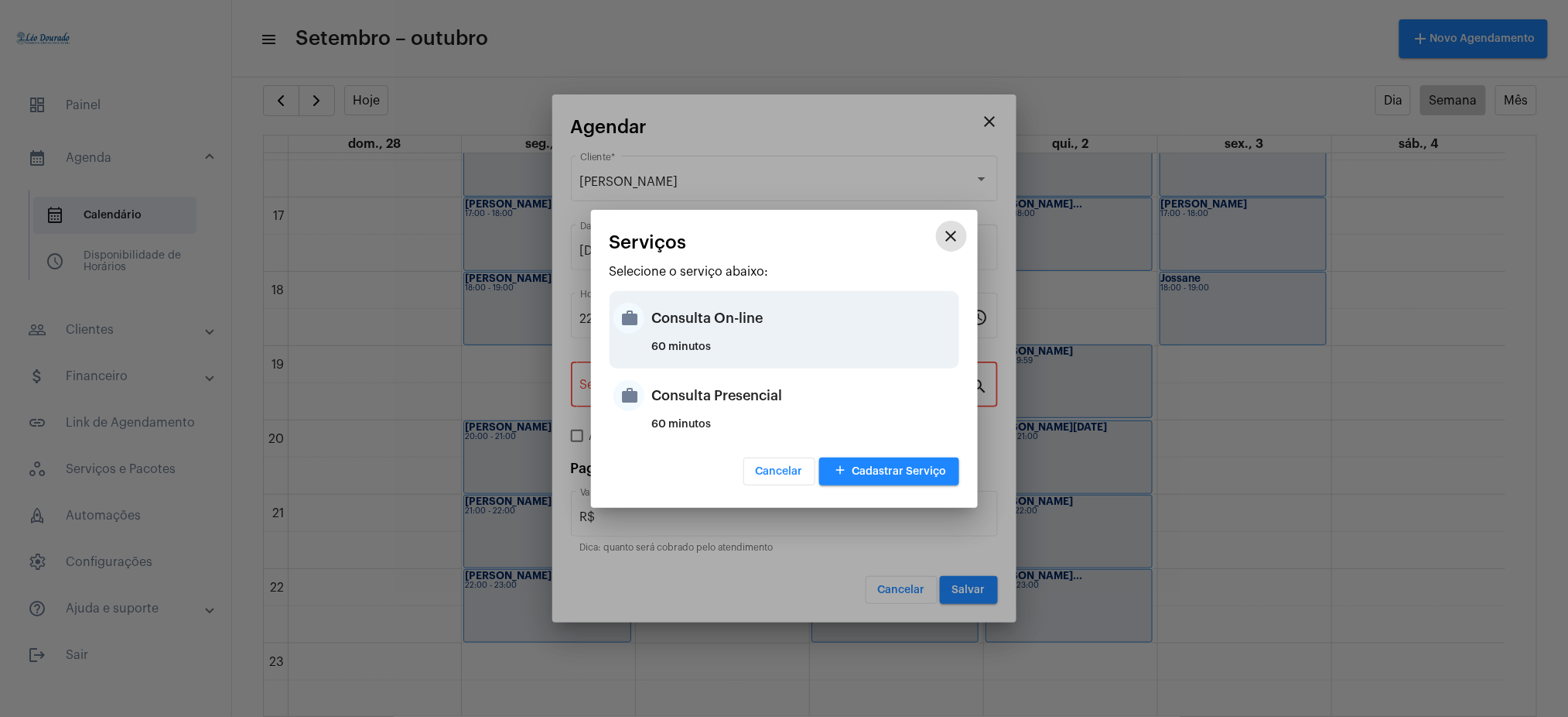
click at [747, 330] on div "Consulta On-line" at bounding box center [804, 318] width 304 height 46
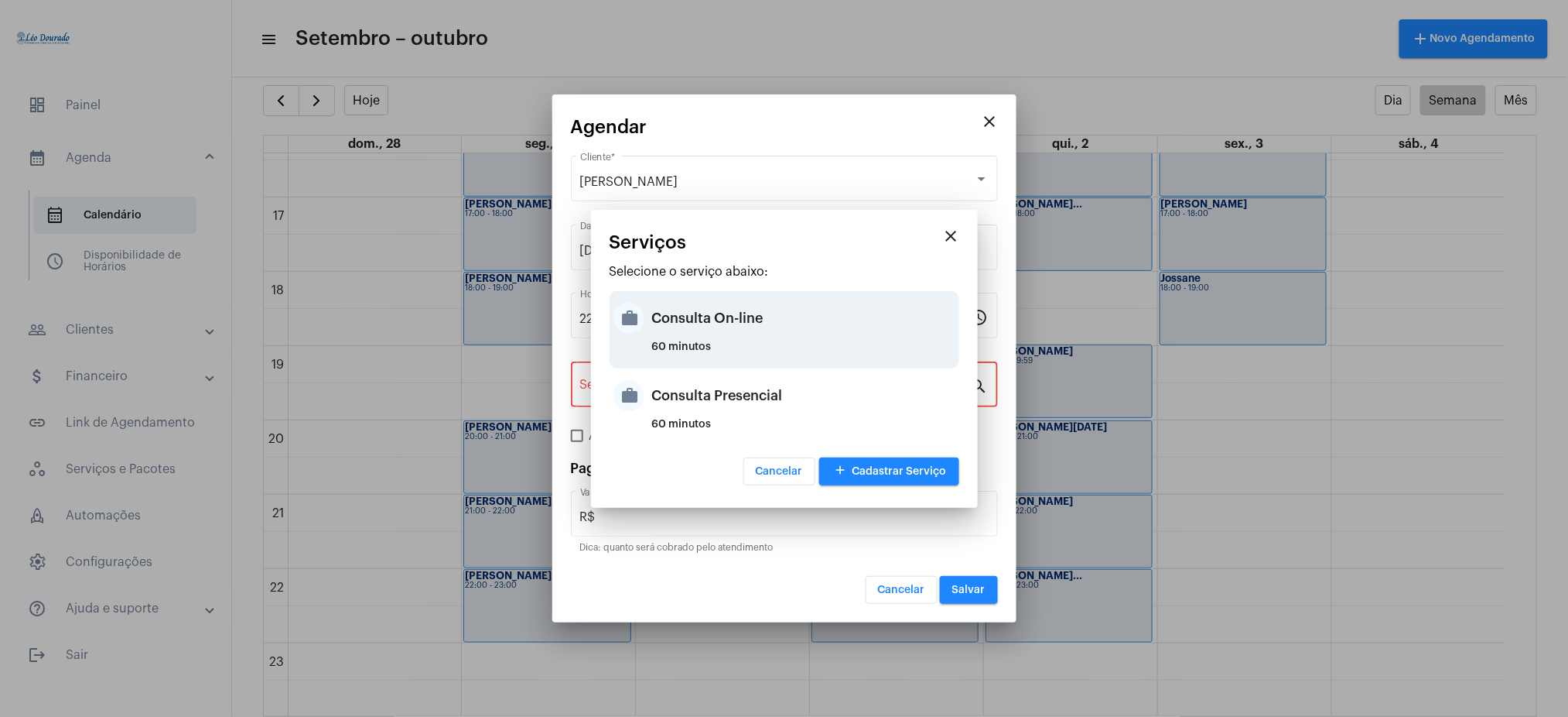
type input "Consulta On-line"
type input "R$ 150"
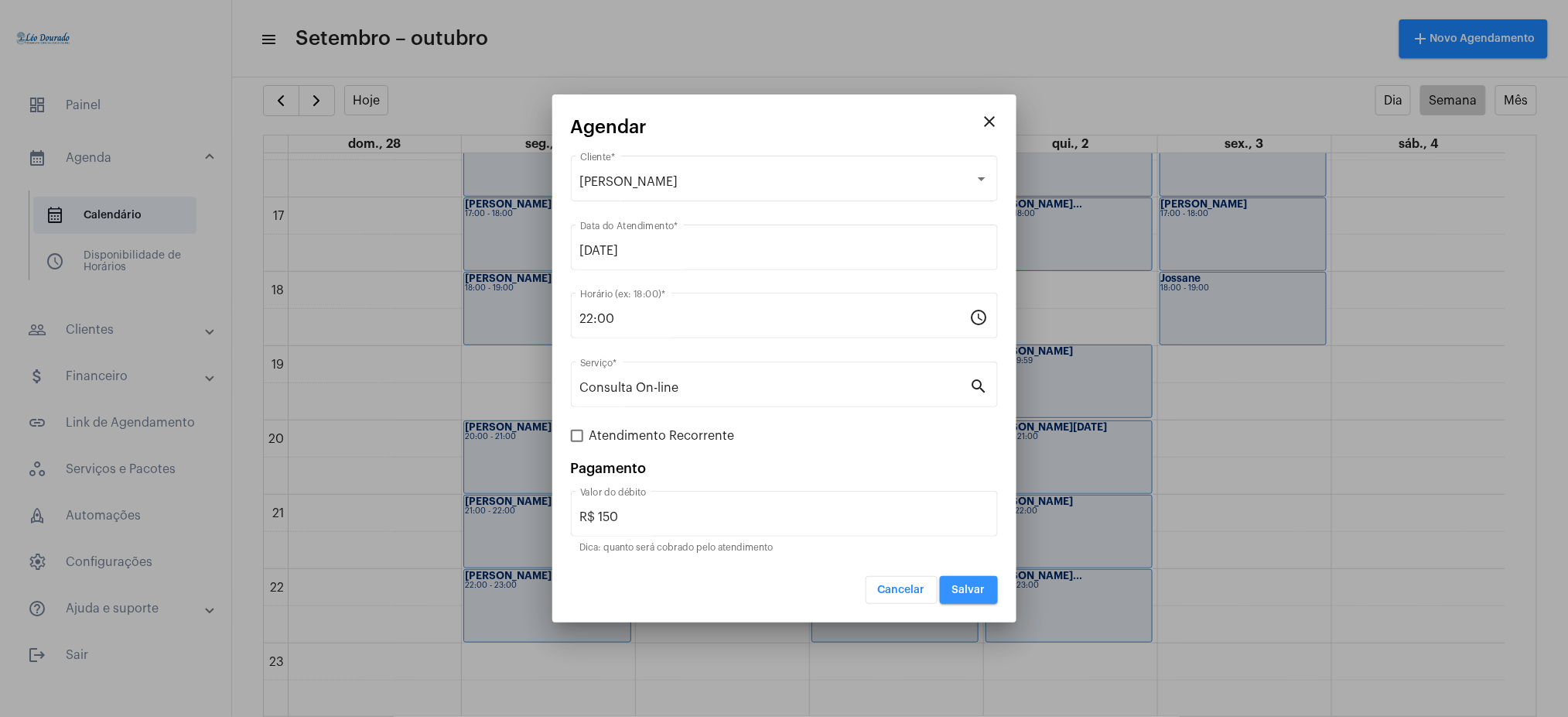
click at [974, 600] on button "Salvar" at bounding box center [969, 589] width 58 height 28
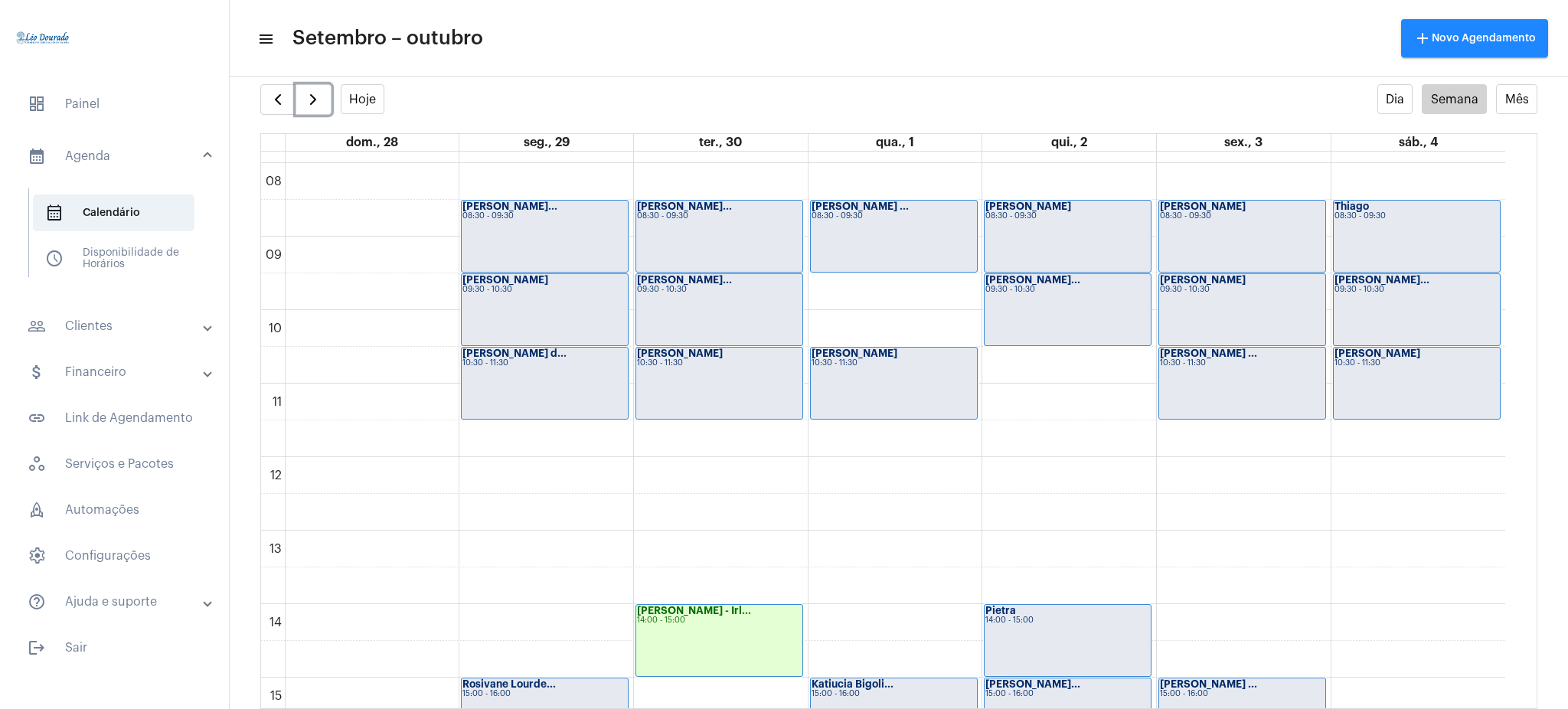
scroll to position [574, 0]
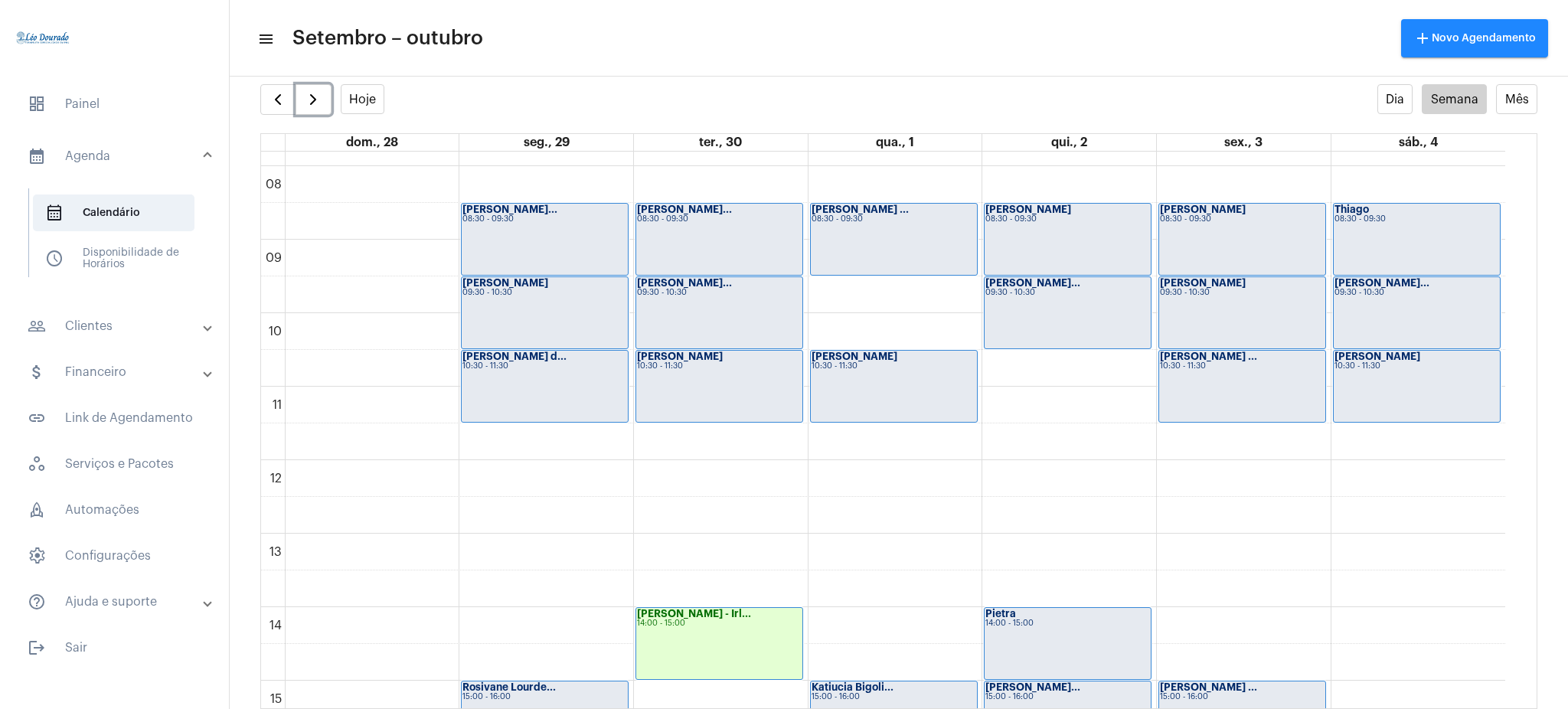
drag, startPoint x: 1501, startPoint y: 430, endPoint x: 1517, endPoint y: 458, distance: 32.2
click at [1517, 458] on div "00 01 02 03 04 05 06 07 08 09 10 11 12 13 14 15 16 17 18 19 20 21 22 23 [PERSON…" at bounding box center [899, 430] width 1275 height 557
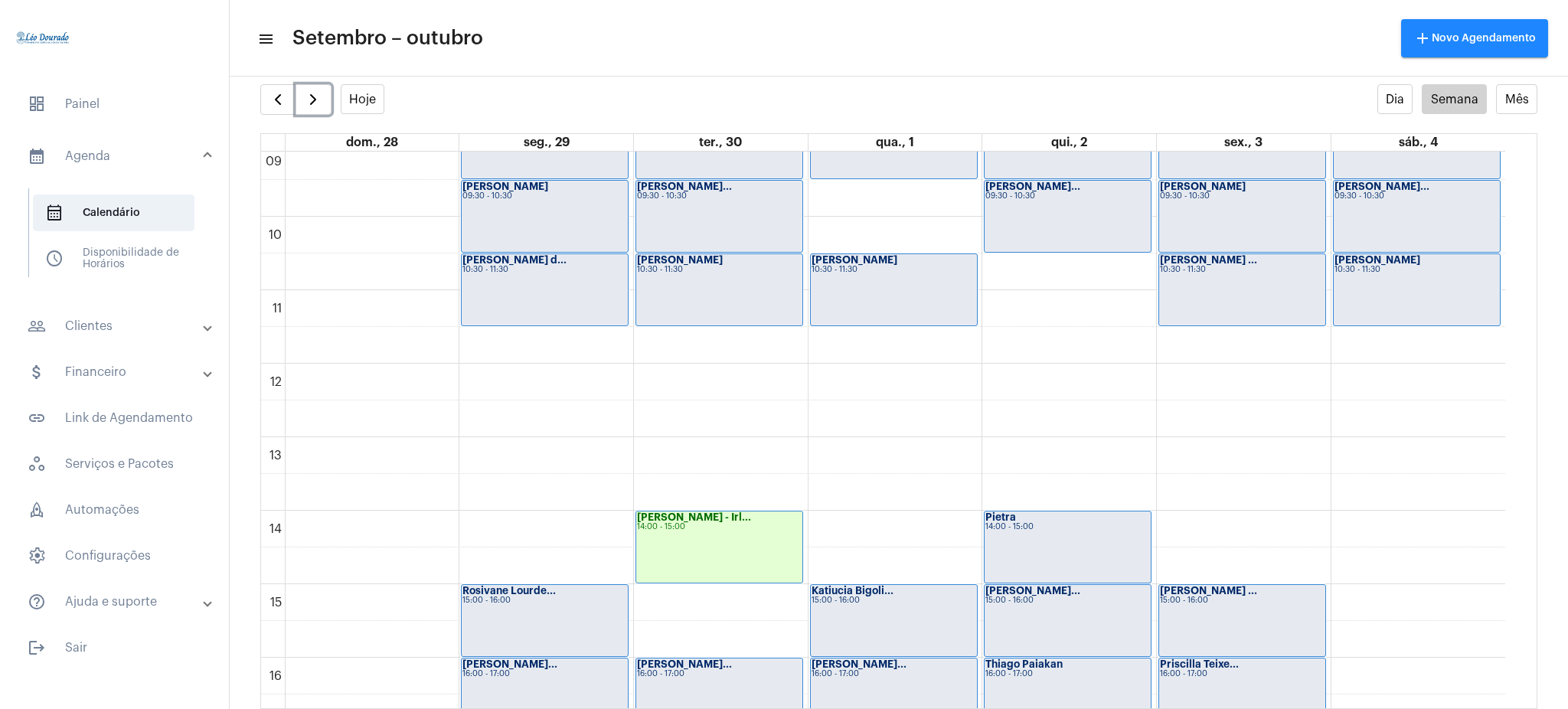
scroll to position [640, 0]
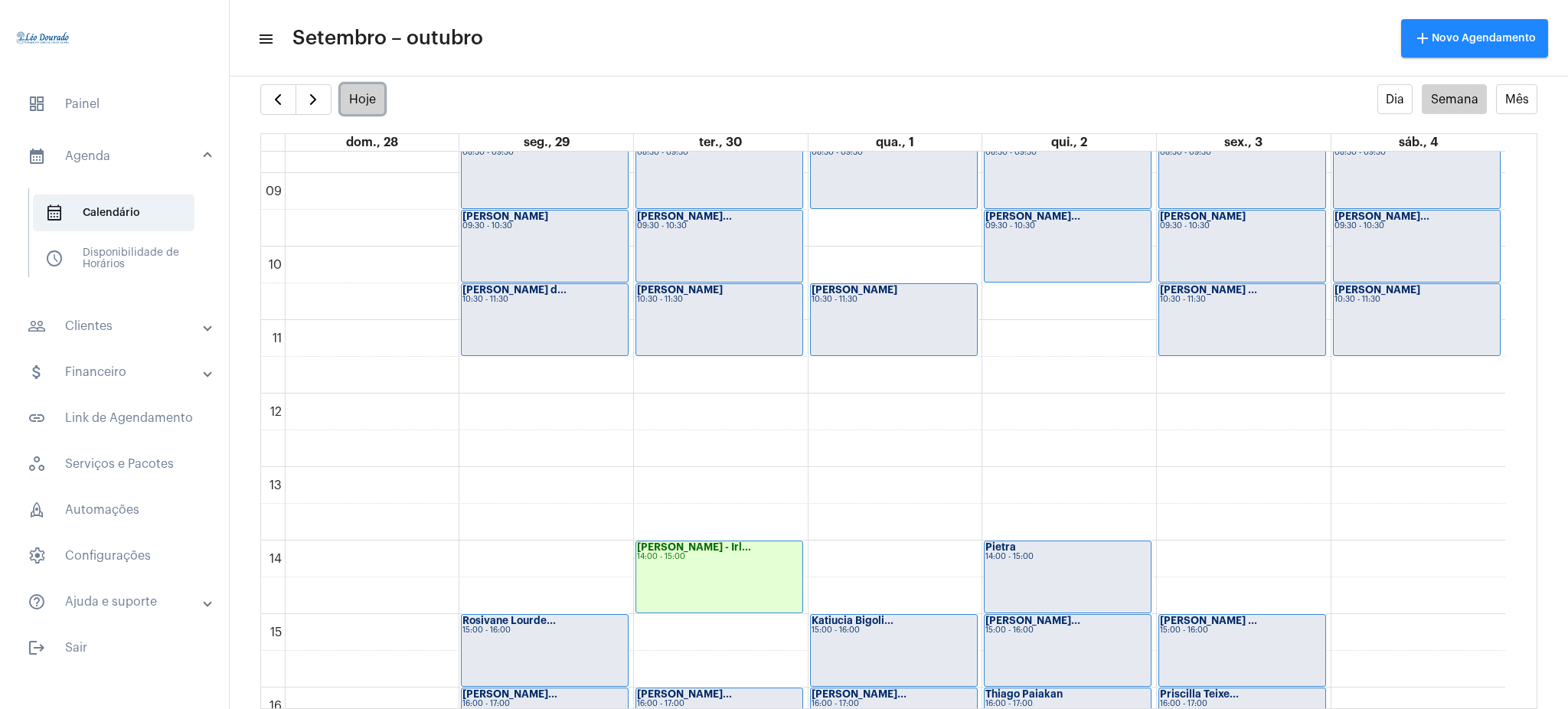
click at [372, 84] on button "Hoje" at bounding box center [363, 99] width 45 height 30
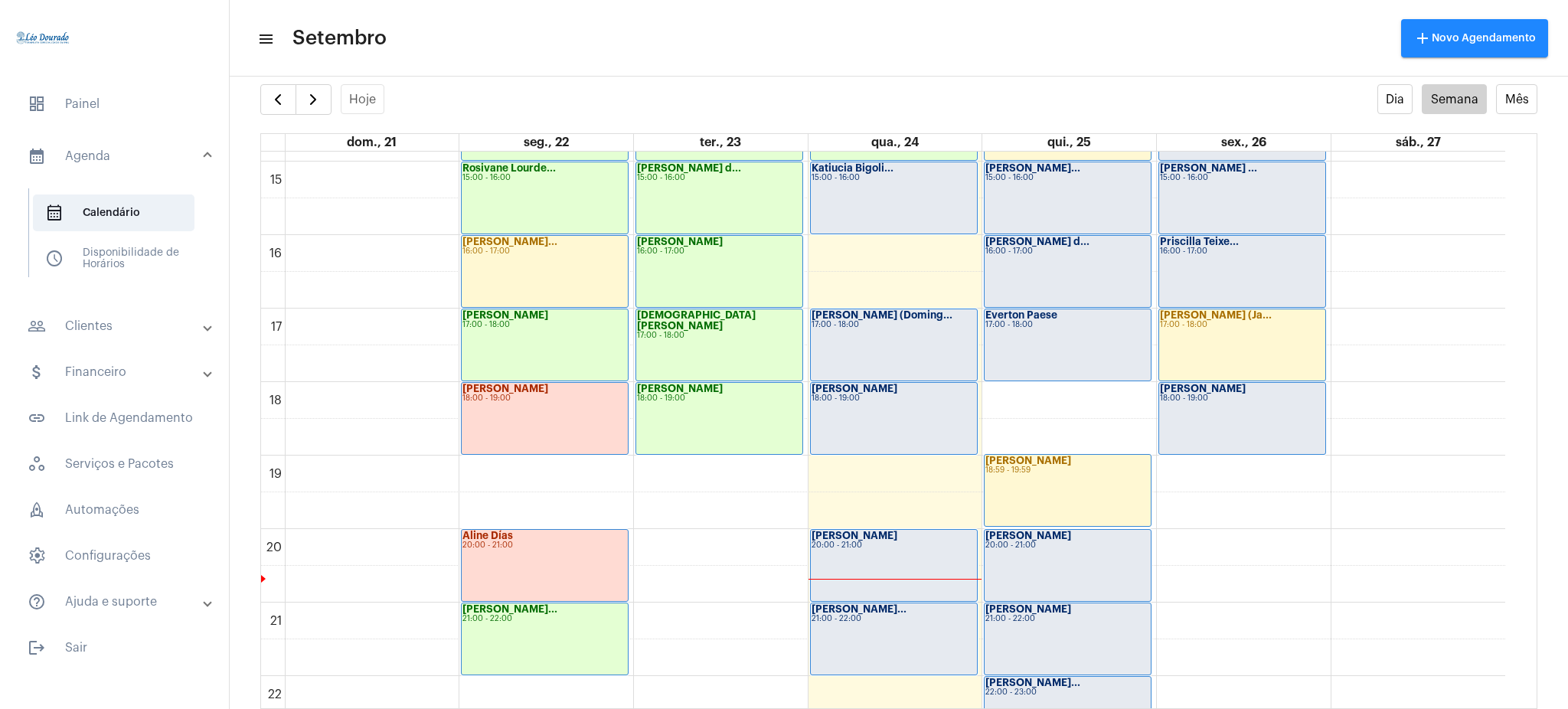
scroll to position [1090, 0]
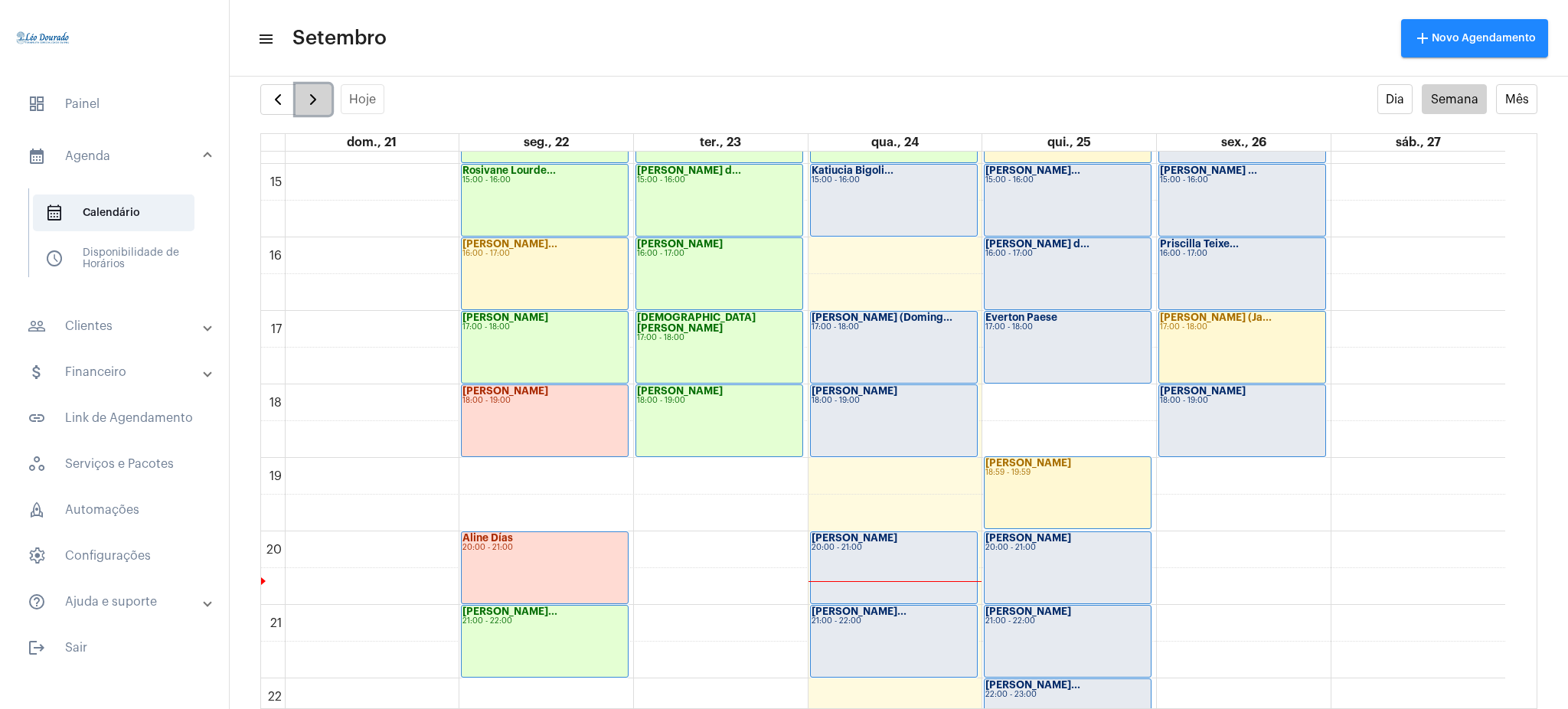
click at [307, 97] on span "button" at bounding box center [313, 99] width 18 height 18
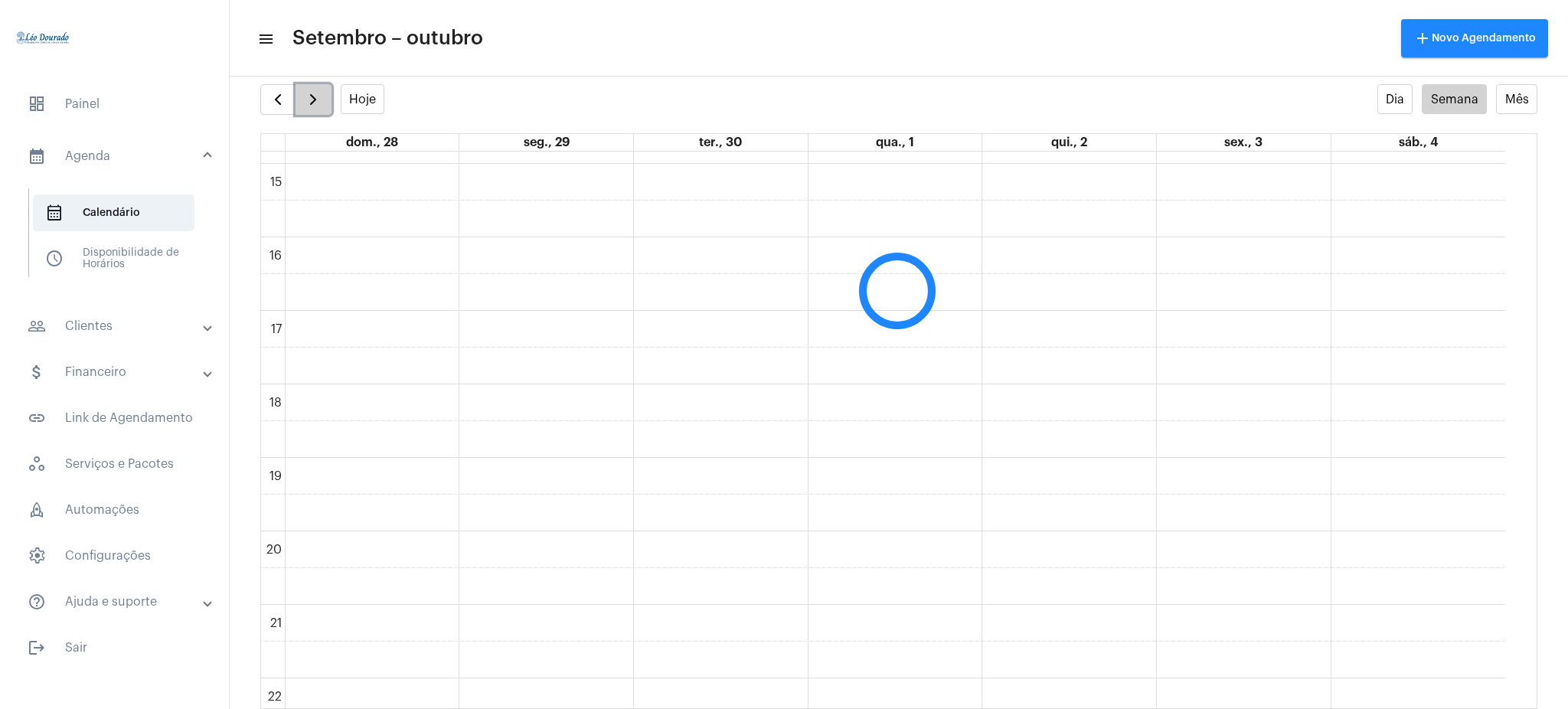
scroll to position [443, 0]
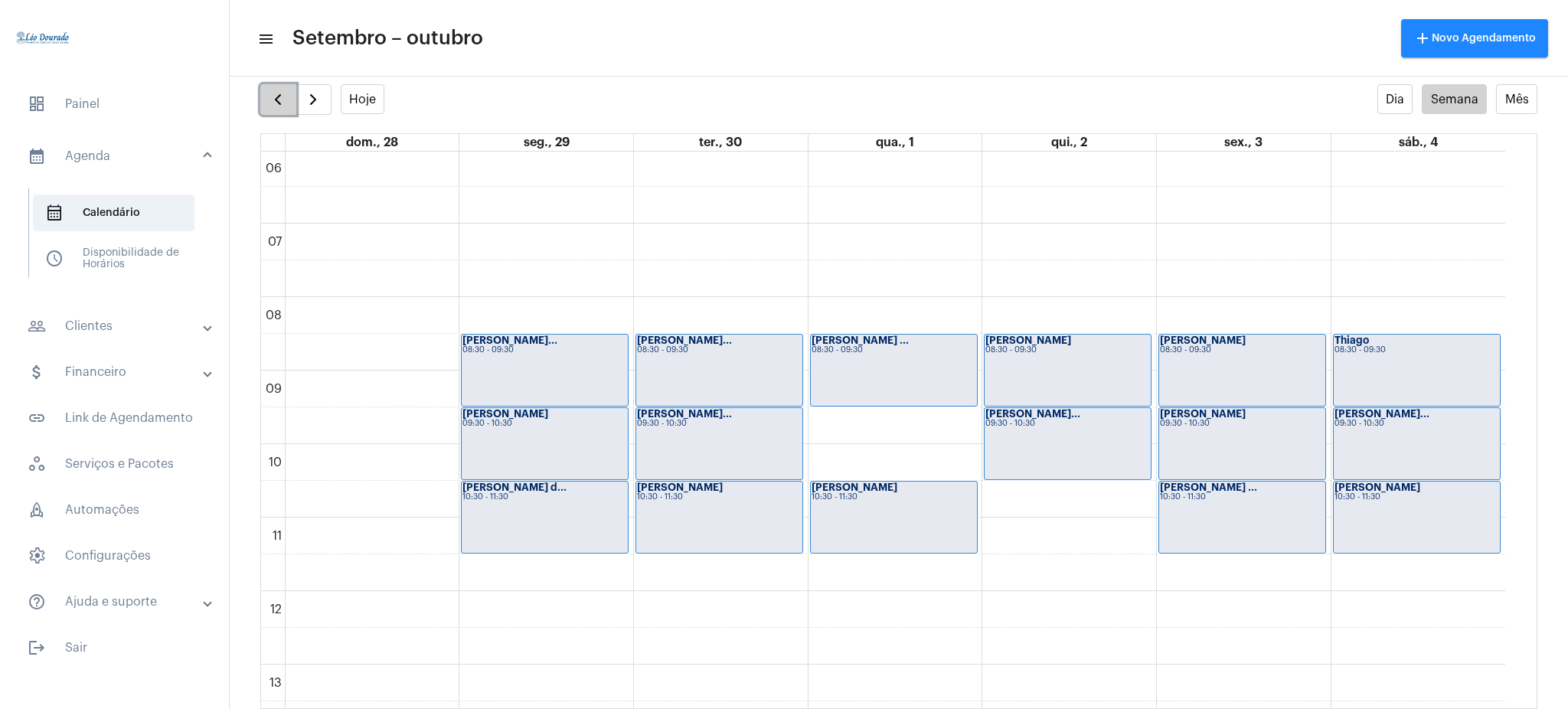
click at [283, 92] on span "button" at bounding box center [278, 99] width 18 height 18
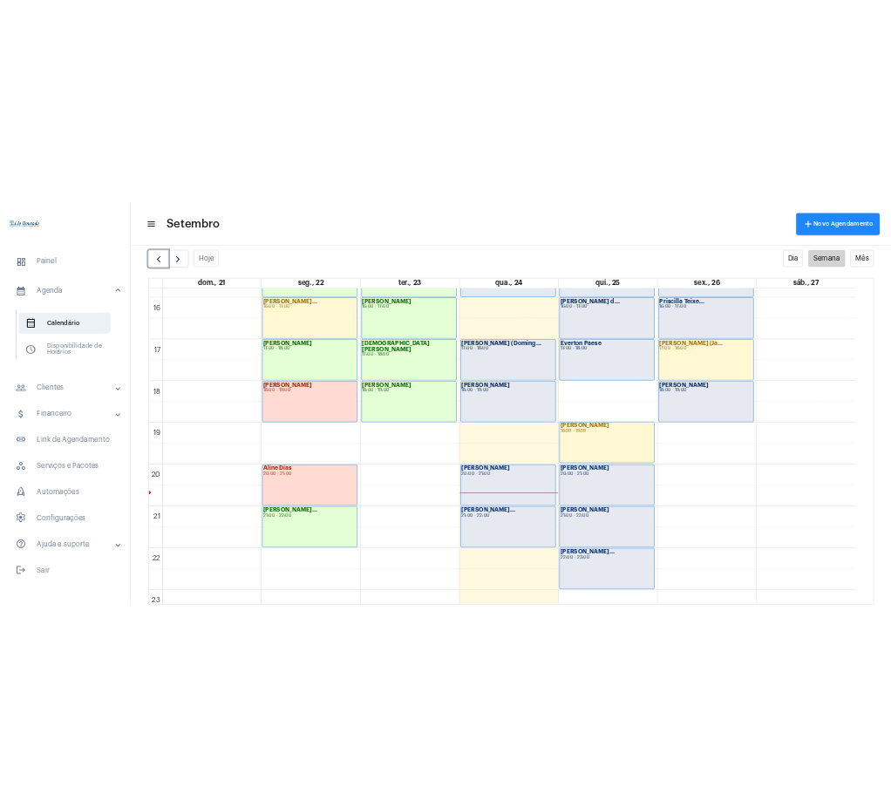
scroll to position [1317, 0]
